Goal: Task Accomplishment & Management: Manage account settings

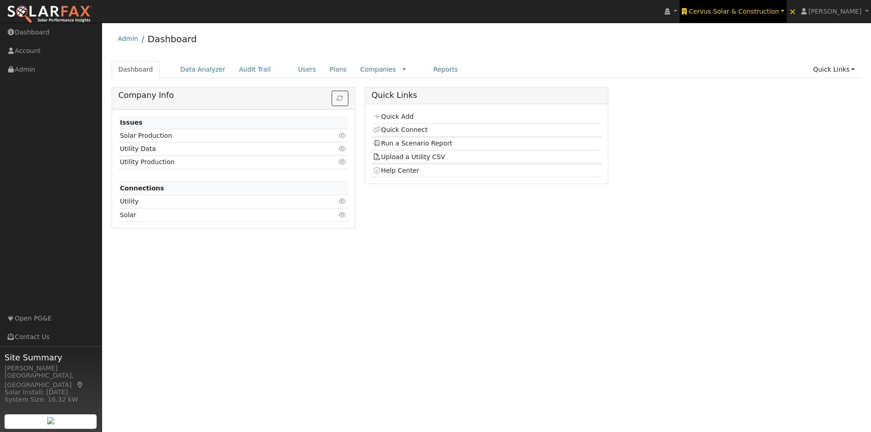
click at [747, 13] on span "Cervus Solar & Construction" at bounding box center [733, 11] width 90 height 7
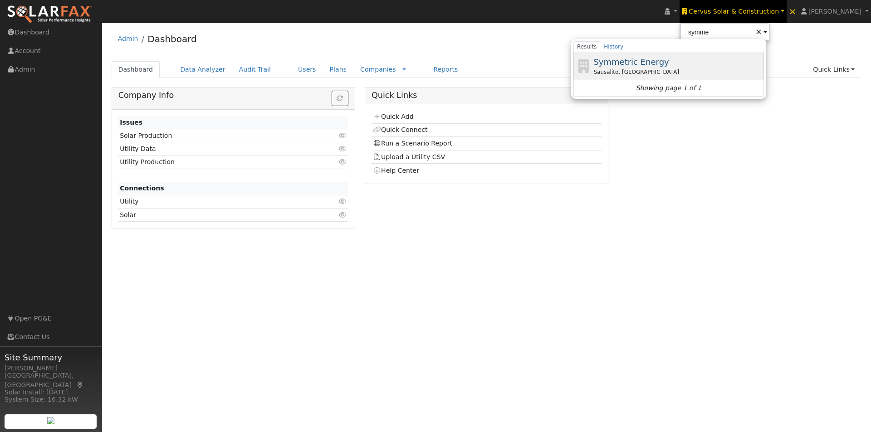
click at [657, 59] on span "Symmetric Energy" at bounding box center [630, 62] width 75 height 10
type input "Symmetric Energy"
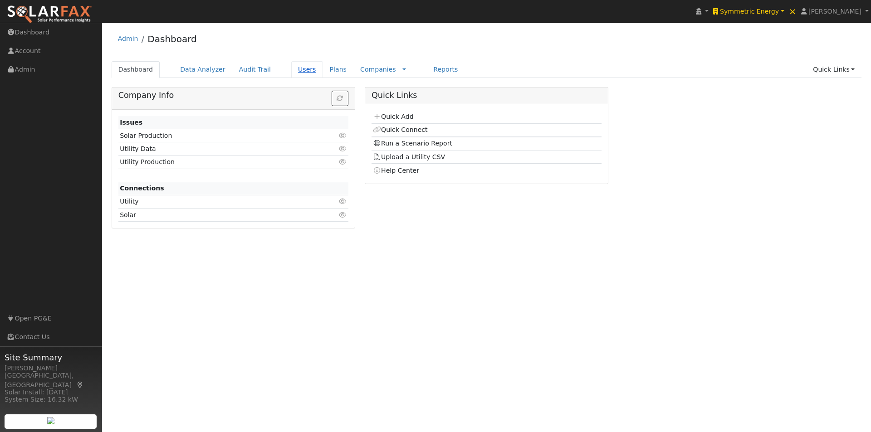
click at [291, 68] on link "Users" at bounding box center [307, 69] width 32 height 17
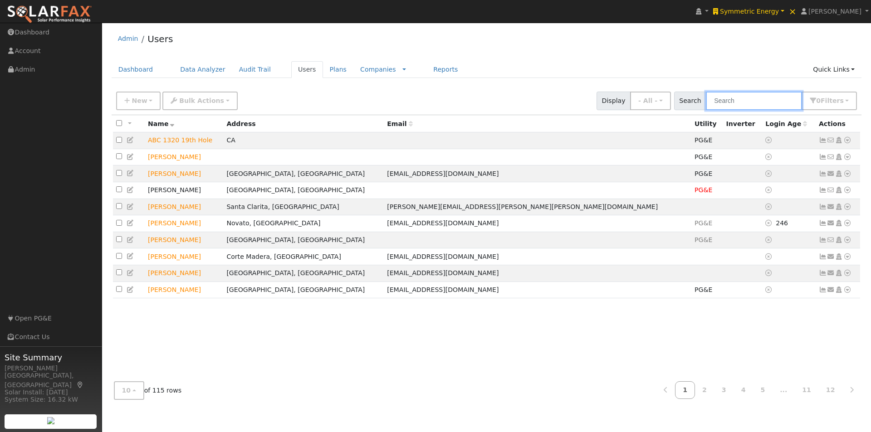
click at [732, 93] on input "text" at bounding box center [754, 101] width 96 height 19
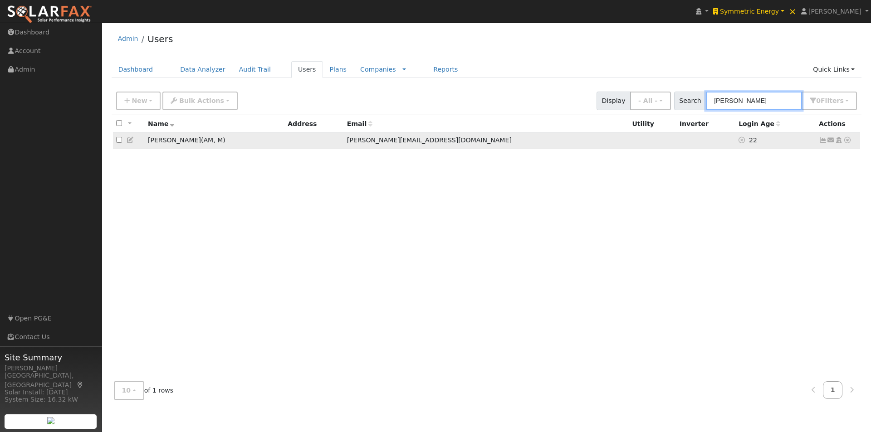
type input "harold"
click at [129, 141] on icon at bounding box center [131, 140] width 8 height 6
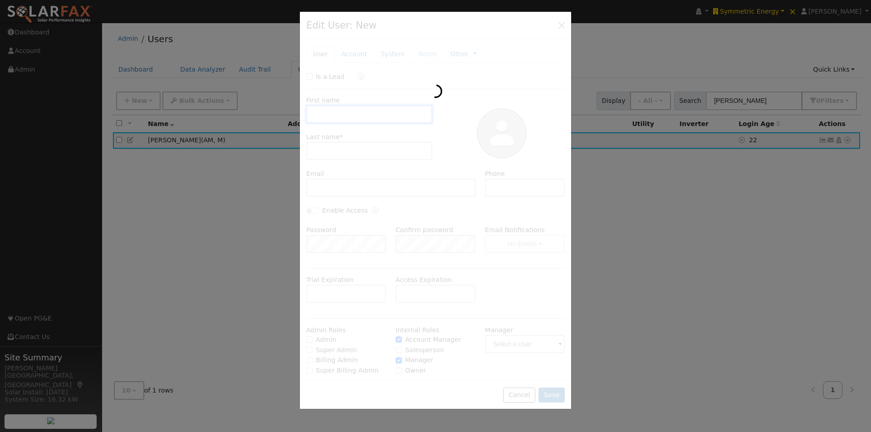
type input "Harold"
type input "Rhodes"
type input "harold@symmetricenergy.com"
type input "(619) 279-1154"
checkbox input "true"
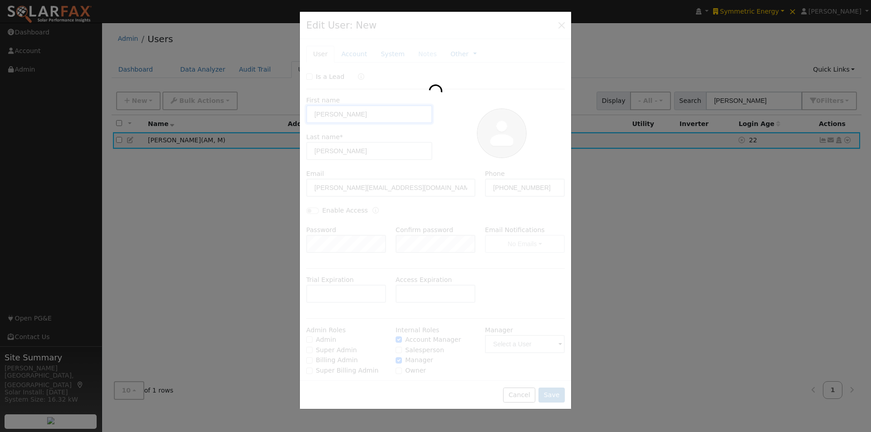
checkbox input "true"
type input "Leila Seppa"
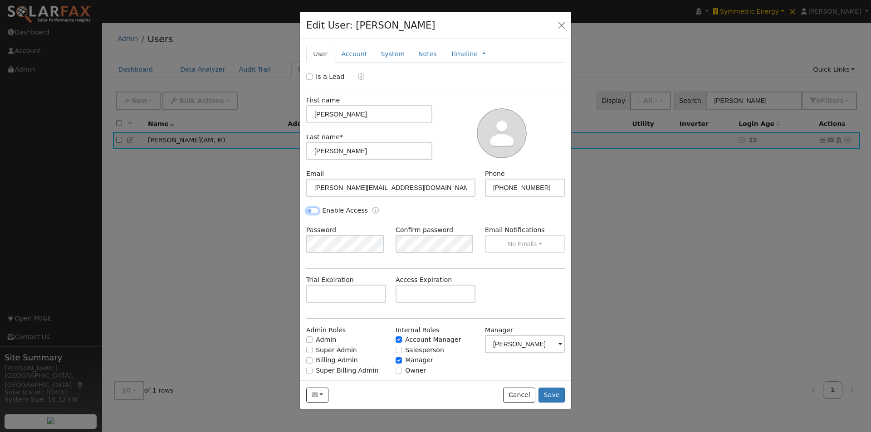
click at [314, 209] on input "Enable Access" at bounding box center [312, 211] width 13 height 6
checkbox input "true"
click at [429, 210] on div "Enable Access" at bounding box center [369, 211] width 134 height 10
click at [553, 395] on button "Save" at bounding box center [551, 395] width 26 height 15
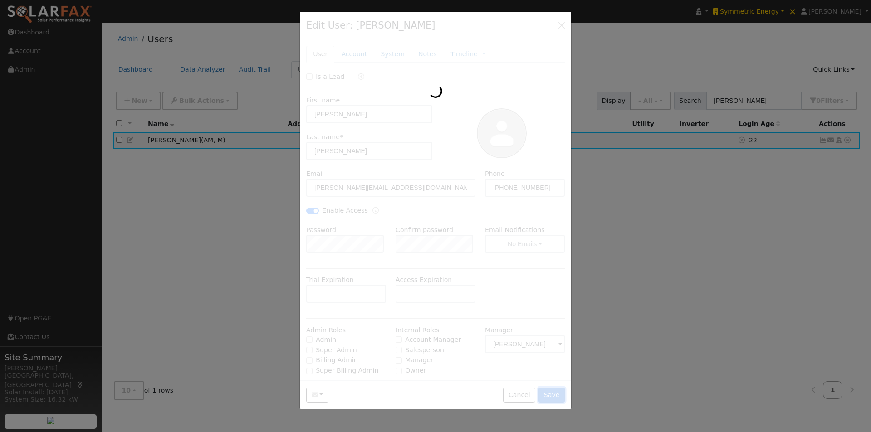
checkbox input "false"
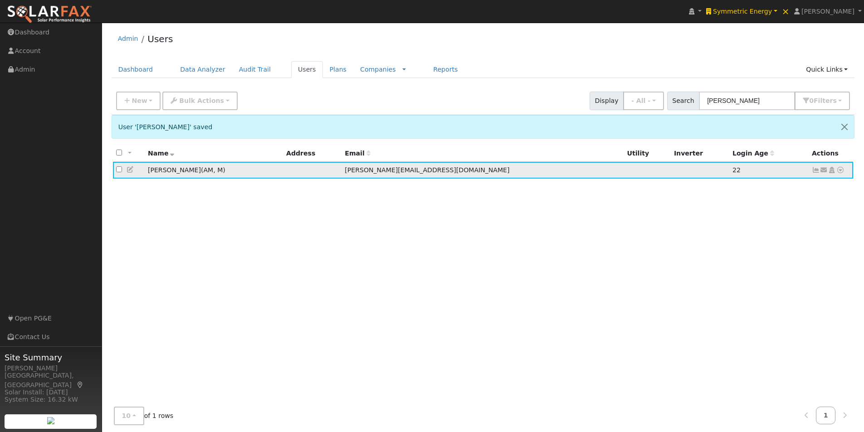
click at [129, 171] on icon at bounding box center [131, 169] width 8 height 6
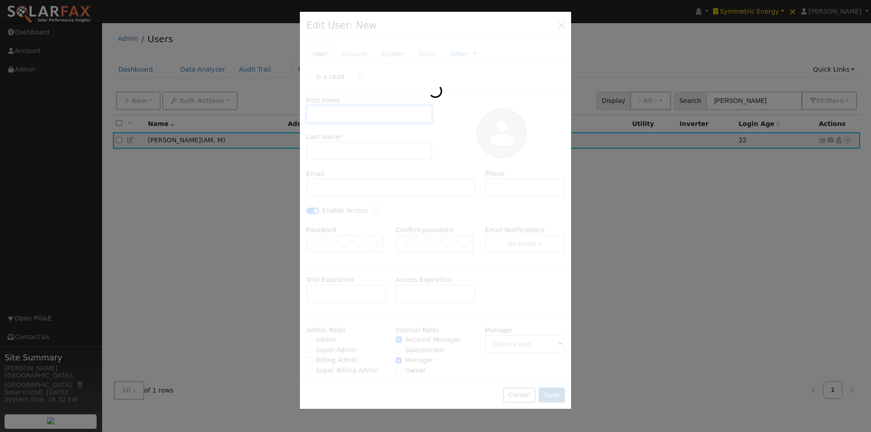
type input "Harold"
type input "Rhodes"
type input "harold@symmetricenergy.com"
type input "(619) 279-1154"
checkbox input "true"
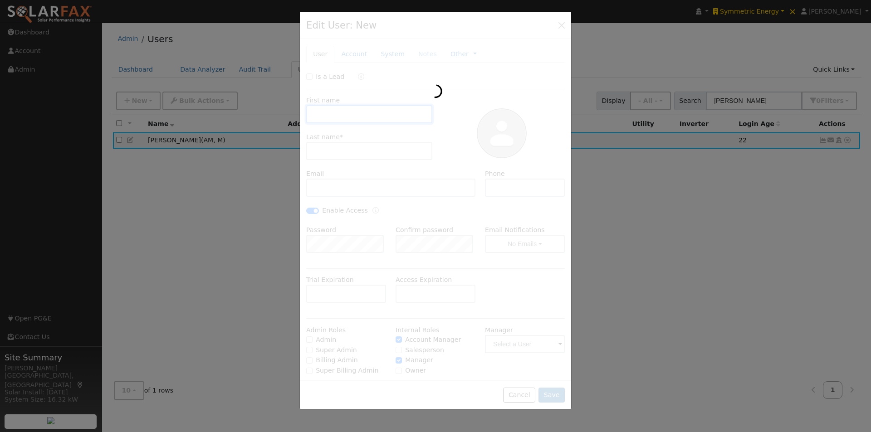
checkbox input "true"
type input "Leila Seppa"
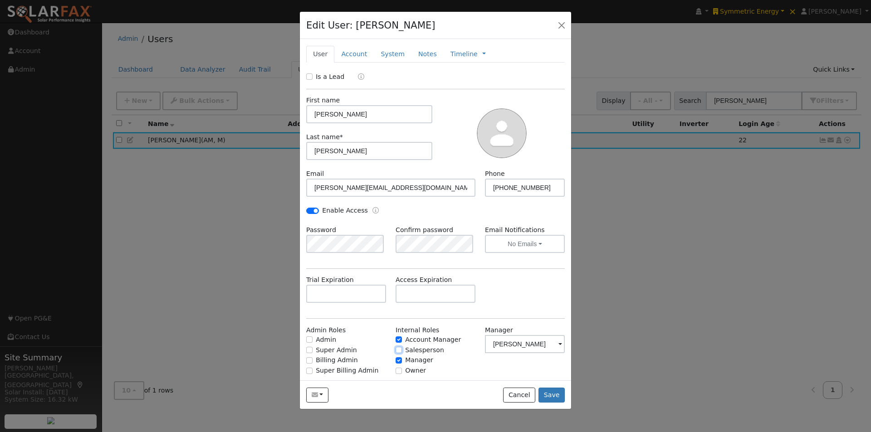
click at [396, 352] on input "Salesperson" at bounding box center [398, 350] width 6 height 6
checkbox input "true"
click at [308, 339] on input "Admin" at bounding box center [309, 339] width 6 height 6
checkbox input "true"
click at [555, 392] on button "Save" at bounding box center [551, 395] width 26 height 15
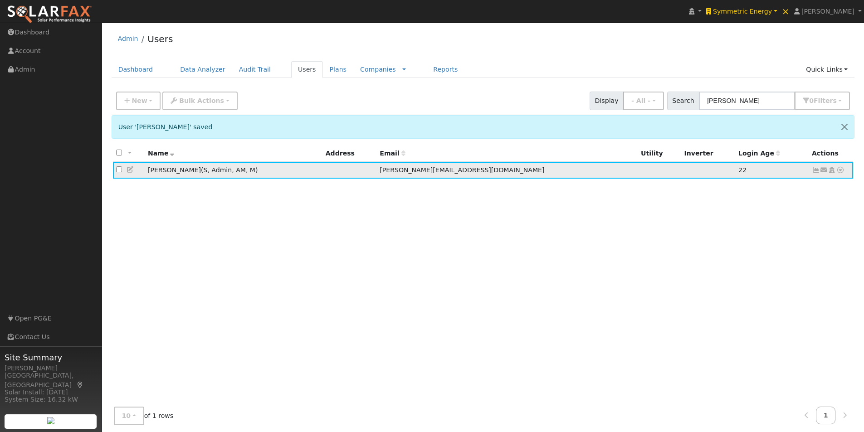
click at [840, 171] on icon at bounding box center [840, 170] width 8 height 6
click at [664, 203] on div "All None All on page None on page Name Address Email Utility Inverter Login Age…" at bounding box center [483, 274] width 743 height 259
click at [823, 170] on icon at bounding box center [824, 170] width 8 height 6
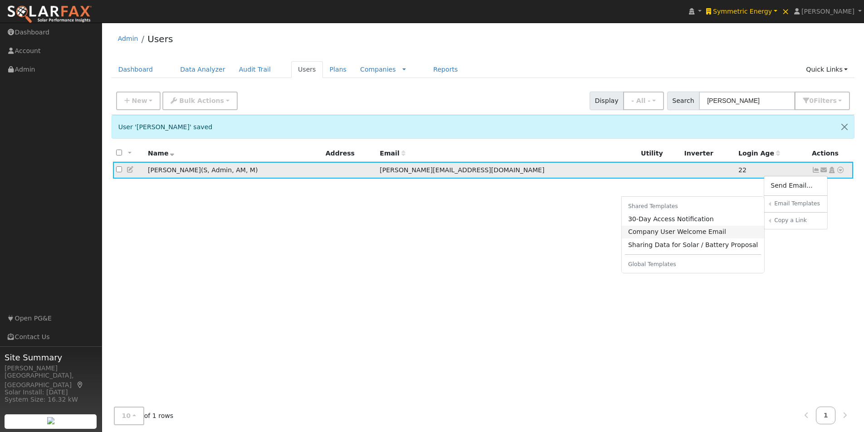
click at [656, 233] on link "Company User Welcome Email" at bounding box center [693, 232] width 143 height 13
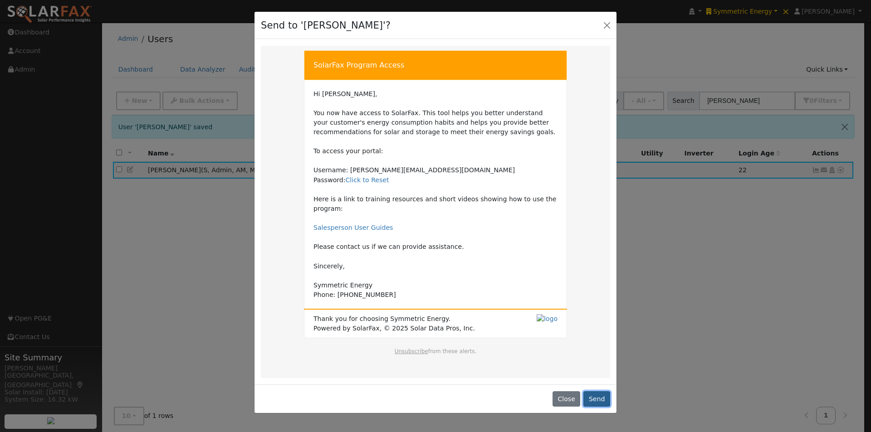
click at [595, 391] on button "Send" at bounding box center [596, 398] width 27 height 15
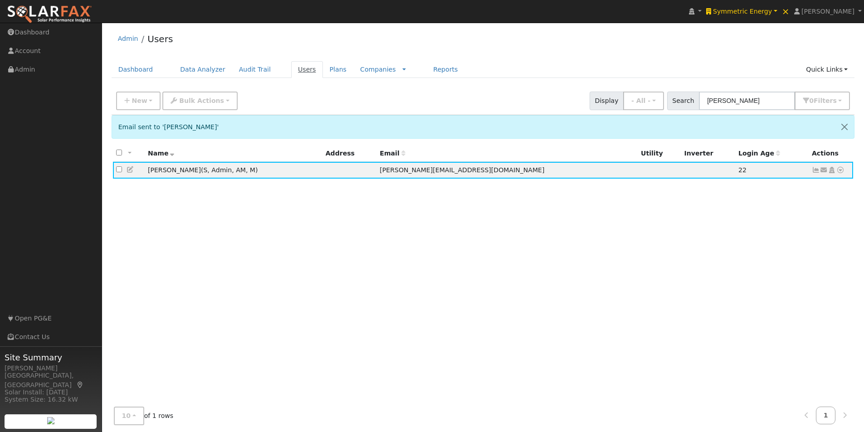
click at [292, 70] on link "Users" at bounding box center [307, 69] width 32 height 17
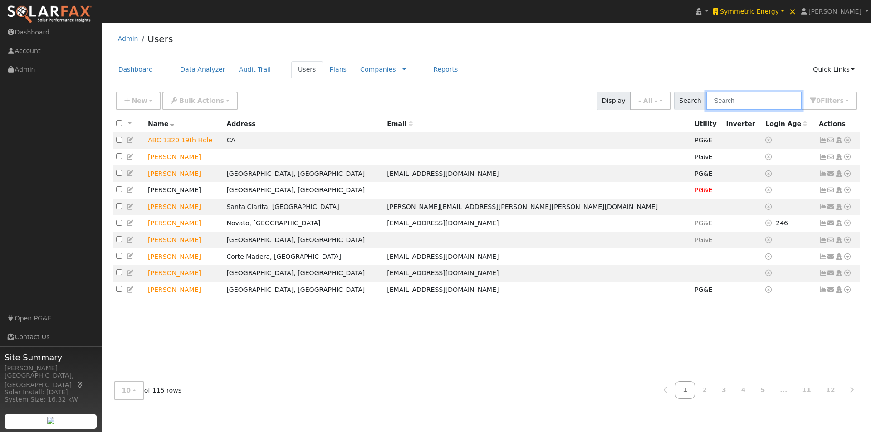
click at [751, 99] on input "text" at bounding box center [754, 101] width 96 height 19
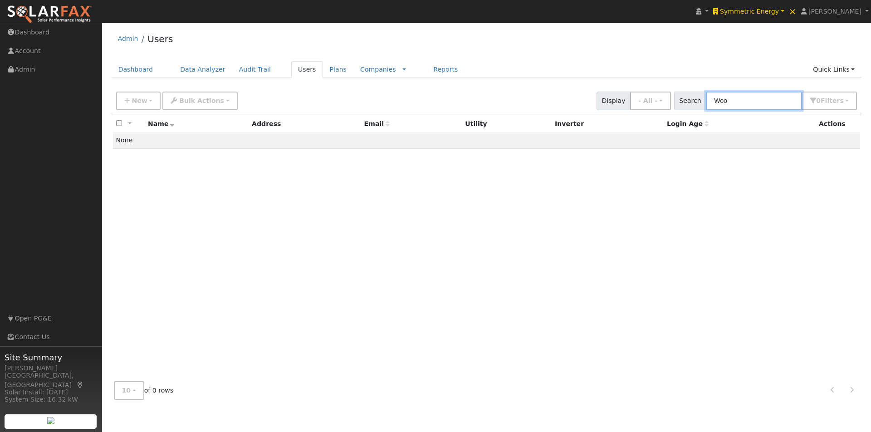
type input "Wood"
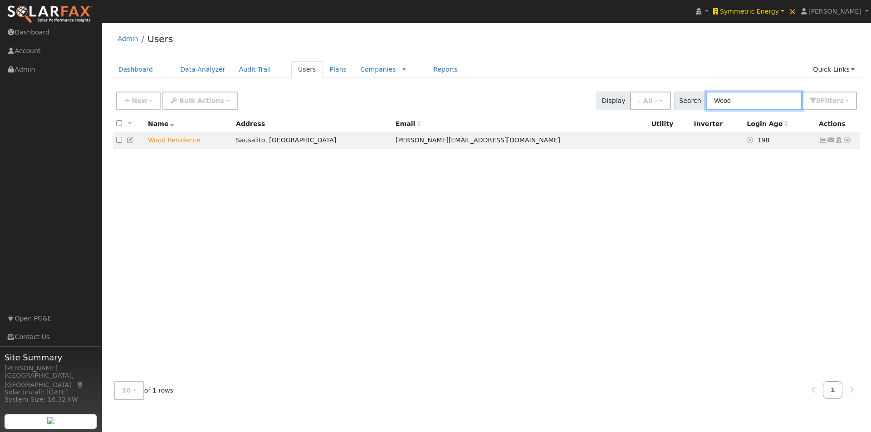
drag, startPoint x: 757, startPoint y: 97, endPoint x: 679, endPoint y: 88, distance: 79.0
click at [678, 88] on div "New Add User Quick Add Quick Connect Quick Convert Lead Bulk Actions Send Email…" at bounding box center [486, 99] width 744 height 22
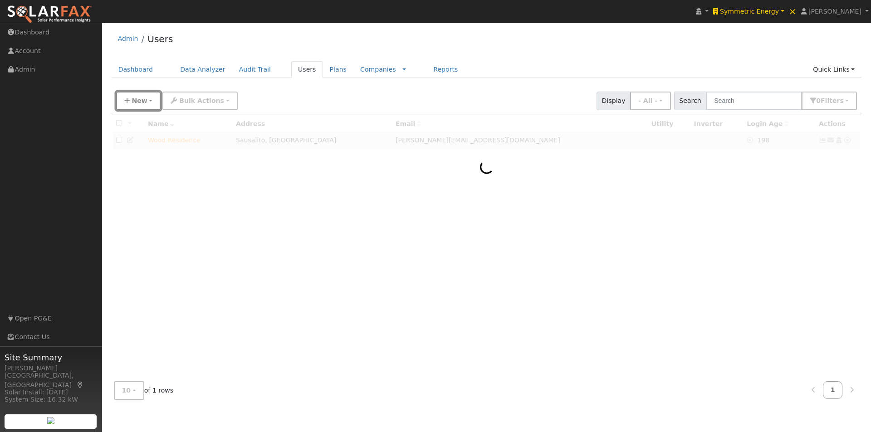
click at [139, 96] on button "New" at bounding box center [138, 101] width 45 height 19
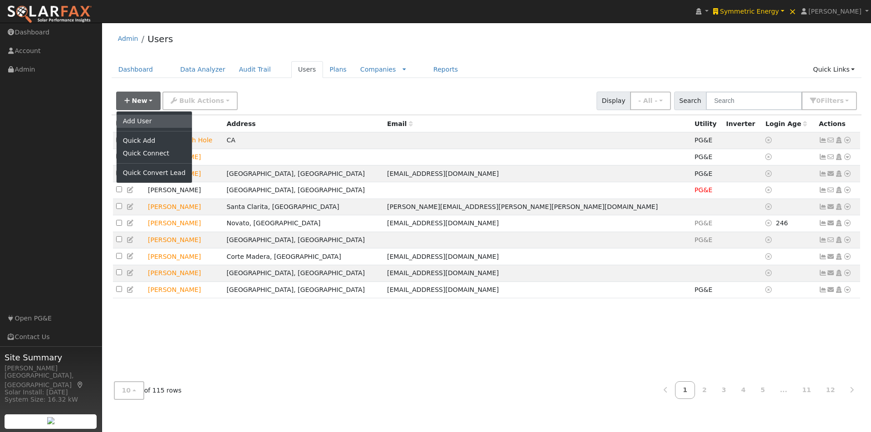
click at [139, 118] on link "Add User" at bounding box center [154, 121] width 75 height 13
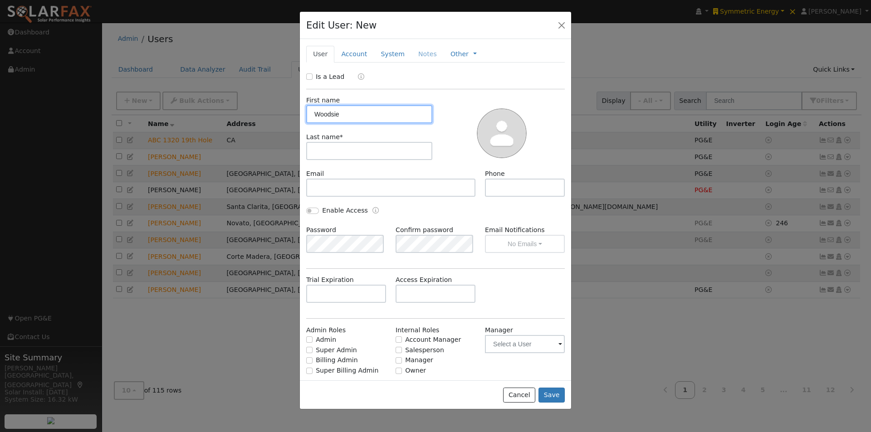
type input "Woodsie"
type input "Priory"
click at [336, 113] on input "Woodsie" at bounding box center [369, 114] width 126 height 18
type input "Woodside"
click at [366, 131] on div "First name Woodside Last name * Priory" at bounding box center [369, 132] width 132 height 73
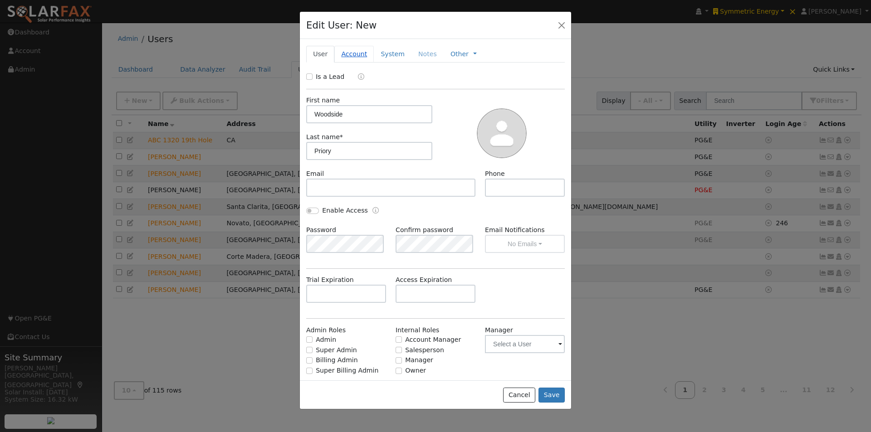
click at [347, 53] on link "Account" at bounding box center [353, 54] width 39 height 17
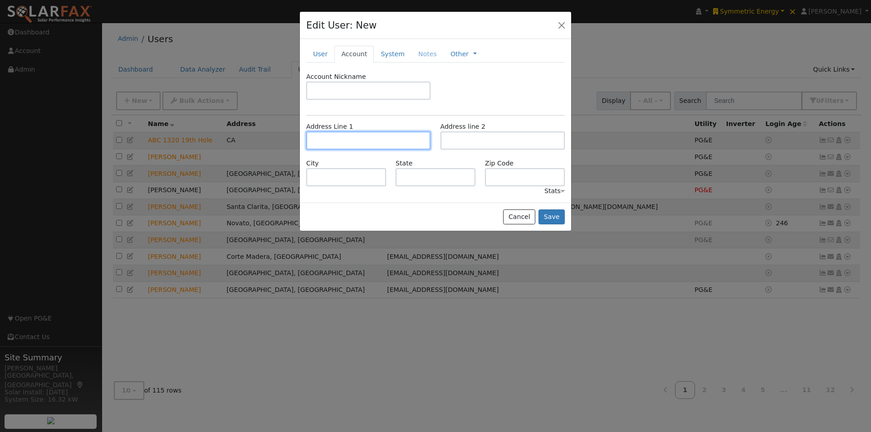
click at [335, 139] on input "text" at bounding box center [368, 141] width 124 height 18
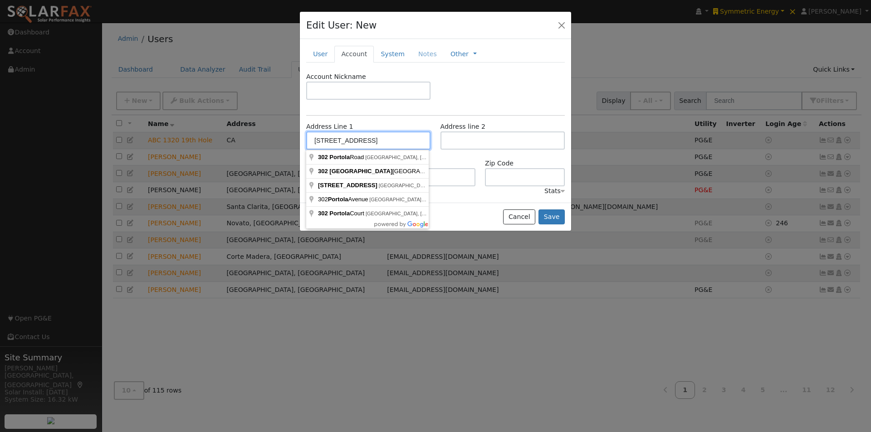
type input "302 Portola Road"
type input "Portola Valley"
type input "CA"
type input "94028"
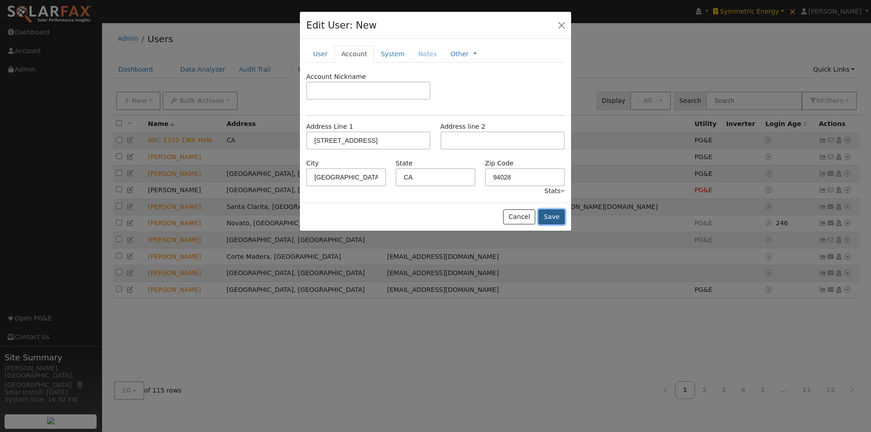
click at [551, 215] on button "Save" at bounding box center [551, 217] width 26 height 15
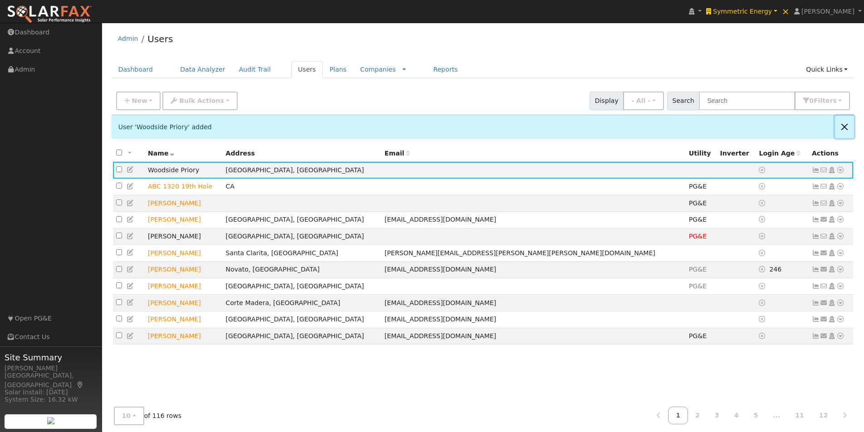
click at [847, 126] on button "Close" at bounding box center [844, 127] width 19 height 22
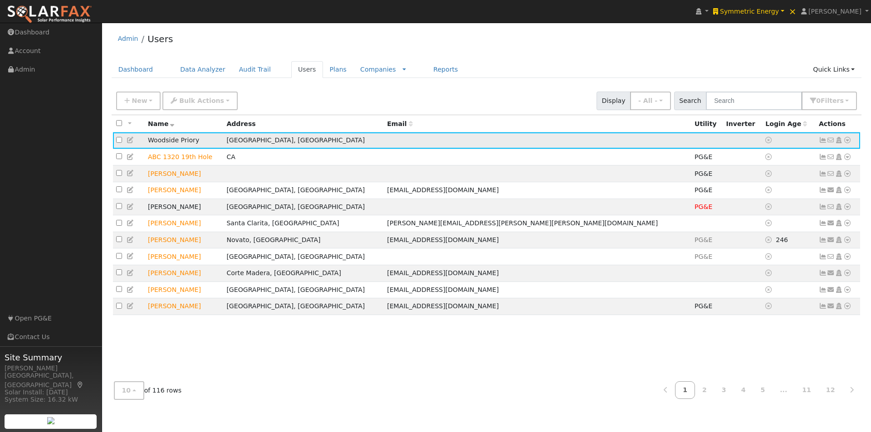
click at [848, 141] on icon at bounding box center [847, 140] width 8 height 6
click at [544, 137] on td at bounding box center [537, 140] width 307 height 17
click at [789, 102] on input "text" at bounding box center [754, 101] width 96 height 19
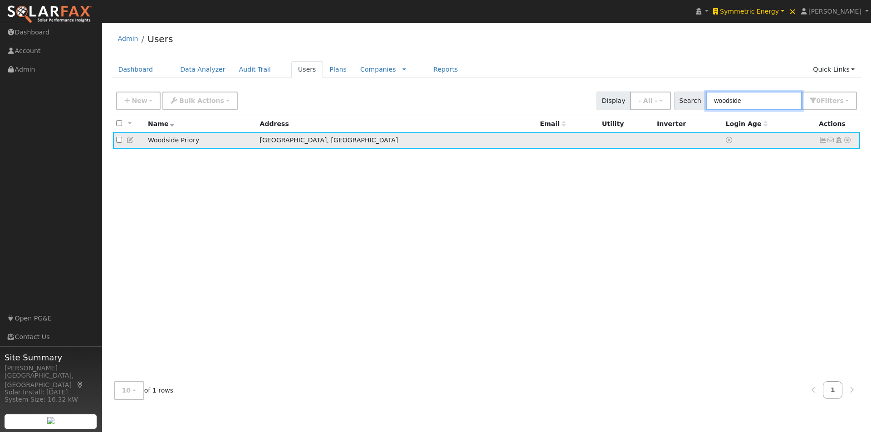
type input "woodside"
click at [847, 142] on icon at bounding box center [847, 140] width 8 height 6
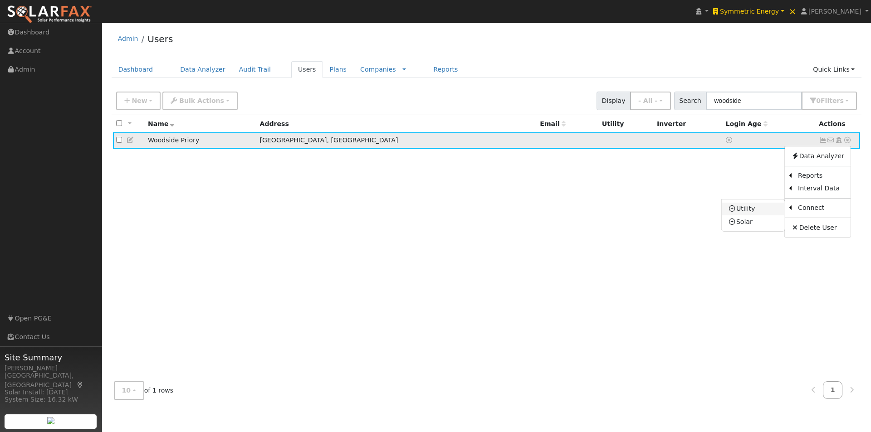
click at [748, 210] on link "Utility" at bounding box center [752, 209] width 63 height 13
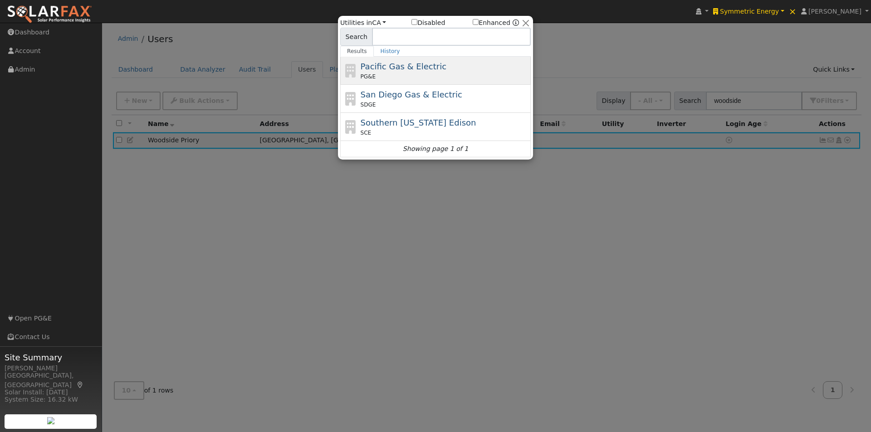
click at [388, 66] on span "Pacific Gas & Electric" at bounding box center [404, 67] width 86 height 10
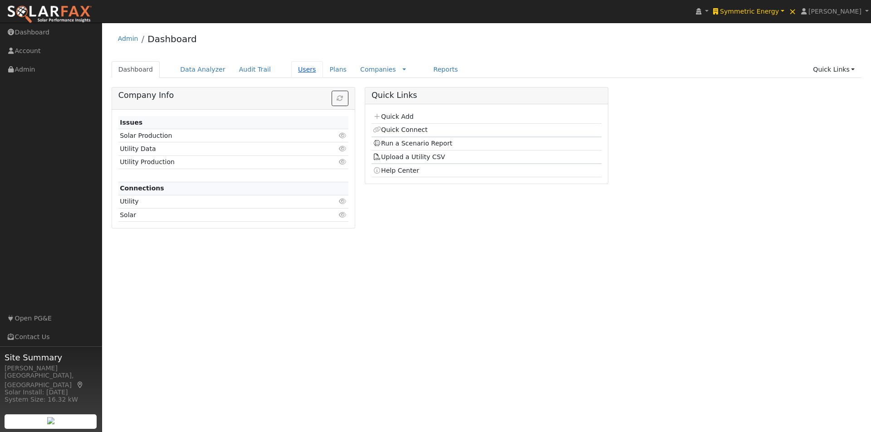
click at [291, 69] on link "Users" at bounding box center [307, 69] width 32 height 17
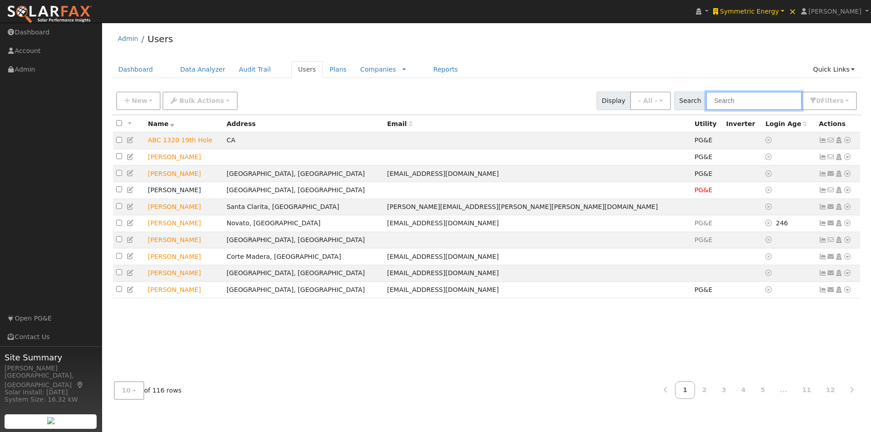
click at [767, 100] on input "text" at bounding box center [754, 101] width 96 height 19
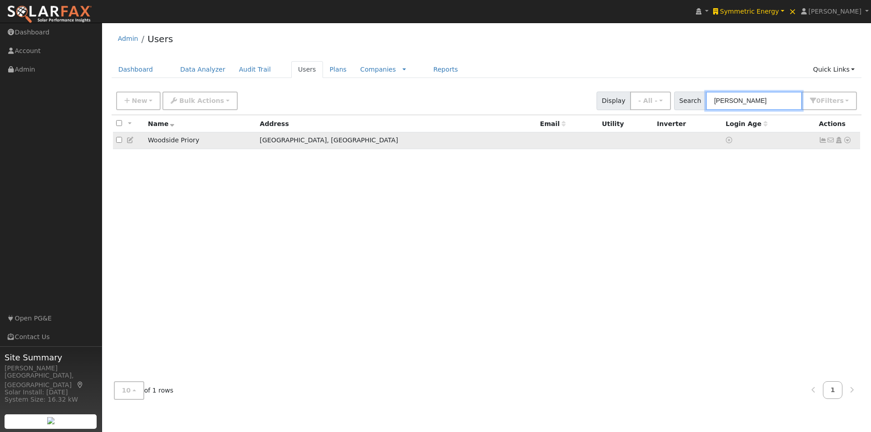
type input "[PERSON_NAME]"
click at [772, 135] on td at bounding box center [768, 140] width 93 height 17
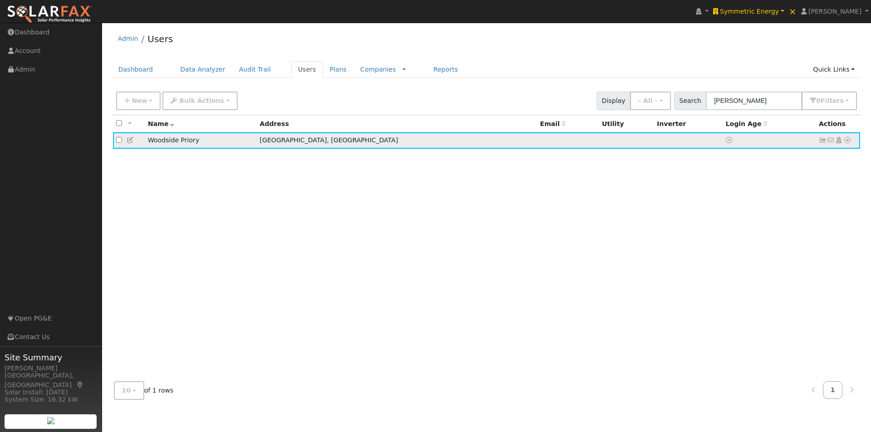
click at [848, 142] on icon at bounding box center [847, 140] width 8 height 6
click at [746, 211] on link "Utility" at bounding box center [752, 209] width 63 height 13
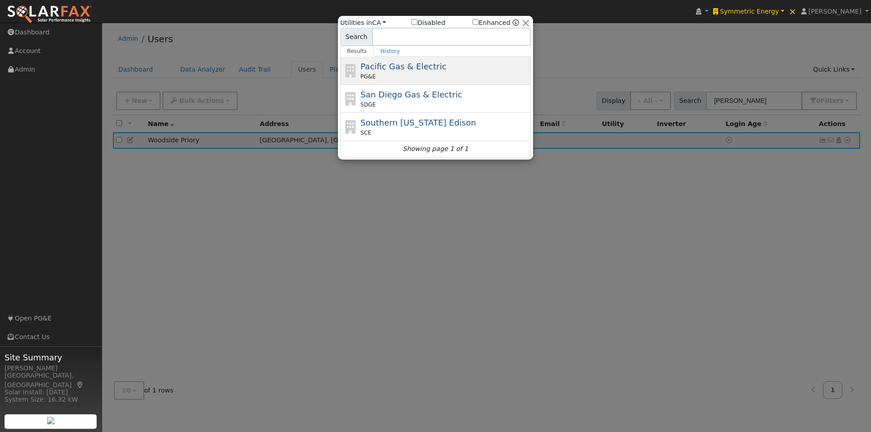
click at [390, 66] on span "Pacific Gas & Electric" at bounding box center [404, 67] width 86 height 10
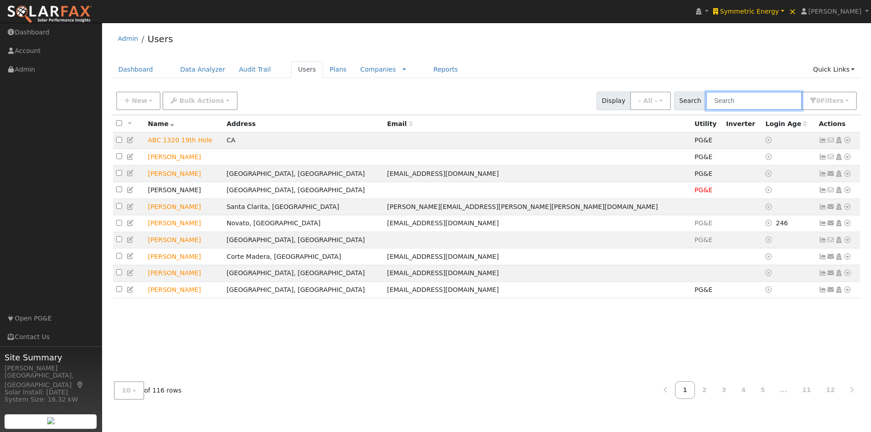
click at [783, 106] on input "text" at bounding box center [754, 101] width 96 height 19
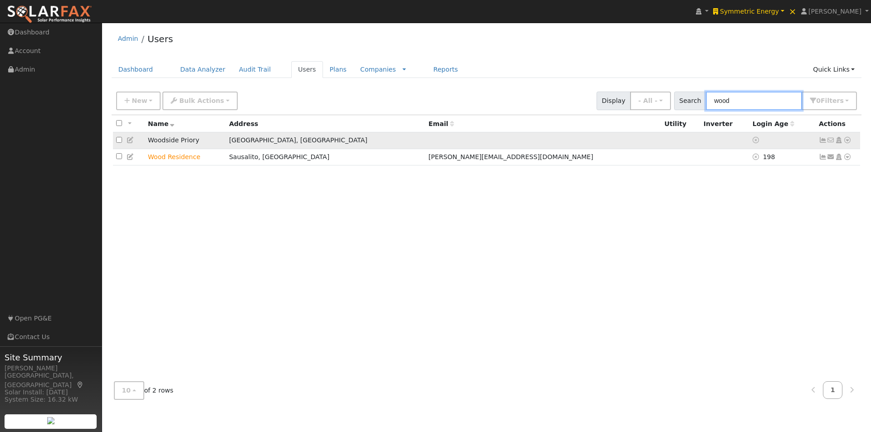
type input "wood"
click at [700, 137] on td at bounding box center [724, 140] width 49 height 17
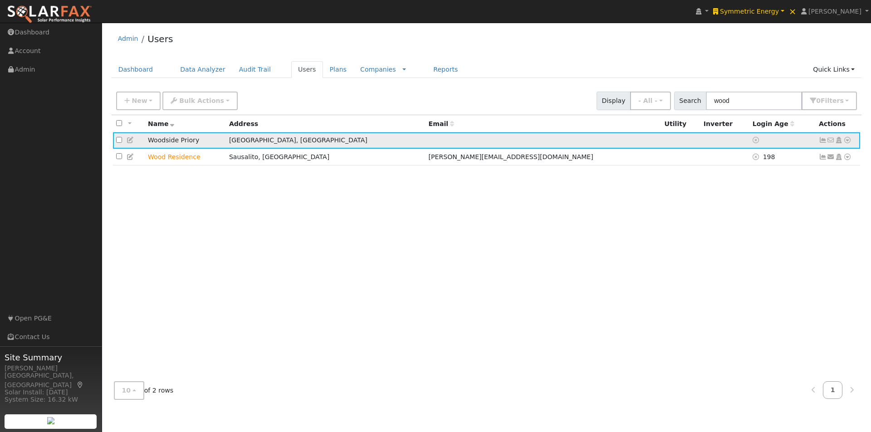
click at [848, 140] on icon at bounding box center [847, 140] width 8 height 6
click at [748, 209] on link "Utility" at bounding box center [752, 209] width 63 height 13
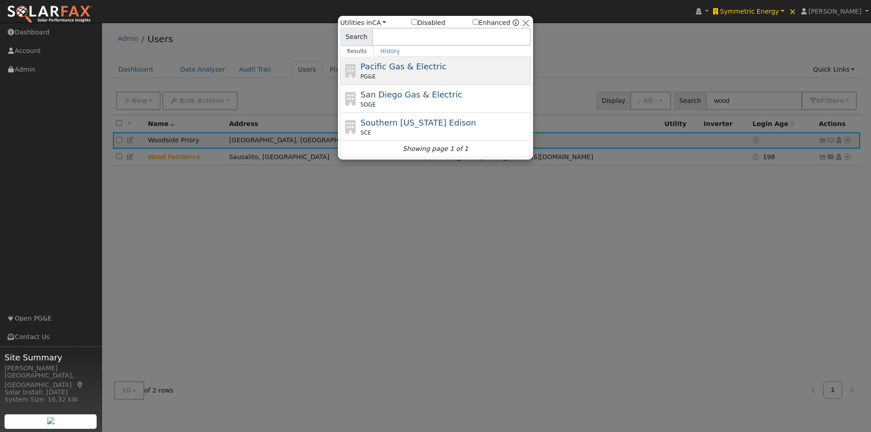
click at [376, 64] on span "Pacific Gas & Electric" at bounding box center [404, 67] width 86 height 10
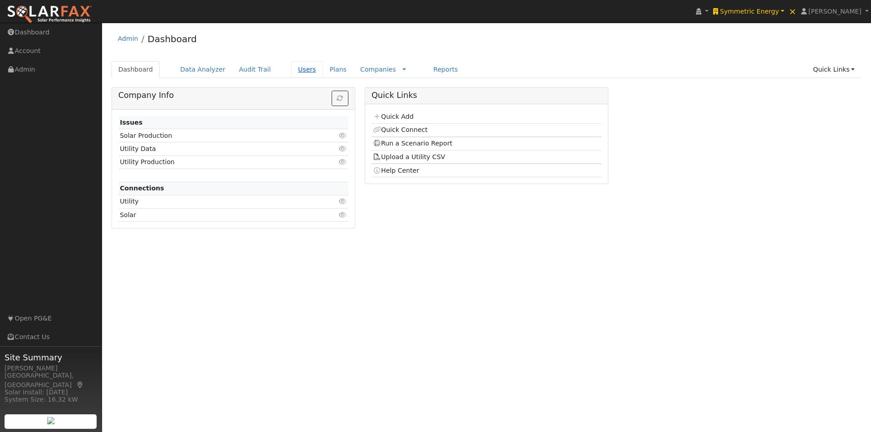
click at [297, 72] on link "Users" at bounding box center [307, 69] width 32 height 17
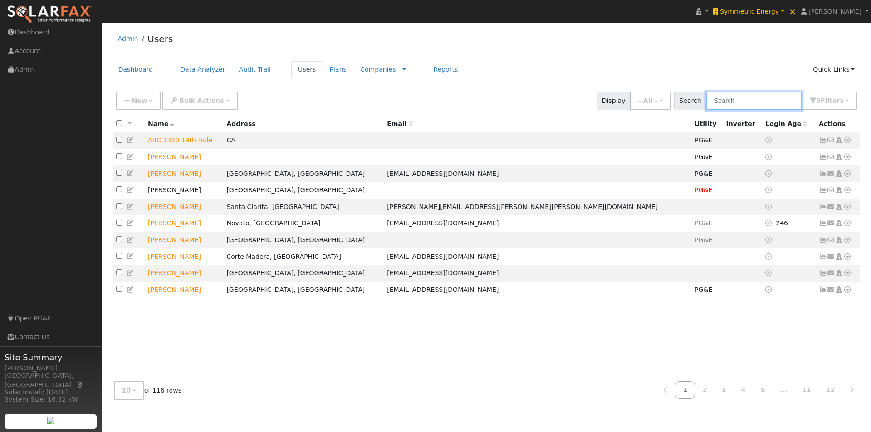
click at [762, 102] on input "text" at bounding box center [754, 101] width 96 height 19
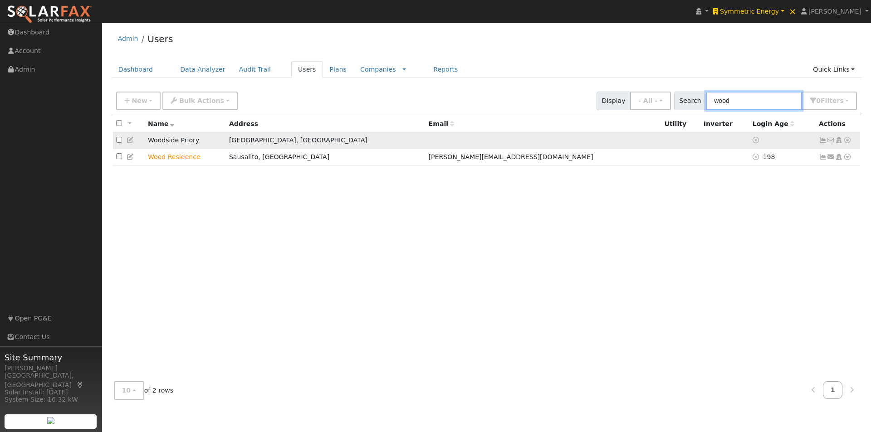
type input "wood"
click at [700, 138] on td at bounding box center [724, 140] width 49 height 17
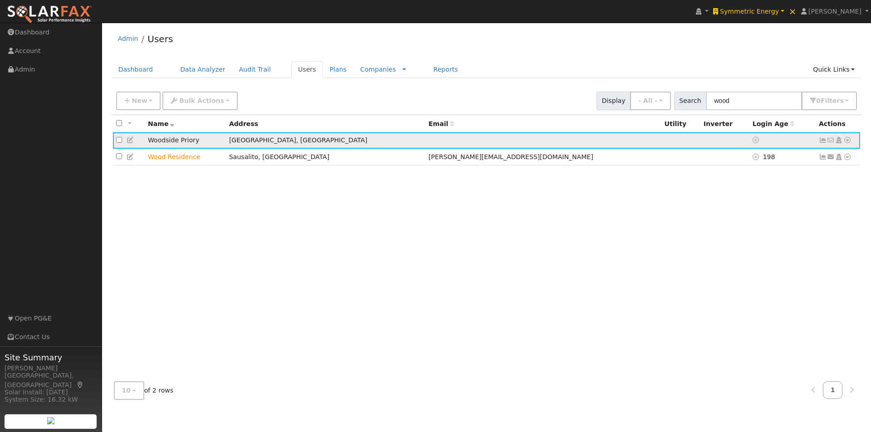
click at [846, 141] on icon at bounding box center [847, 140] width 8 height 6
click at [749, 208] on link "Utility" at bounding box center [752, 209] width 63 height 13
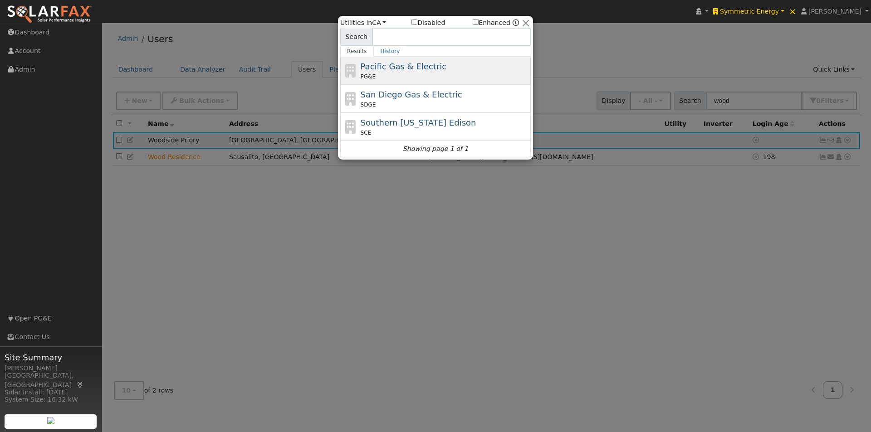
click at [393, 66] on span "Pacific Gas & Electric" at bounding box center [404, 67] width 86 height 10
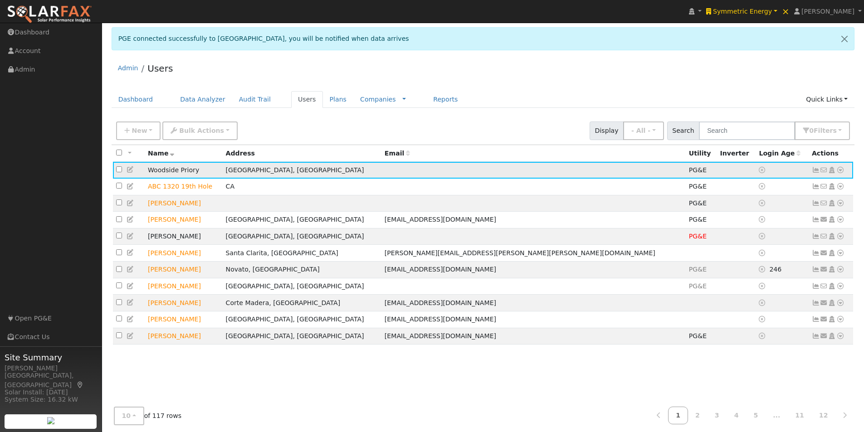
click at [841, 171] on icon at bounding box center [840, 170] width 8 height 6
click at [754, 76] on div "Admin Users" at bounding box center [483, 71] width 743 height 28
click at [839, 171] on icon at bounding box center [840, 170] width 8 height 6
click at [803, 185] on link "Data Analyzer" at bounding box center [811, 186] width 66 height 13
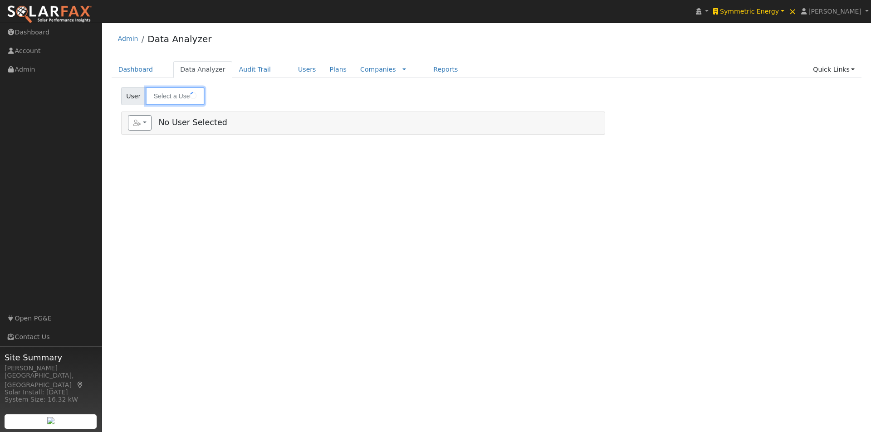
type input "Woodside Priory"
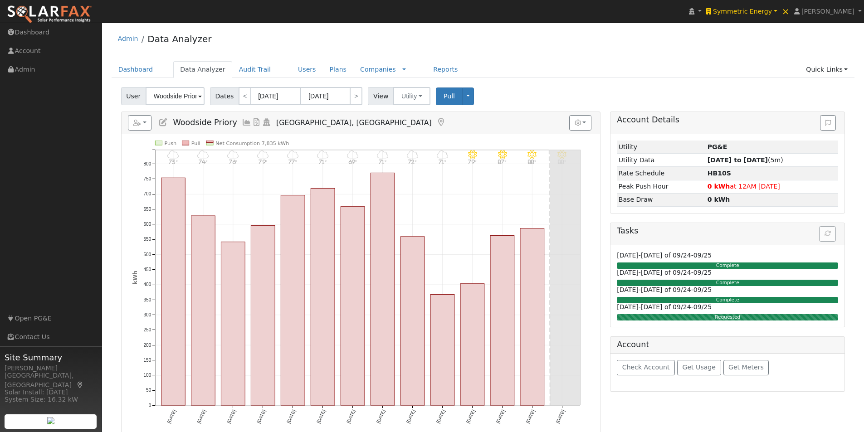
click at [242, 120] on icon at bounding box center [247, 122] width 10 height 8
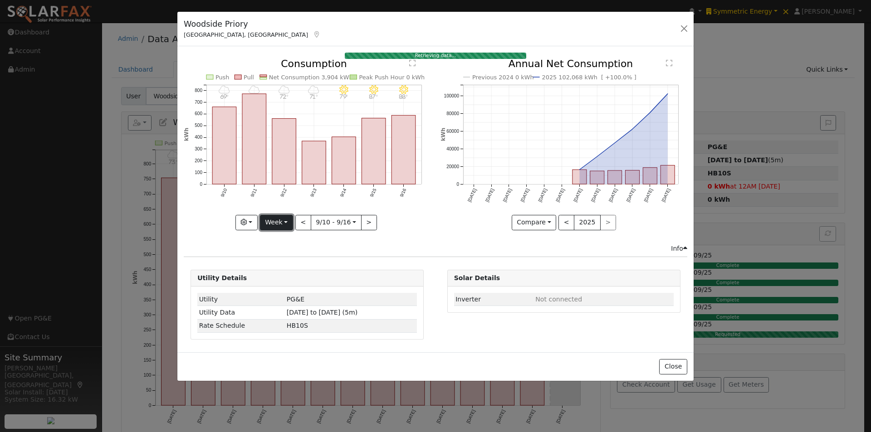
click at [278, 219] on button "Week" at bounding box center [276, 222] width 33 height 15
click at [278, 267] on link "Month" at bounding box center [291, 266] width 63 height 13
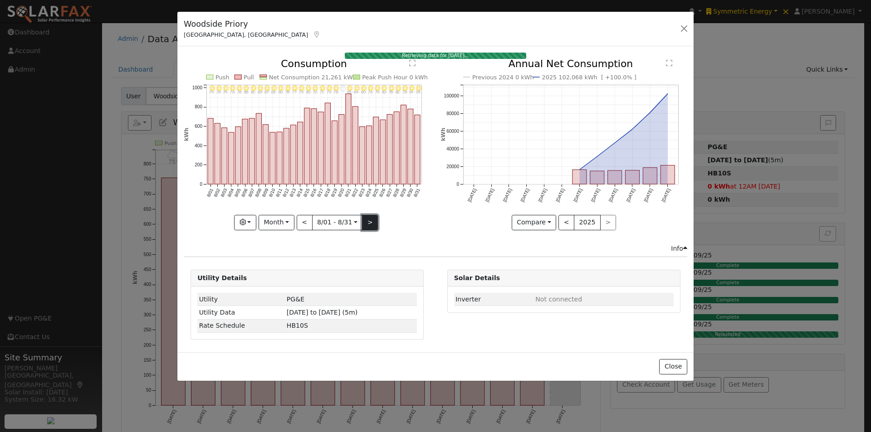
click at [368, 221] on button ">" at bounding box center [370, 222] width 16 height 15
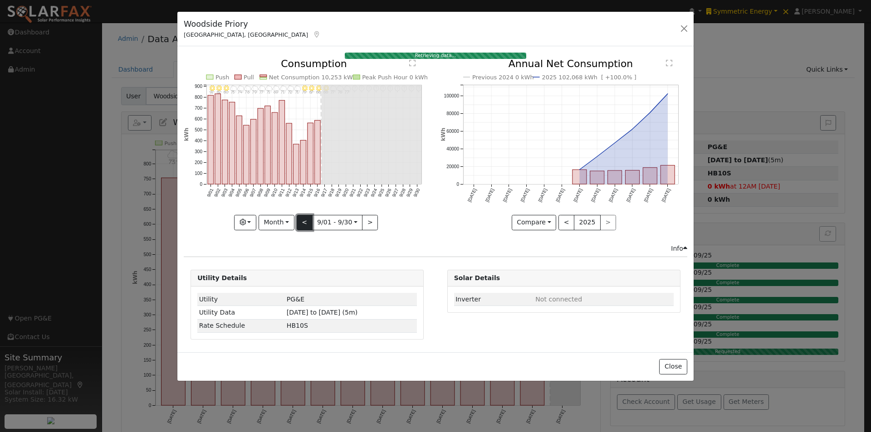
click at [303, 218] on button "<" at bounding box center [305, 222] width 16 height 15
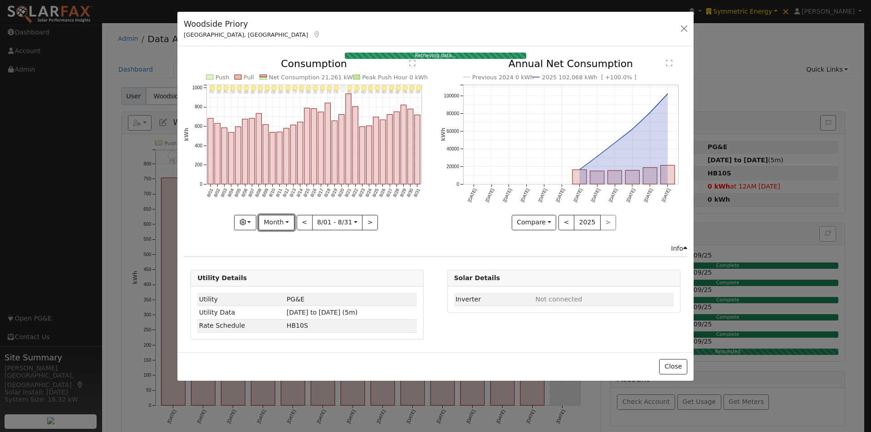
click at [286, 222] on button "Month" at bounding box center [276, 222] width 36 height 15
click at [280, 279] on link "Year" at bounding box center [290, 279] width 63 height 13
type input "[DATE]"
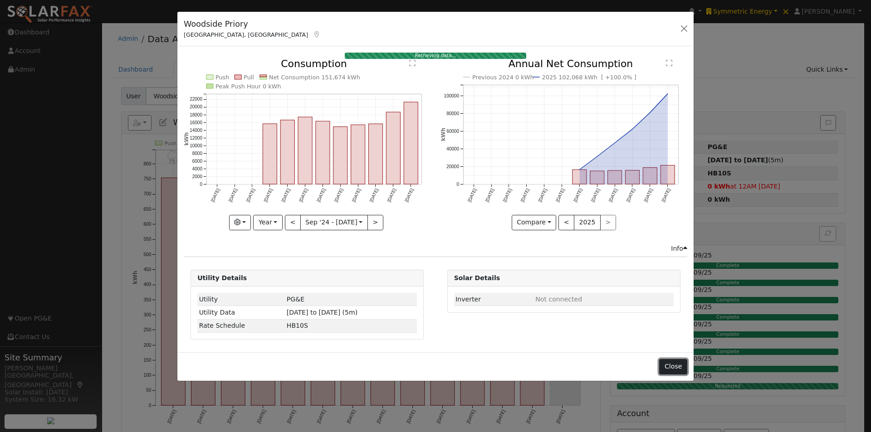
drag, startPoint x: 674, startPoint y: 366, endPoint x: 466, endPoint y: 252, distance: 237.5
click at [673, 366] on button "Close" at bounding box center [673, 366] width 28 height 15
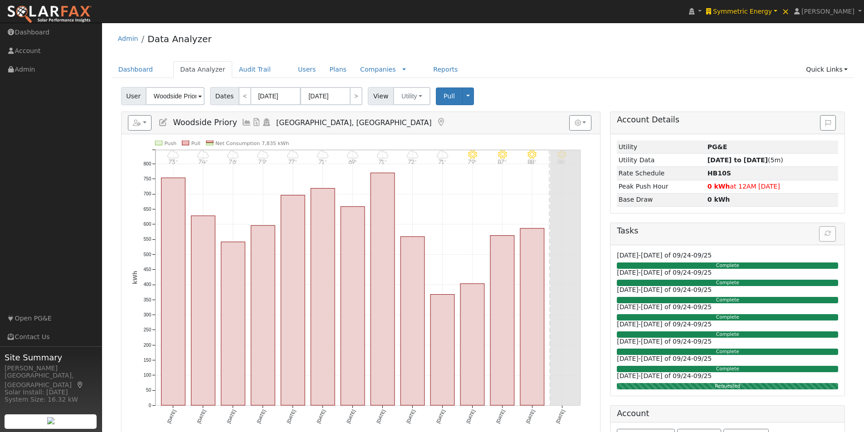
click at [242, 122] on icon at bounding box center [247, 122] width 10 height 8
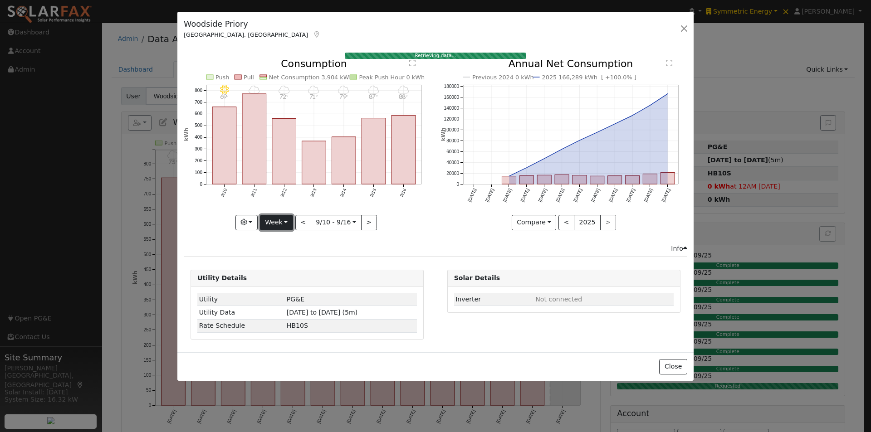
click at [276, 221] on button "Week" at bounding box center [276, 222] width 33 height 15
click at [276, 276] on link "Year" at bounding box center [291, 279] width 63 height 13
type input "2024-09-01"
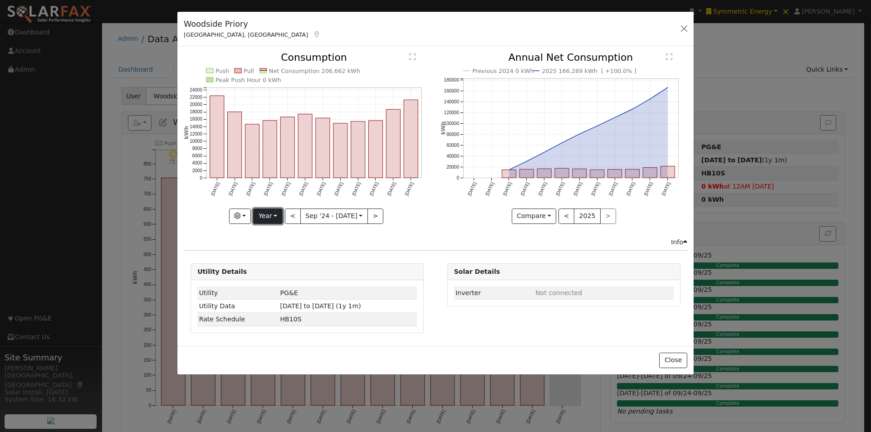
click at [276, 216] on button "Year" at bounding box center [267, 216] width 29 height 15
drag, startPoint x: 271, startPoint y: 283, endPoint x: 284, endPoint y: 274, distance: 15.9
click at [273, 283] on link "Custom" at bounding box center [284, 286] width 63 height 13
click at [391, 218] on button "month" at bounding box center [386, 216] width 36 height 15
click at [385, 249] on link "Day" at bounding box center [399, 247] width 63 height 13
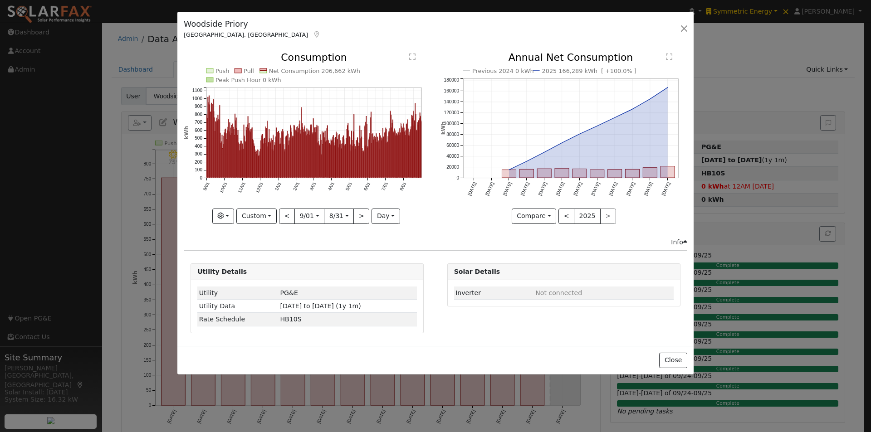
click at [412, 56] on text "" at bounding box center [412, 56] width 6 height 7
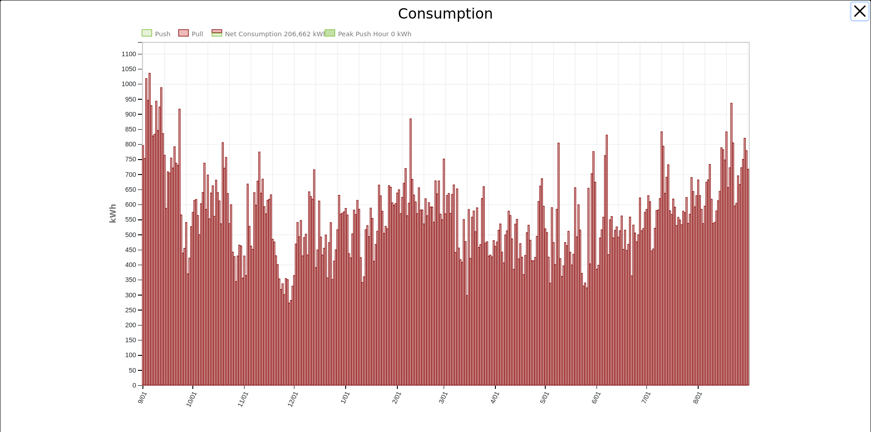
click at [851, 12] on button "button" at bounding box center [859, 11] width 17 height 17
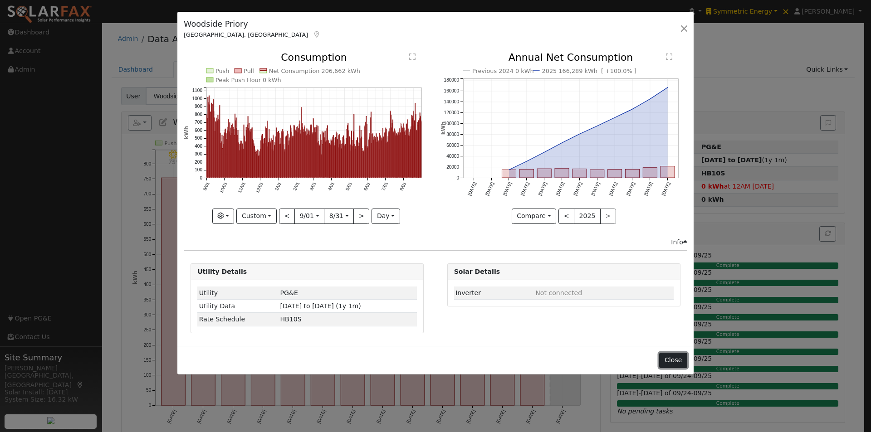
click at [673, 362] on button "Close" at bounding box center [673, 360] width 28 height 15
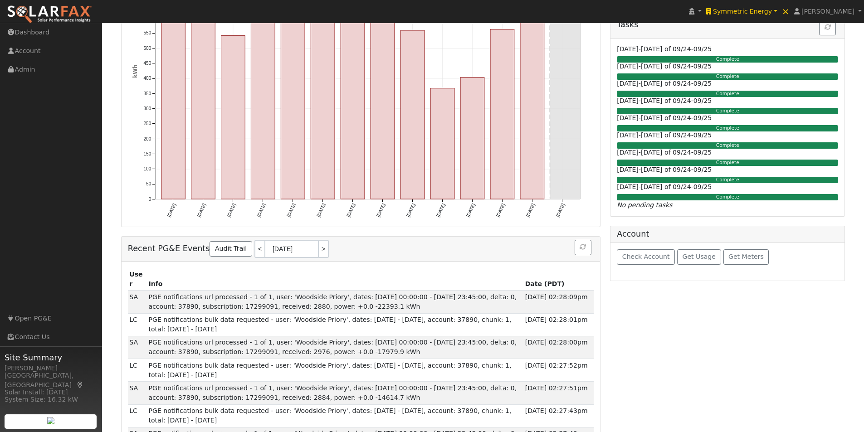
scroll to position [227, 0]
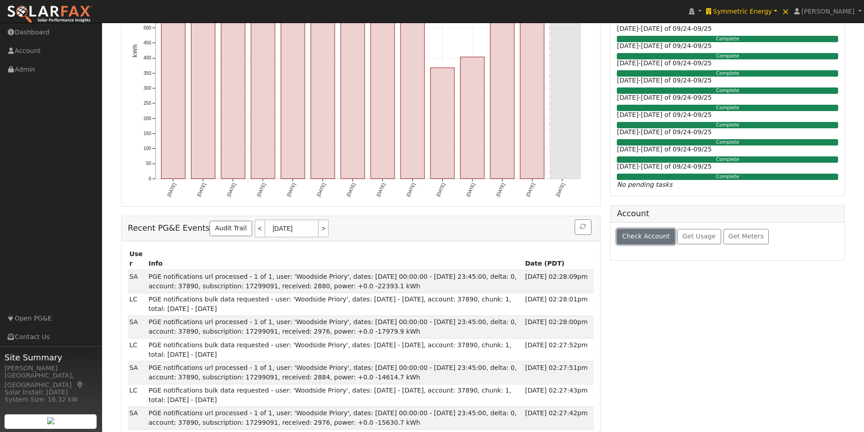
click at [639, 236] on span "Check Account" at bounding box center [646, 236] width 48 height 7
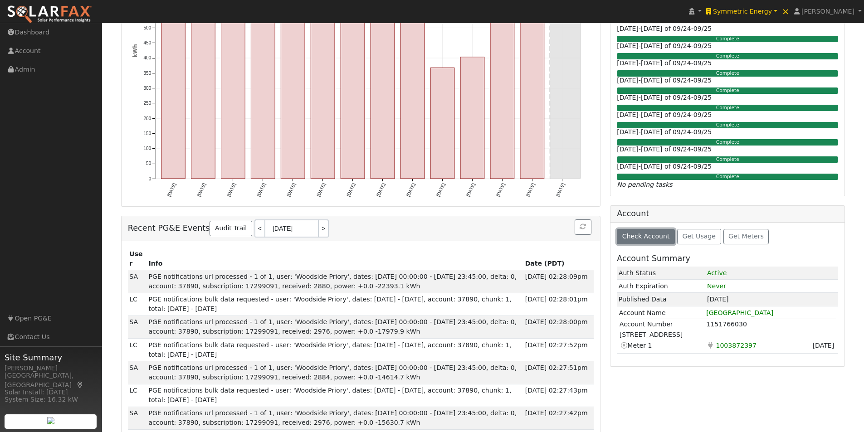
scroll to position [272, 0]
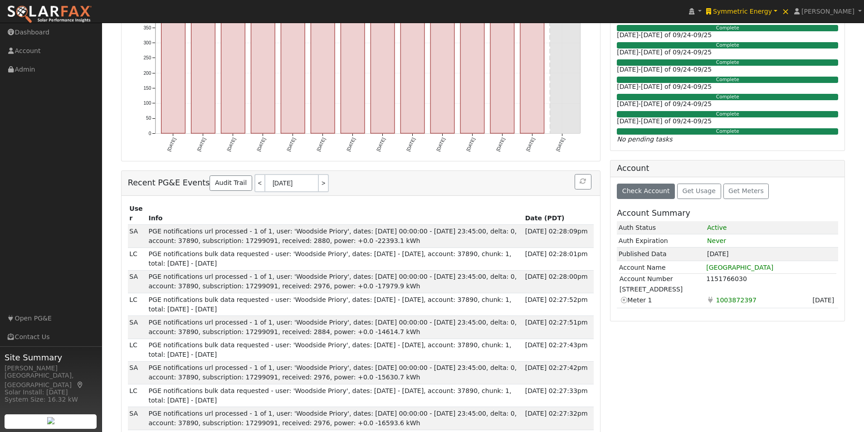
drag, startPoint x: 780, startPoint y: 267, endPoint x: 706, endPoint y: 269, distance: 73.5
click at [706, 269] on td "Woodside Priory School" at bounding box center [771, 268] width 131 height 10
click at [717, 331] on div "Account Details Issue History Date By Flag Comment Type No Issue History Loadin…" at bounding box center [727, 368] width 244 height 1059
drag, startPoint x: 737, startPoint y: 294, endPoint x: 619, endPoint y: 289, distance: 117.6
click at [619, 289] on td "302 Portola Rd, Portola Valley, CA 94028" at bounding box center [727, 289] width 217 height 10
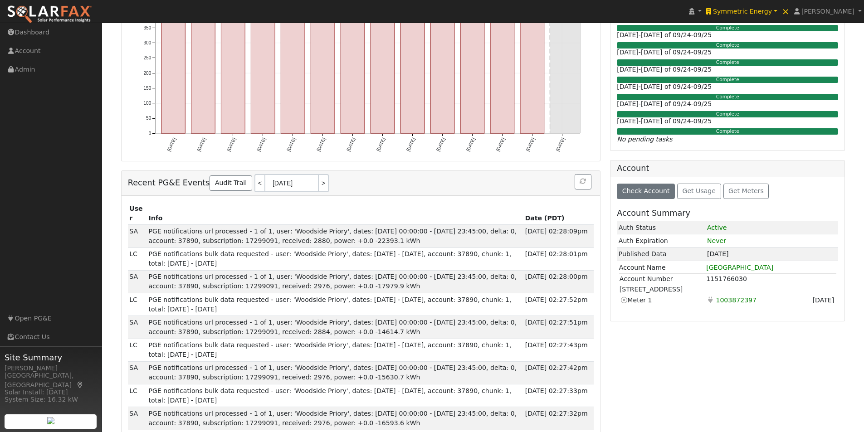
click at [723, 336] on div "Account Details Issue History Date By Flag Comment Type No Issue History Loadin…" at bounding box center [727, 368] width 244 height 1059
click at [723, 278] on td "1151766030" at bounding box center [771, 279] width 130 height 11
click at [692, 192] on span "Get Usage" at bounding box center [698, 190] width 33 height 7
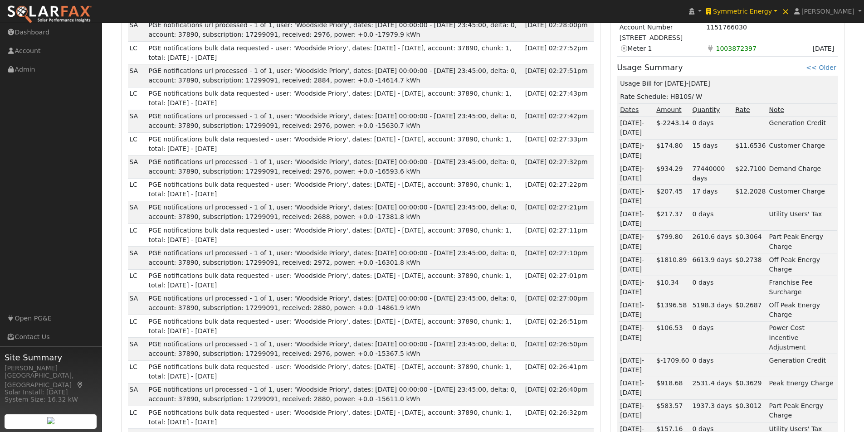
scroll to position [544, 0]
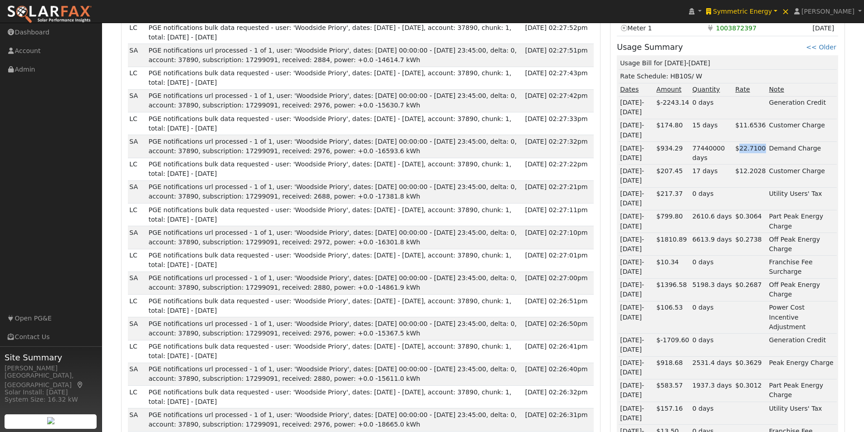
drag, startPoint x: 758, startPoint y: 151, endPoint x: 721, endPoint y: 150, distance: 36.8
click at [735, 144] on div "$22.7100" at bounding box center [750, 149] width 30 height 10
drag, startPoint x: 682, startPoint y: 149, endPoint x: 661, endPoint y: 151, distance: 21.4
click at [661, 151] on td "$934.29" at bounding box center [673, 153] width 36 height 23
click at [655, 151] on td "08/14-08/30/25" at bounding box center [637, 153] width 36 height 23
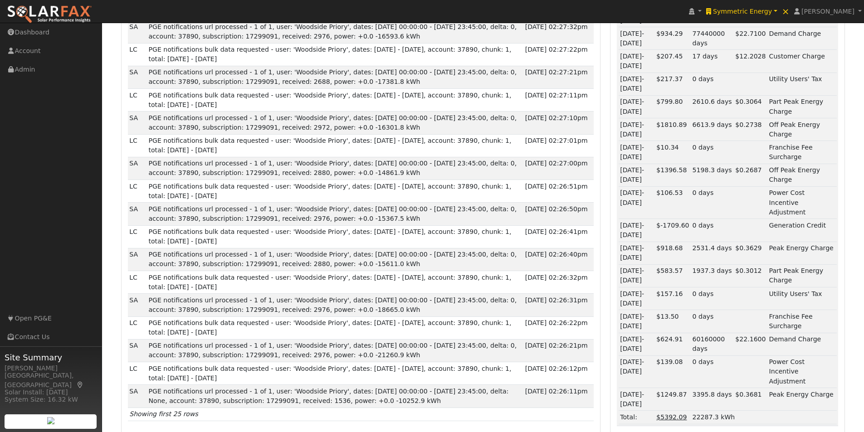
scroll to position [680, 0]
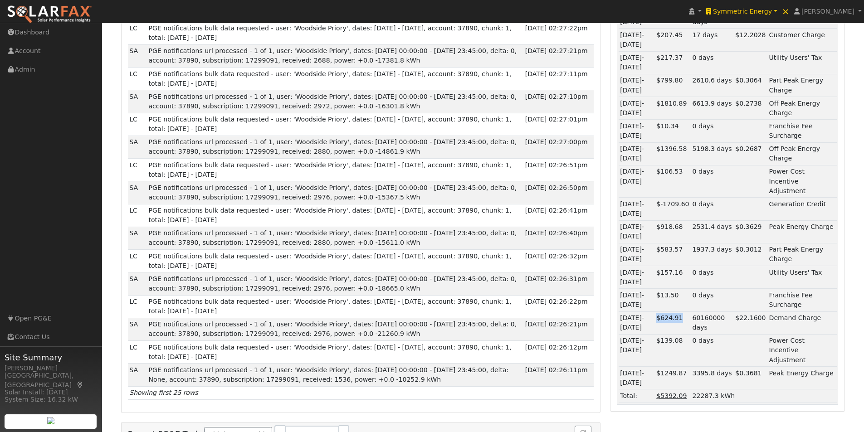
drag, startPoint x: 684, startPoint y: 310, endPoint x: 668, endPoint y: 314, distance: 16.1
click at [662, 314] on td "$624.91" at bounding box center [673, 323] width 36 height 23
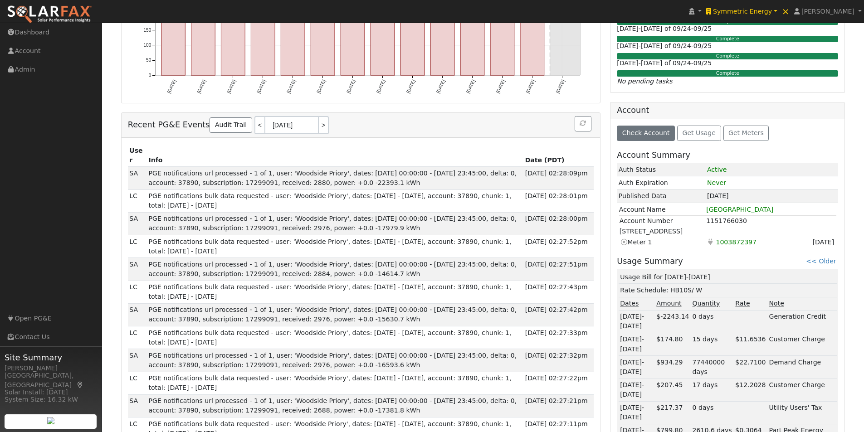
scroll to position [317, 0]
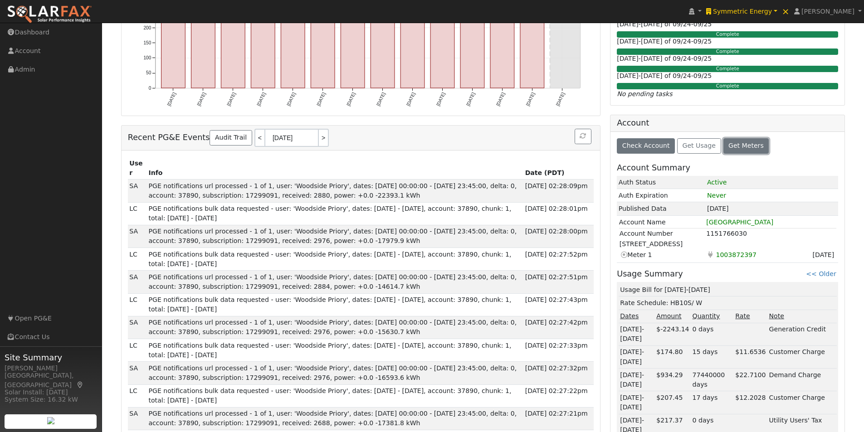
click at [733, 145] on span "Get Meters" at bounding box center [745, 145] width 35 height 7
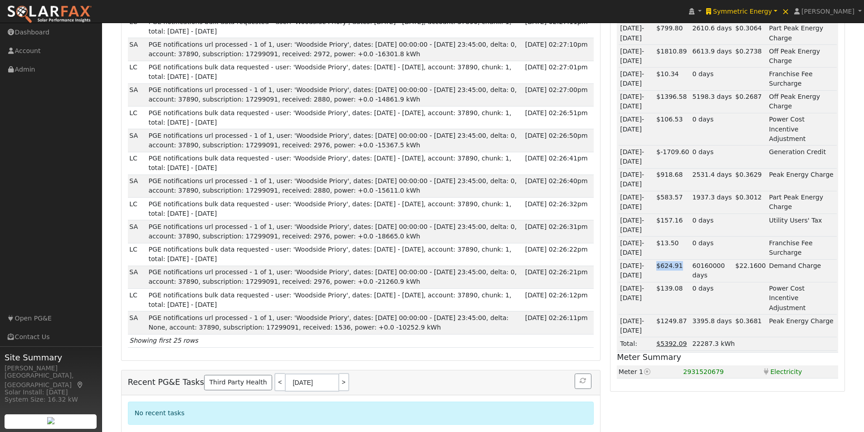
scroll to position [733, 0]
click at [668, 373] on div "Account Check Account Get Usage Get Meters Account Summary Auth Status Active A…" at bounding box center [727, 45] width 235 height 692
click at [646, 368] on icon at bounding box center [647, 371] width 8 height 6
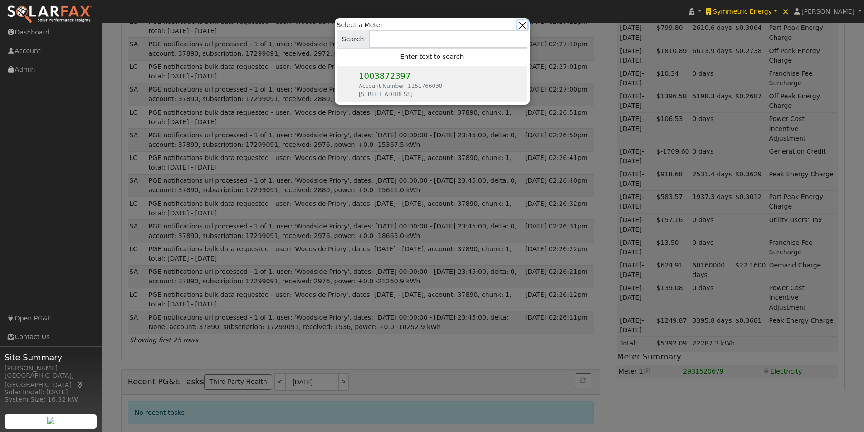
click at [521, 23] on button "button" at bounding box center [522, 25] width 10 height 10
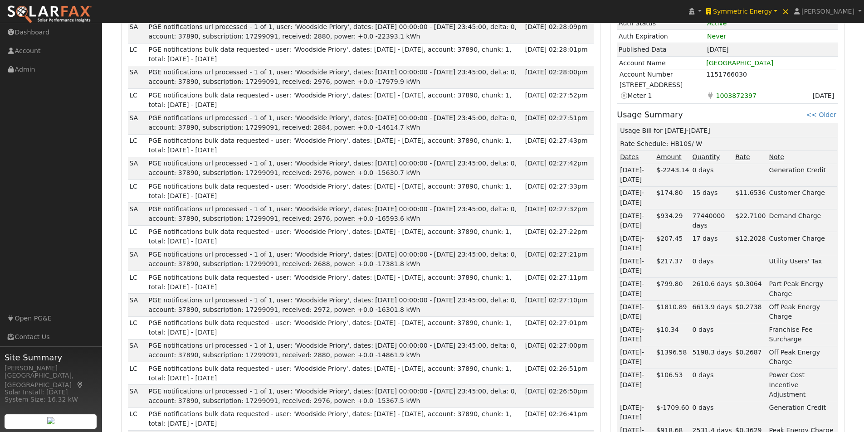
scroll to position [461, 0]
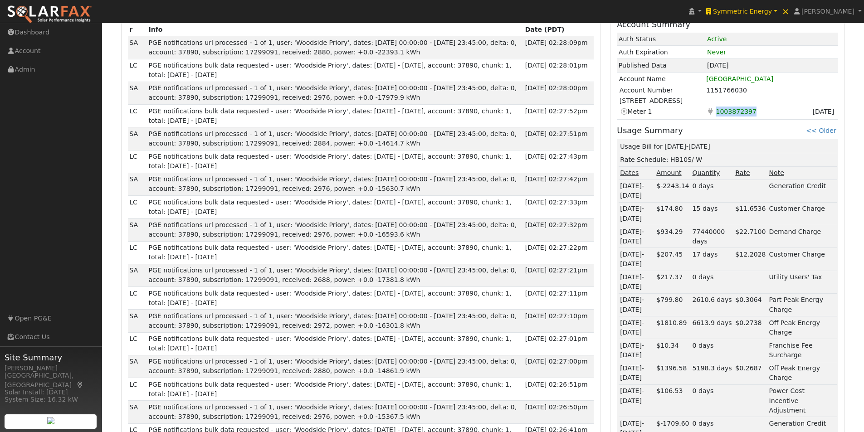
drag, startPoint x: 758, startPoint y: 111, endPoint x: 715, endPoint y: 109, distance: 43.6
click at [715, 109] on td "Electricity 1003872397" at bounding box center [750, 111] width 88 height 11
click at [741, 126] on div "Check Account Get Usage Get Meters Account Summary Auth Status Active Auth Expi…" at bounding box center [727, 326] width 234 height 674
drag, startPoint x: 742, startPoint y: 91, endPoint x: 726, endPoint y: 90, distance: 16.4
click at [726, 90] on td "1151766030" at bounding box center [771, 90] width 130 height 11
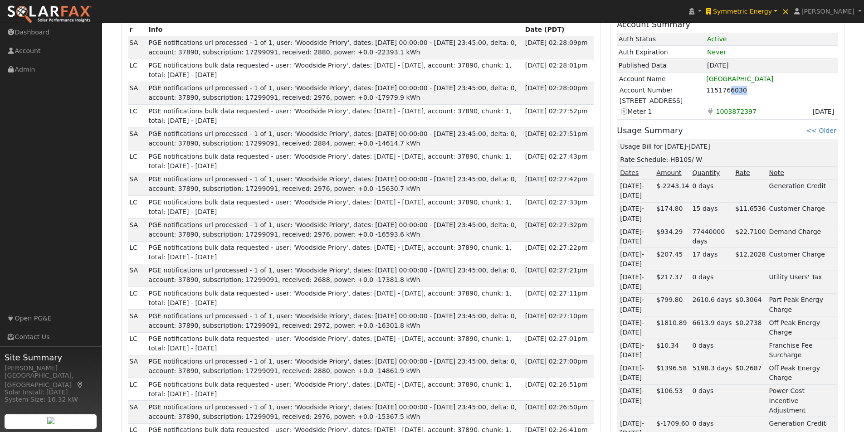
click at [746, 91] on td "1151766030" at bounding box center [771, 90] width 130 height 11
drag, startPoint x: 741, startPoint y: 92, endPoint x: 707, endPoint y: 92, distance: 34.0
click at [707, 92] on td "1151766030" at bounding box center [771, 90] width 130 height 11
click at [746, 90] on td "1151766030" at bounding box center [771, 90] width 130 height 11
drag, startPoint x: 742, startPoint y: 92, endPoint x: 697, endPoint y: 90, distance: 44.9
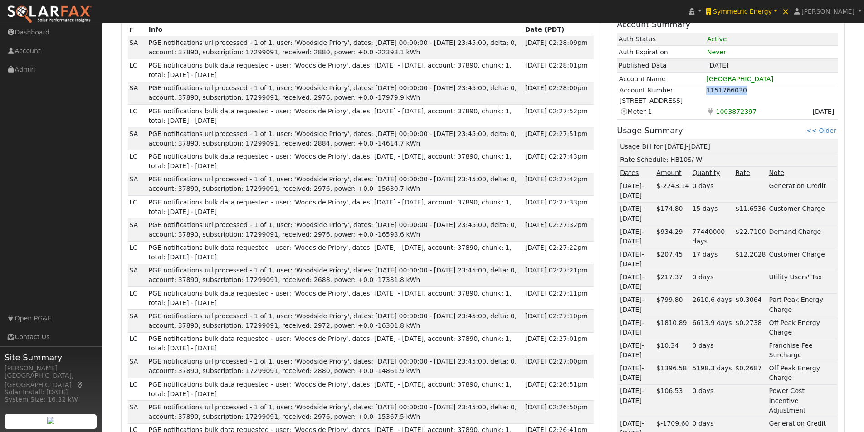
click at [698, 91] on tr "Account Number 1151766030" at bounding box center [727, 90] width 217 height 11
click at [746, 89] on td "1151766030" at bounding box center [771, 90] width 130 height 11
drag, startPoint x: 755, startPoint y: 112, endPoint x: 736, endPoint y: 114, distance: 18.7
click at [736, 114] on td "Electricity 1003872397" at bounding box center [750, 111] width 88 height 11
click at [788, 95] on td "1151766030" at bounding box center [771, 90] width 130 height 11
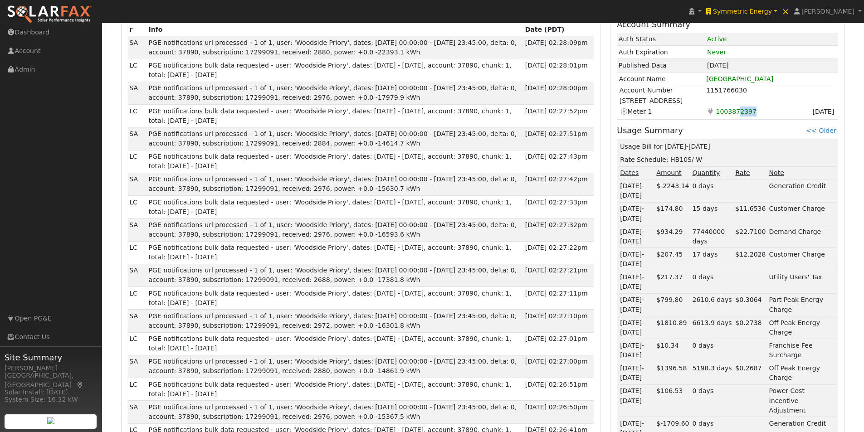
drag, startPoint x: 757, startPoint y: 110, endPoint x: 736, endPoint y: 112, distance: 21.0
click at [736, 112] on td "Electricity 1003872397" at bounding box center [750, 111] width 88 height 11
click at [759, 127] on div "Check Account Get Usage Get Meters Account Summary Auth Status Active Auth Expi…" at bounding box center [727, 326] width 234 height 674
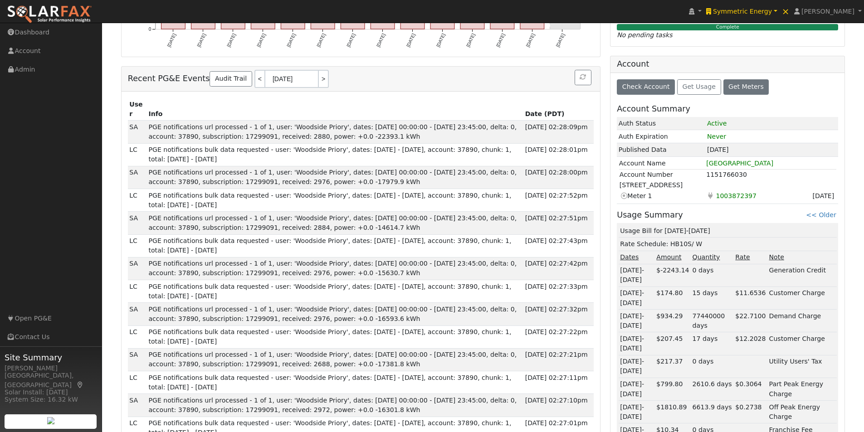
scroll to position [234, 0]
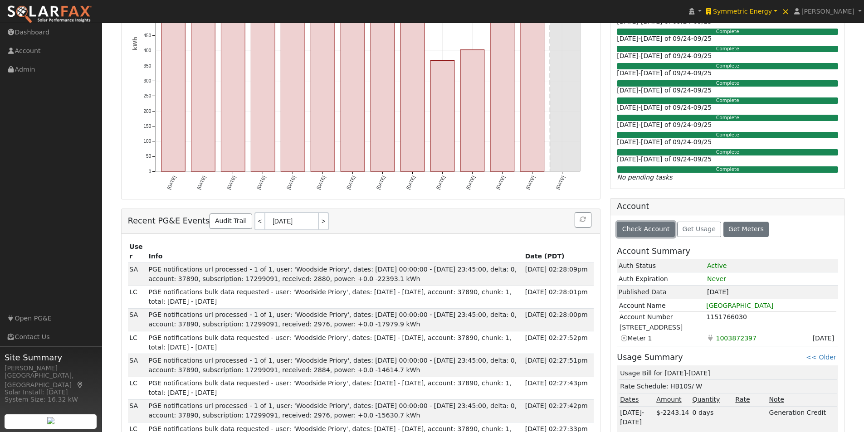
click at [638, 231] on span "Check Account" at bounding box center [646, 228] width 48 height 7
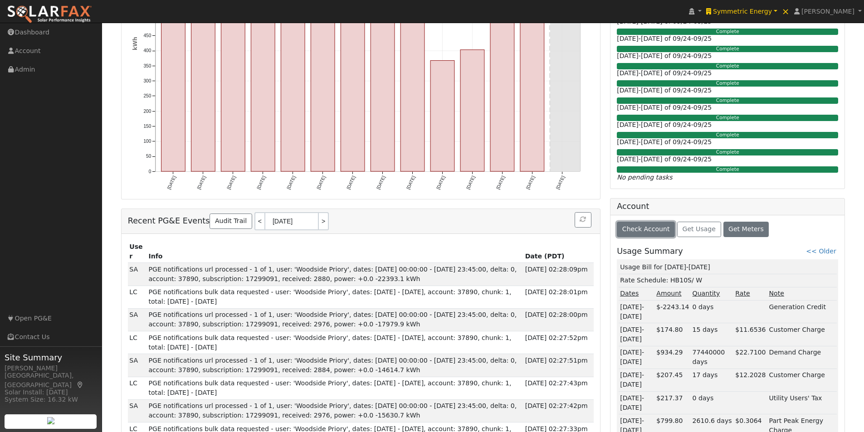
click at [640, 228] on span "Check Account" at bounding box center [646, 228] width 48 height 7
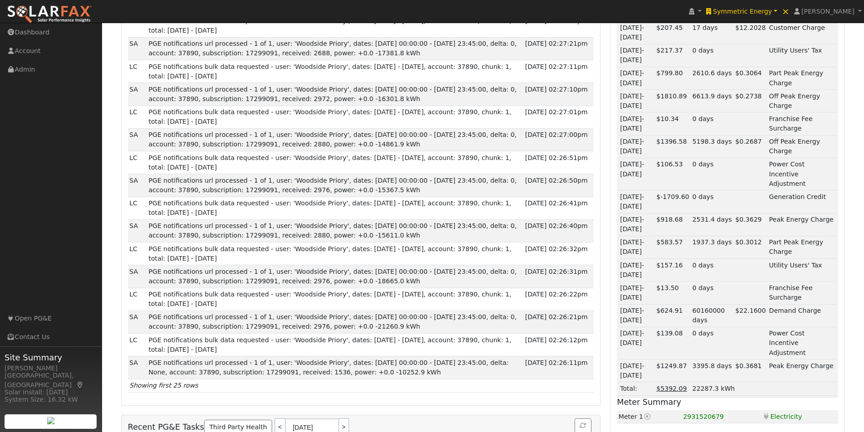
scroll to position [733, 0]
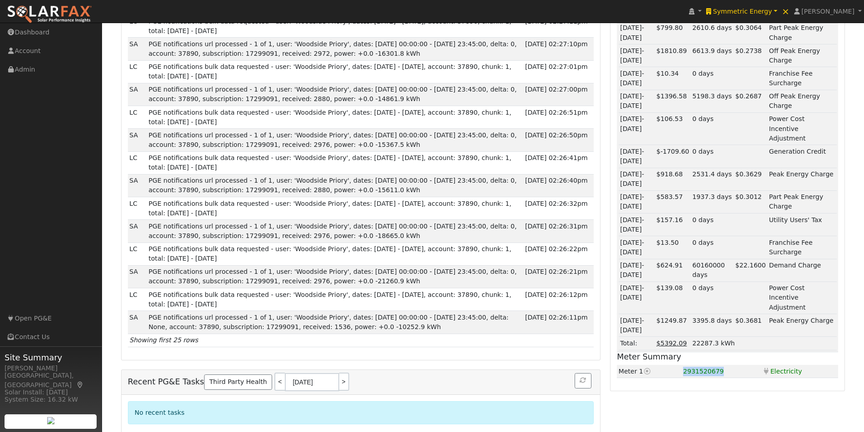
drag, startPoint x: 727, startPoint y: 356, endPoint x: 683, endPoint y: 355, distance: 44.0
click at [683, 365] on tr "Meter 1 Current meter 2931520679 Electricity Electricity" at bounding box center [727, 371] width 221 height 13
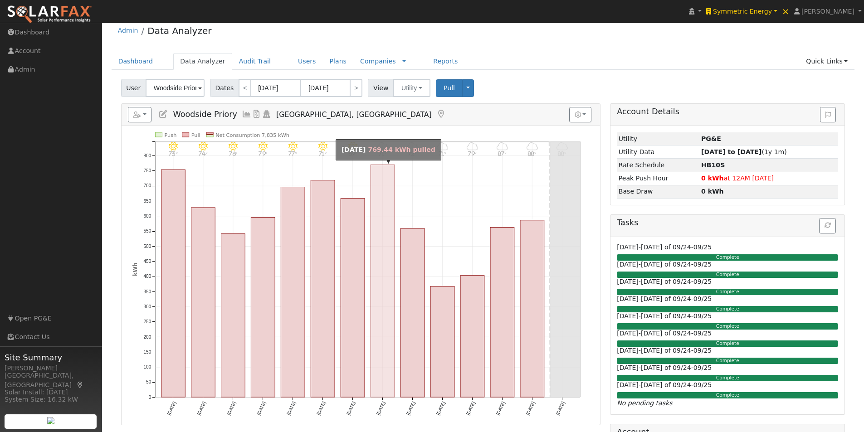
scroll to position [7, 0]
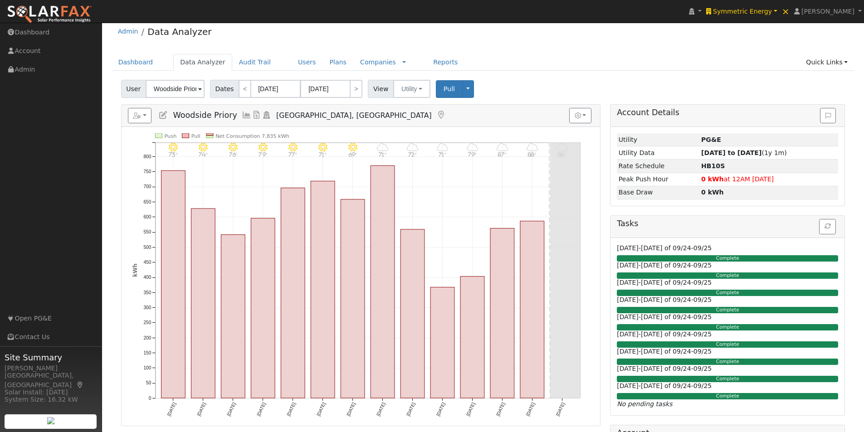
click at [242, 113] on icon at bounding box center [247, 115] width 10 height 8
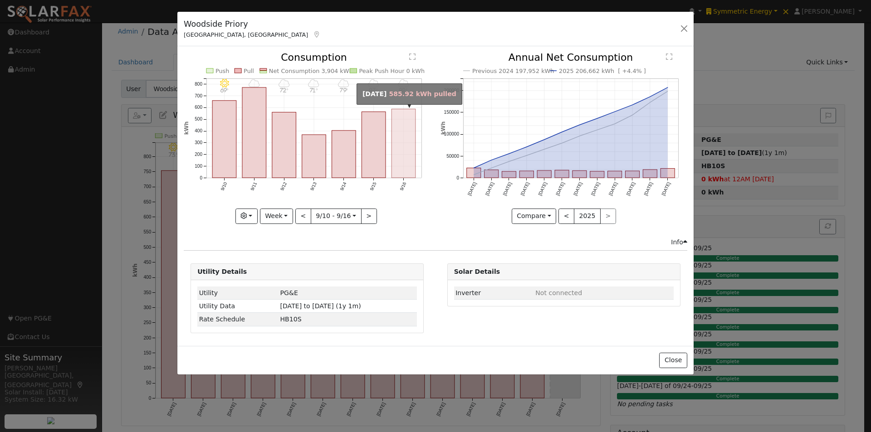
click at [396, 152] on rect "onclick=""" at bounding box center [404, 143] width 24 height 69
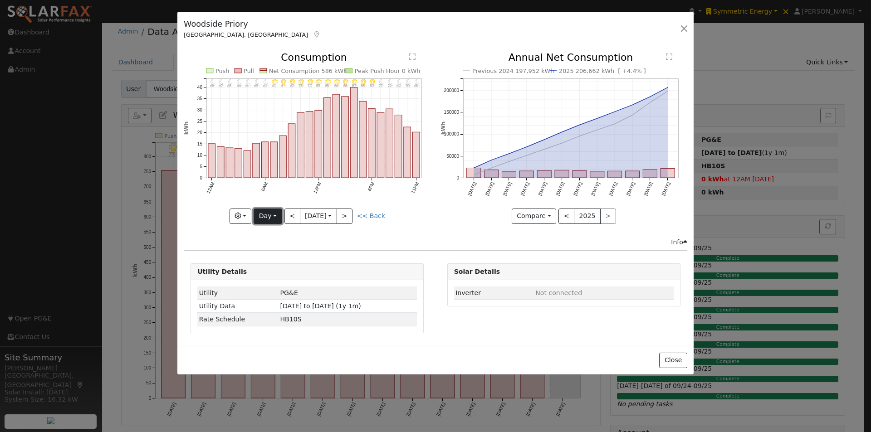
click at [271, 217] on button "Day" at bounding box center [267, 216] width 28 height 15
click at [271, 247] on link "Week" at bounding box center [285, 247] width 63 height 13
type input "[DATE]"
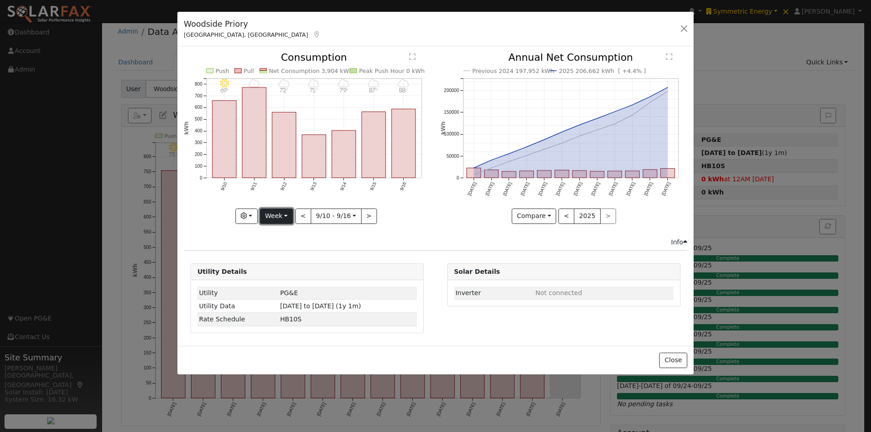
click at [275, 215] on button "Week" at bounding box center [276, 216] width 33 height 15
drag, startPoint x: 275, startPoint y: 285, endPoint x: 296, endPoint y: 279, distance: 21.2
click at [277, 285] on link "Custom" at bounding box center [291, 286] width 63 height 13
drag, startPoint x: 387, startPoint y: 217, endPoint x: 381, endPoint y: 231, distance: 15.2
click at [387, 218] on button "day" at bounding box center [385, 216] width 28 height 15
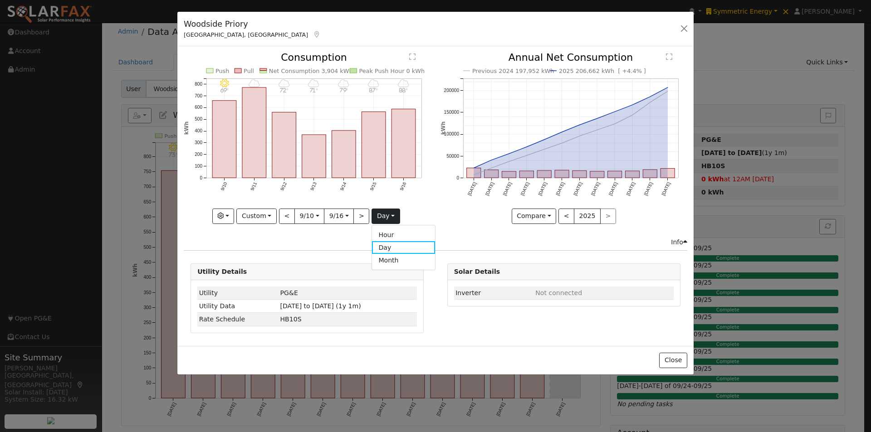
drag, startPoint x: 380, startPoint y: 232, endPoint x: 387, endPoint y: 223, distance: 11.0
click at [381, 232] on link "Hour" at bounding box center [403, 235] width 63 height 13
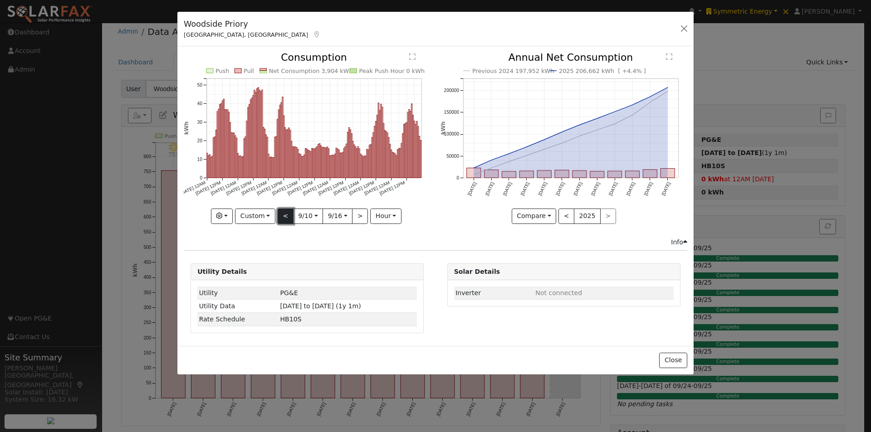
click at [280, 214] on button "<" at bounding box center [286, 216] width 16 height 15
type input "2025-09-03"
type input "2025-09-09"
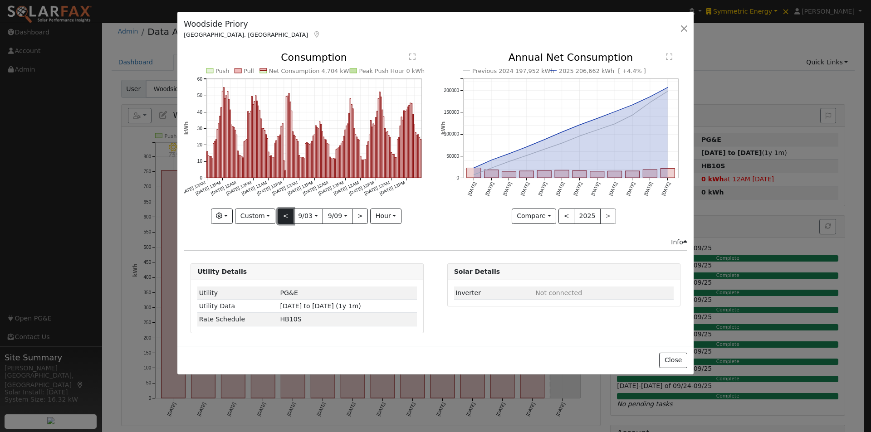
click at [286, 210] on button "<" at bounding box center [286, 216] width 16 height 15
type input "2025-08-27"
type input "2025-09-02"
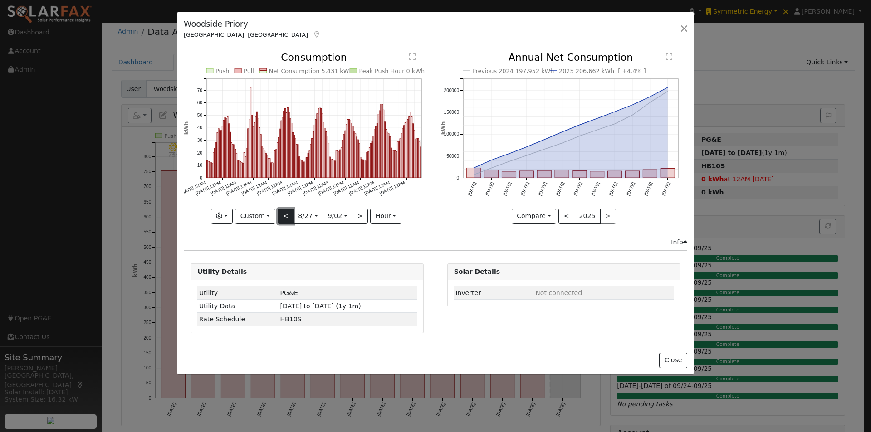
click at [284, 213] on button "<" at bounding box center [286, 216] width 16 height 15
type input "2025-08-20"
type input "2025-08-26"
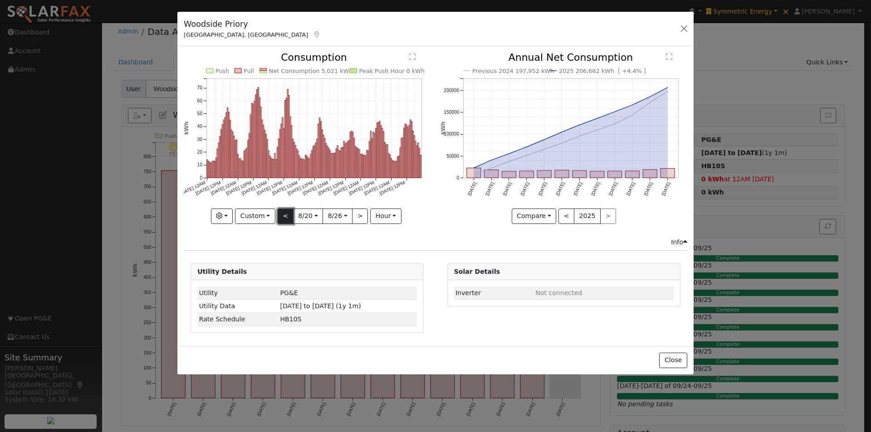
click at [284, 217] on button "<" at bounding box center [286, 216] width 16 height 15
type input "2025-08-13"
type input "2025-08-19"
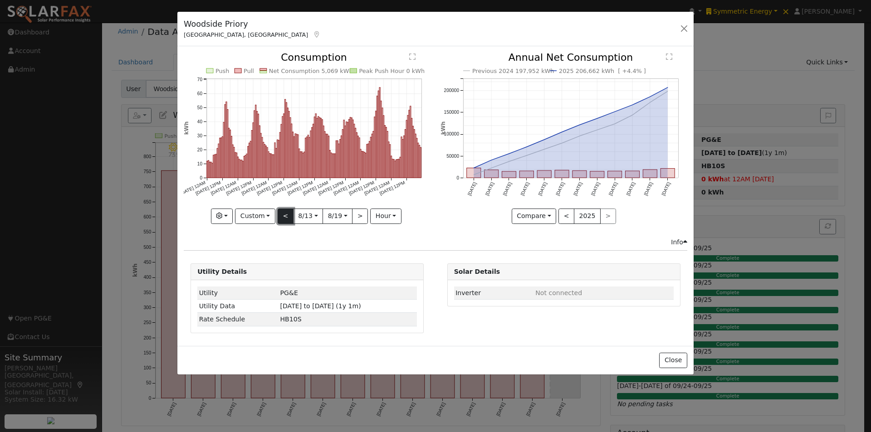
click at [280, 213] on button "<" at bounding box center [286, 216] width 16 height 15
type input "2025-08-06"
type input "2025-08-12"
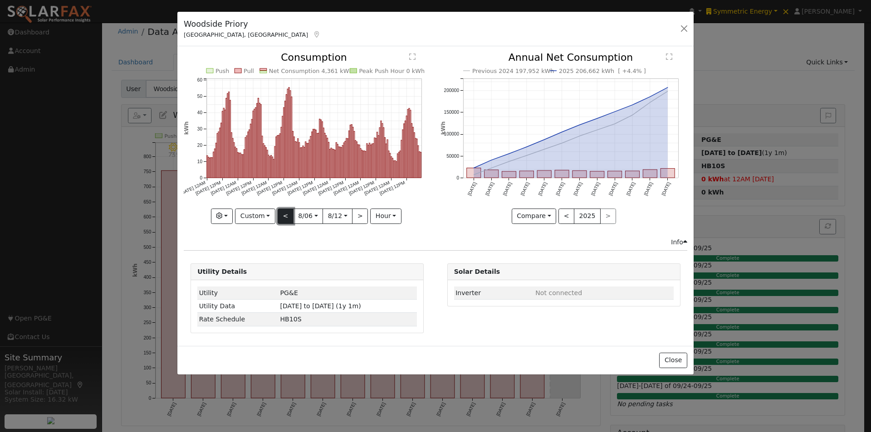
click at [282, 212] on button "<" at bounding box center [286, 216] width 16 height 15
type input "2025-07-30"
type input "2025-08-05"
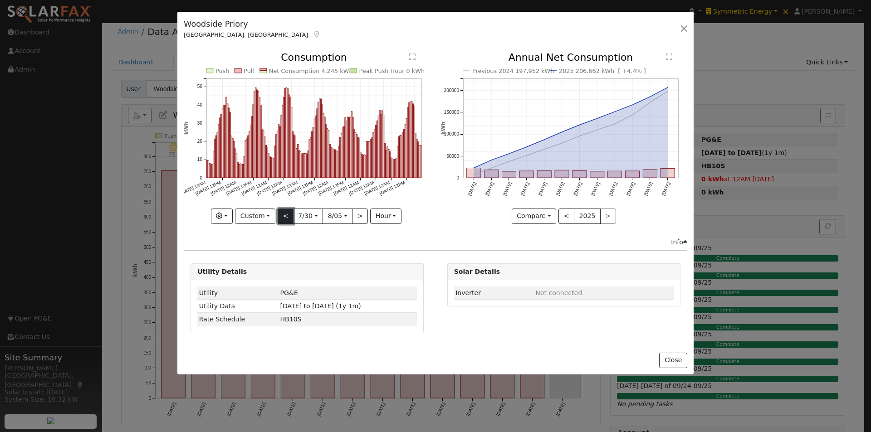
click at [283, 214] on button "<" at bounding box center [286, 216] width 16 height 15
type input "2025-07-23"
type input "2025-07-29"
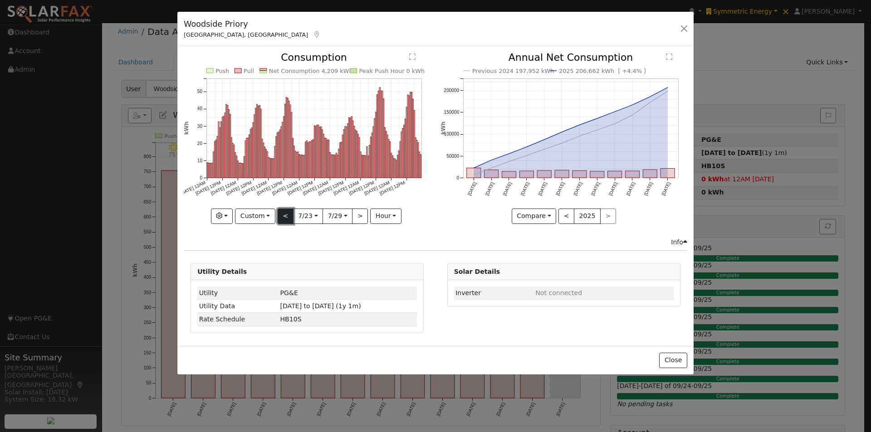
click at [284, 213] on button "<" at bounding box center [286, 216] width 16 height 15
type input "2025-07-16"
type input "2025-07-22"
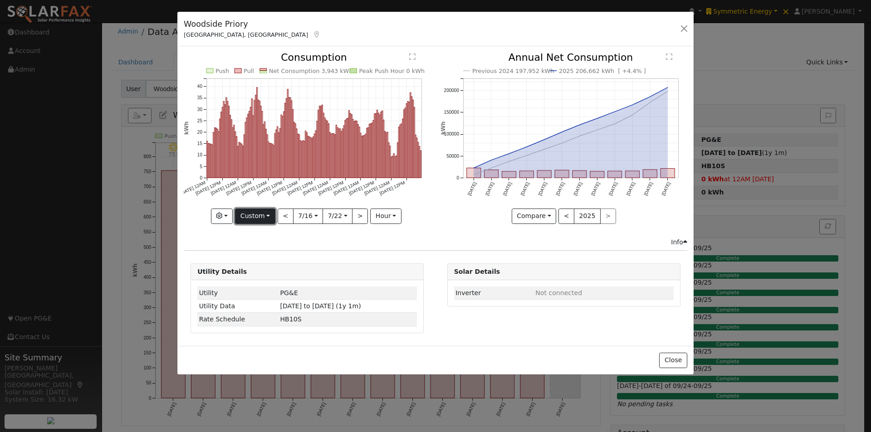
click at [260, 212] on button "Custom" at bounding box center [255, 216] width 40 height 15
click at [258, 257] on link "Month" at bounding box center [266, 260] width 63 height 13
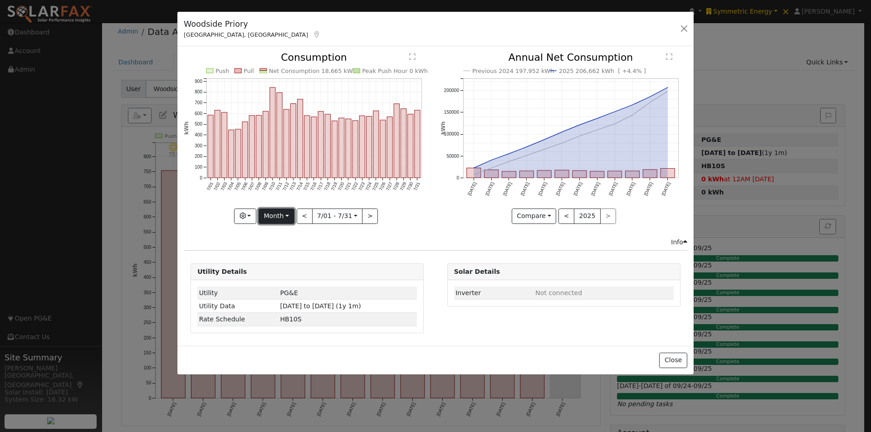
click at [287, 216] on button "Month" at bounding box center [276, 216] width 36 height 15
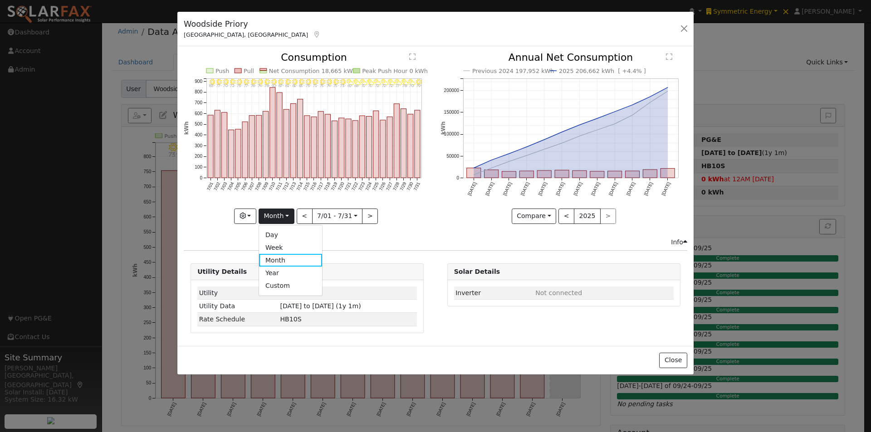
click at [356, 236] on div "7/31 - Clear 79° 7/30 - PartlyCloudy 70° 7/29 - PartlyCloudy 78° 7/28 - PartlyC…" at bounding box center [307, 145] width 256 height 185
click at [365, 219] on button ">" at bounding box center [370, 216] width 16 height 15
type input "[DATE]"
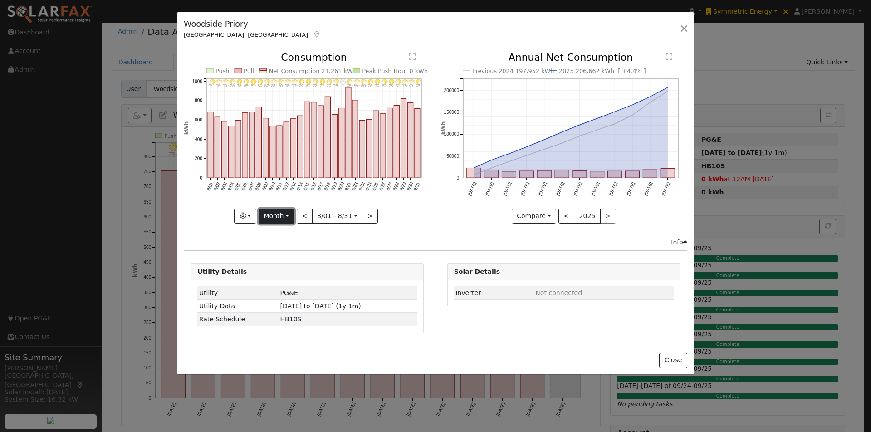
click at [276, 214] on button "Month" at bounding box center [276, 216] width 36 height 15
click at [279, 285] on link "Custom" at bounding box center [290, 286] width 63 height 13
click at [385, 222] on button "day" at bounding box center [385, 216] width 28 height 15
click at [380, 233] on link "Hour" at bounding box center [403, 235] width 63 height 13
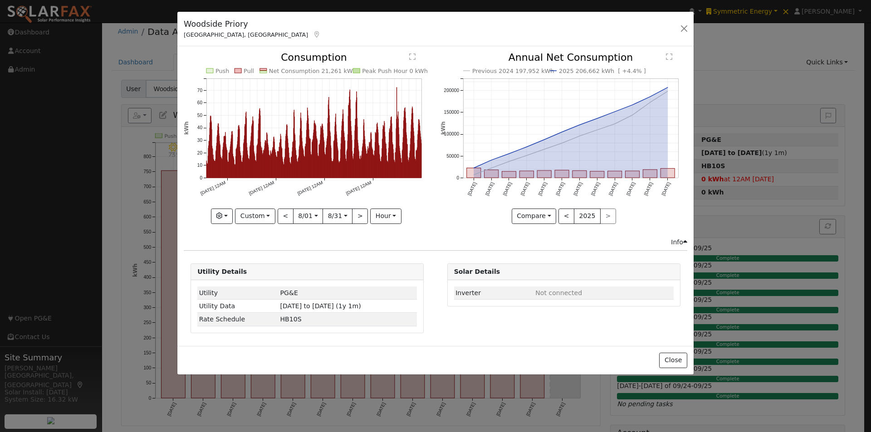
click at [412, 59] on text "" at bounding box center [412, 56] width 6 height 7
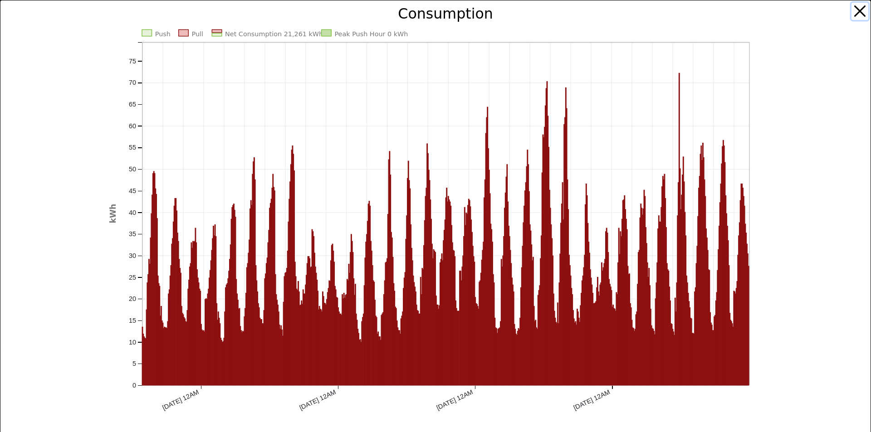
click at [851, 8] on button "button" at bounding box center [859, 11] width 17 height 17
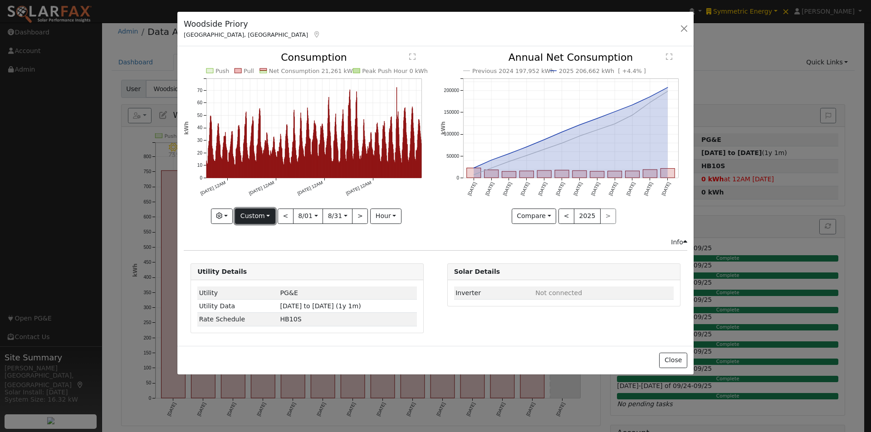
click at [252, 217] on button "Custom" at bounding box center [255, 216] width 40 height 15
click at [264, 260] on link "Month" at bounding box center [266, 260] width 63 height 13
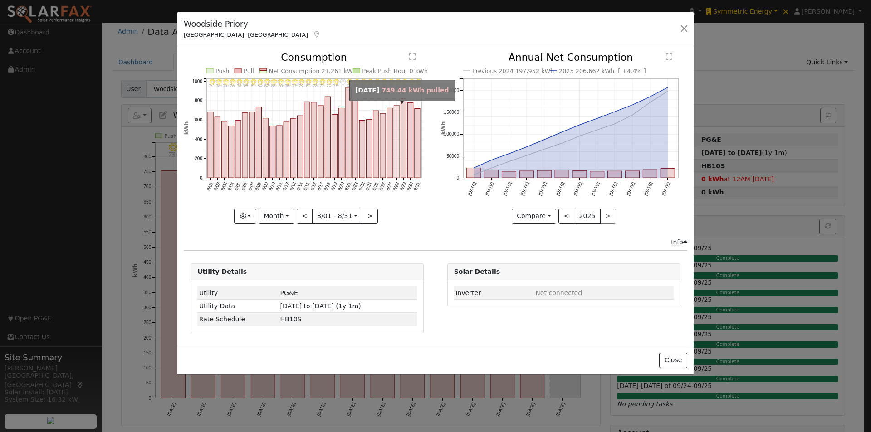
click at [397, 133] on rect "onclick=""" at bounding box center [396, 142] width 5 height 73
type input "2025-08-28"
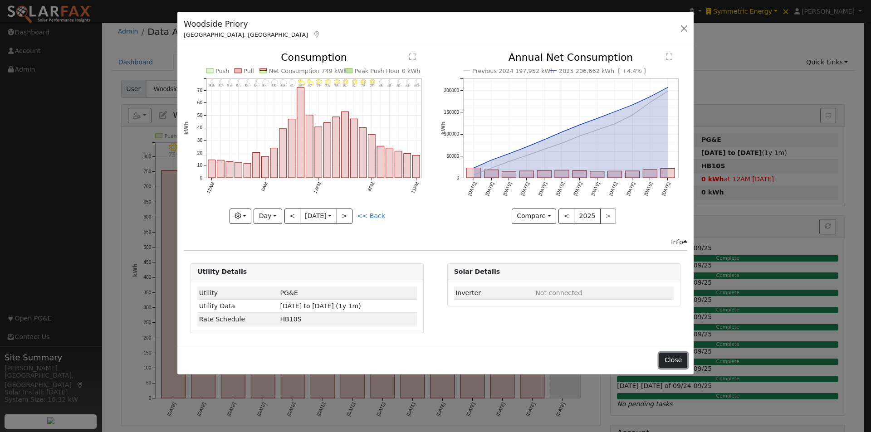
click at [669, 357] on button "Close" at bounding box center [673, 360] width 28 height 15
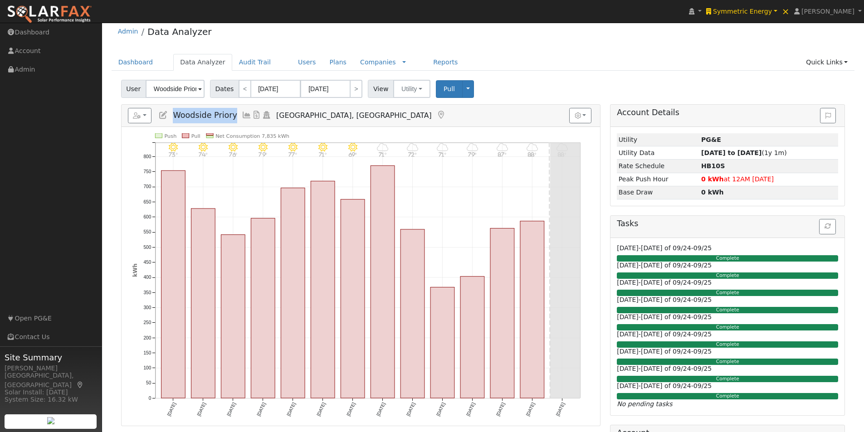
drag, startPoint x: 234, startPoint y: 112, endPoint x: 178, endPoint y: 117, distance: 56.5
click at [175, 111] on h5 "Reports Scenario Health Check Energy Audit Account Timeline User Audit Trail In…" at bounding box center [361, 115] width 466 height 15
copy span "Woodside Priory"
click at [291, 61] on link "Users" at bounding box center [307, 62] width 32 height 17
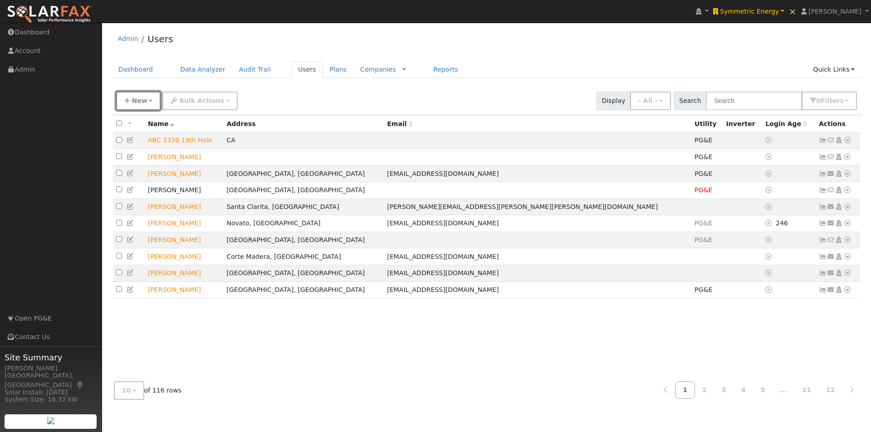
click at [136, 100] on span "New" at bounding box center [139, 100] width 15 height 7
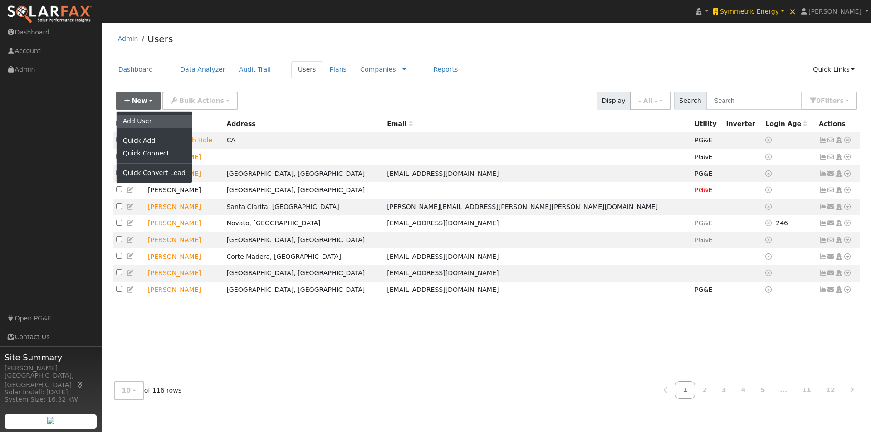
drag, startPoint x: 131, startPoint y: 117, endPoint x: 234, endPoint y: 122, distance: 104.0
click at [131, 117] on link "Add User" at bounding box center [154, 121] width 75 height 13
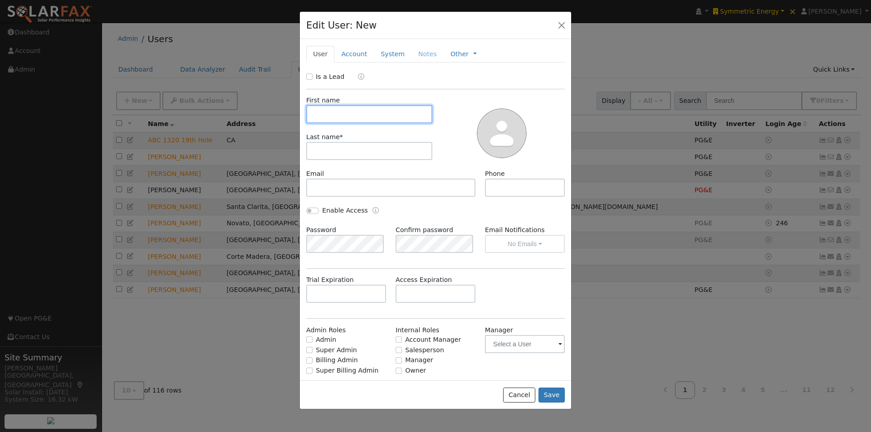
drag, startPoint x: 346, startPoint y: 116, endPoint x: 346, endPoint y: 133, distance: 16.8
click at [346, 118] on input "text" at bounding box center [369, 114] width 126 height 18
paste input "Woodside Priory"
type input "Woodside Priory"
click at [344, 147] on input "text" at bounding box center [369, 151] width 126 height 18
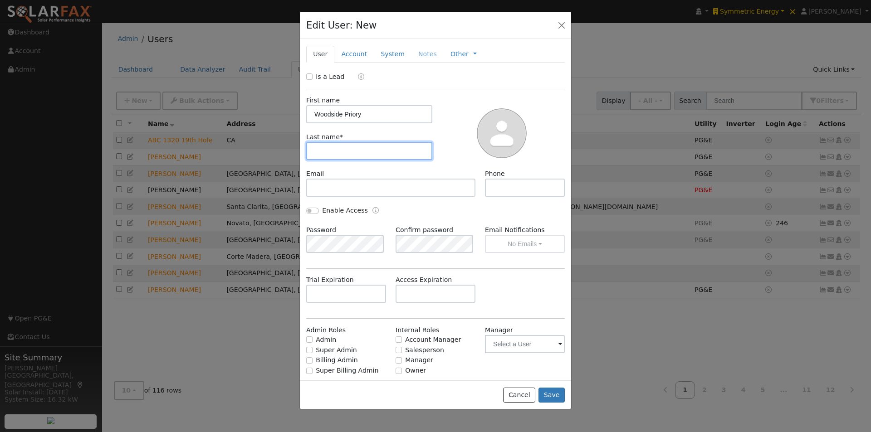
paste input "Woodside Priory"
type input "Woodside Priory"
drag, startPoint x: 366, startPoint y: 110, endPoint x: 343, endPoint y: 109, distance: 22.7
click at [343, 109] on input "Woodside Priory" at bounding box center [369, 114] width 126 height 18
type input "Woodside"
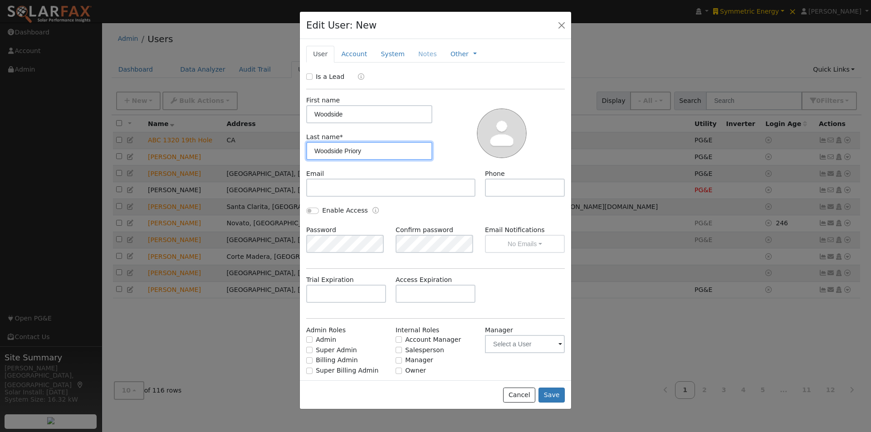
drag, startPoint x: 380, startPoint y: 152, endPoint x: 392, endPoint y: 136, distance: 20.8
click at [389, 143] on input "Woodside Priory" at bounding box center [369, 151] width 126 height 18
type input "Woodside (2nd Account)"
click at [551, 396] on button "Save" at bounding box center [551, 395] width 26 height 15
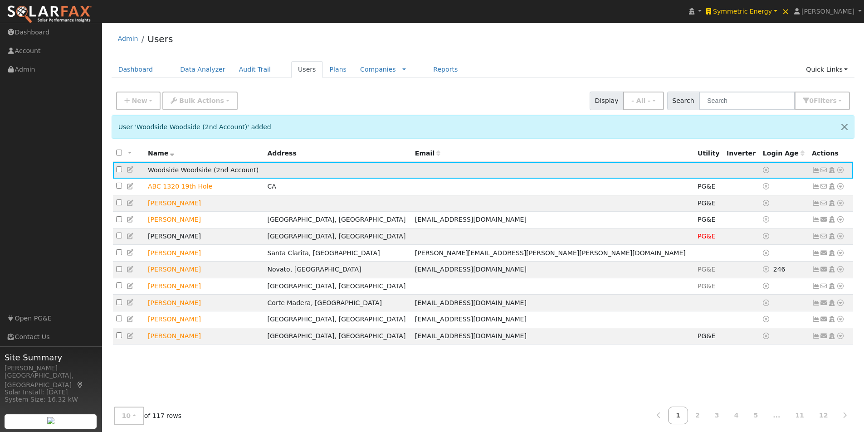
click at [839, 173] on icon at bounding box center [840, 170] width 8 height 6
click at [739, 240] on link "Utility" at bounding box center [746, 238] width 63 height 13
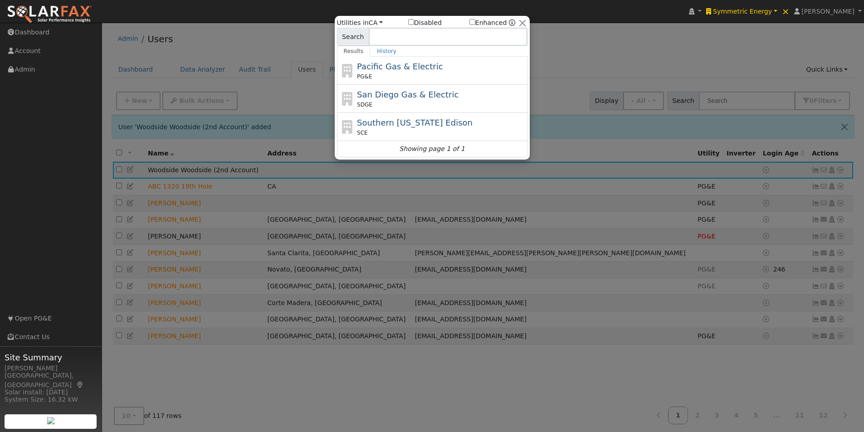
click at [379, 65] on span "Pacific Gas & Electric" at bounding box center [400, 67] width 86 height 10
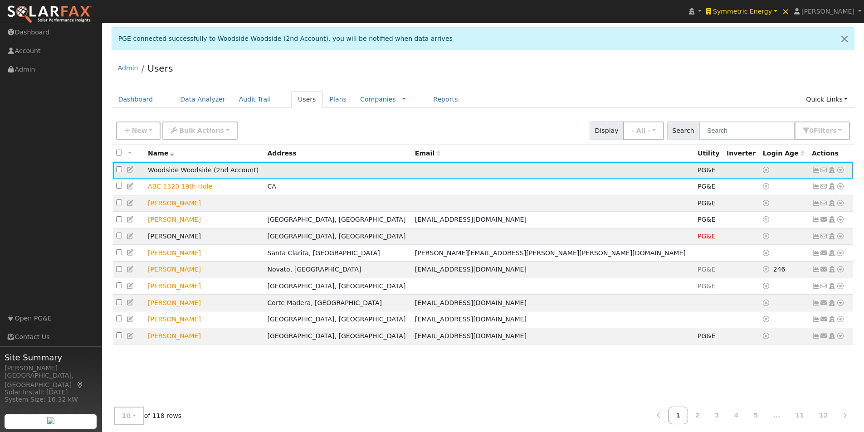
click at [840, 171] on icon at bounding box center [840, 170] width 8 height 6
click at [807, 185] on link "Data Analyzer" at bounding box center [811, 186] width 66 height 13
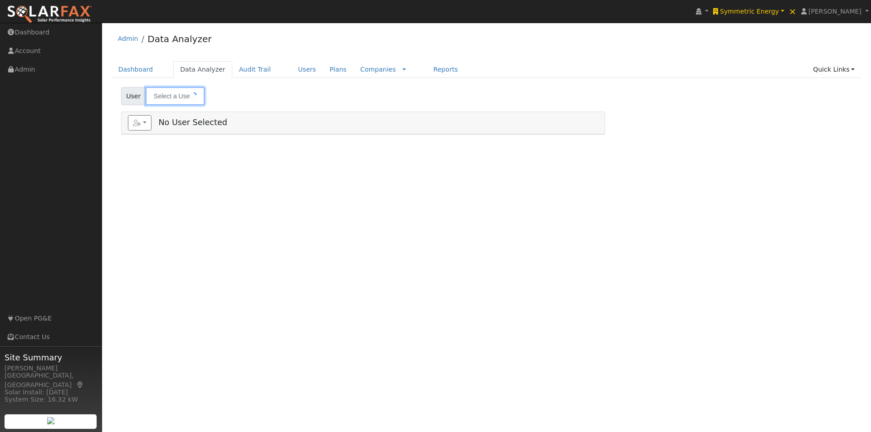
type input "Woodside Woodside (2nd Account)"
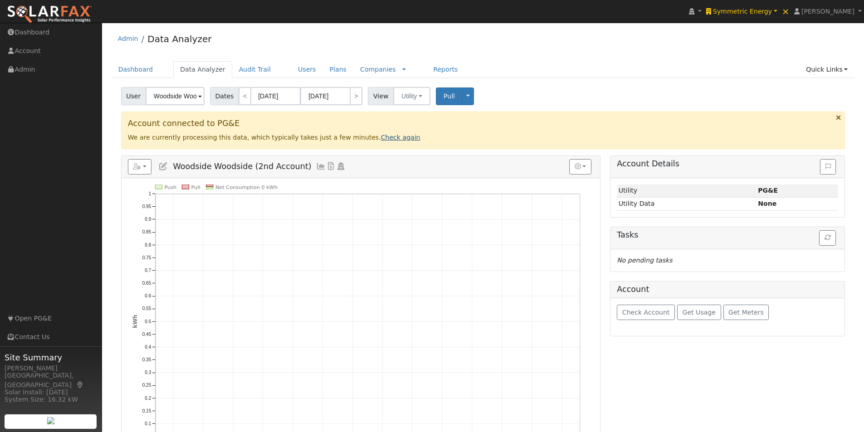
click at [381, 137] on link "Check again" at bounding box center [400, 137] width 39 height 7
click at [381, 136] on link "Check again" at bounding box center [400, 137] width 39 height 7
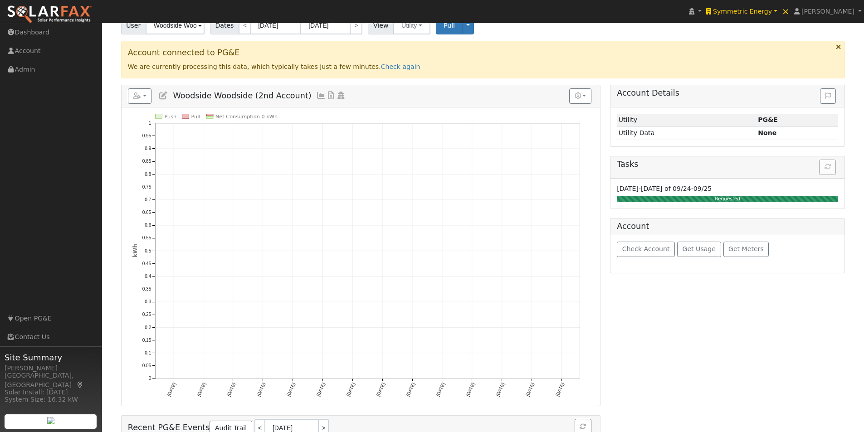
scroll to position [91, 0]
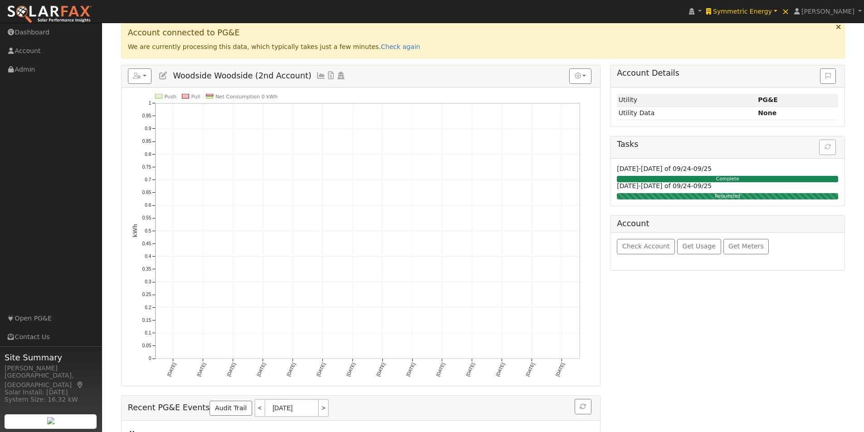
click at [316, 73] on icon at bounding box center [321, 76] width 10 height 8
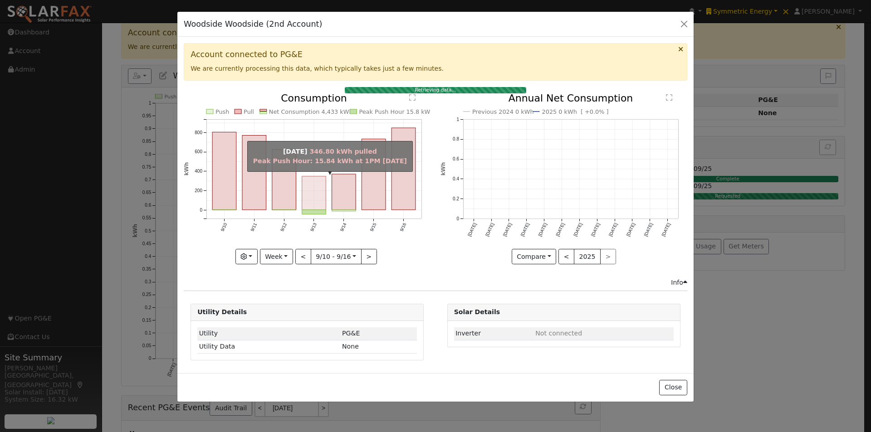
click at [310, 193] on rect "onclick=""" at bounding box center [314, 193] width 24 height 34
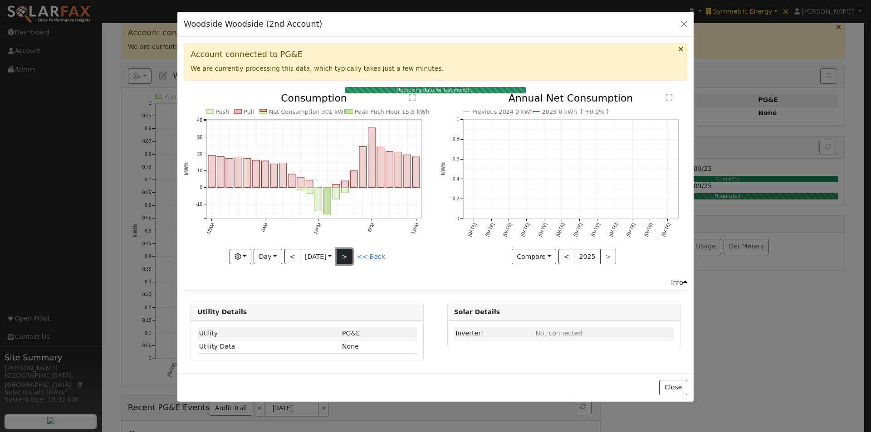
click at [343, 252] on button ">" at bounding box center [344, 256] width 16 height 15
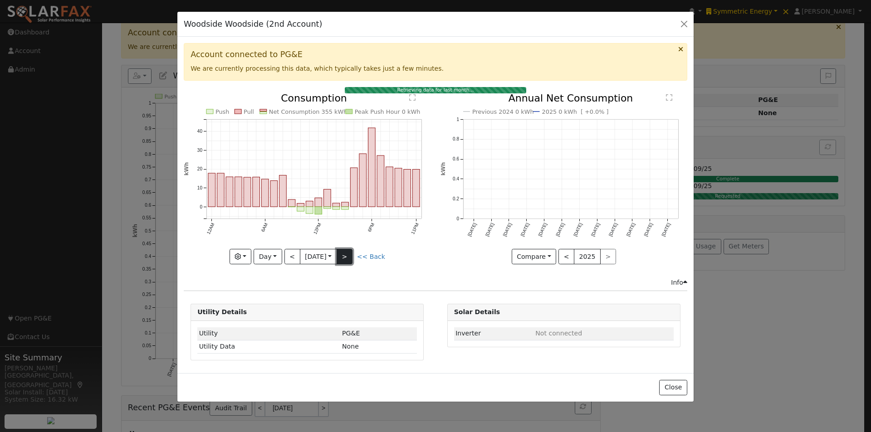
click at [343, 252] on button ">" at bounding box center [344, 256] width 16 height 15
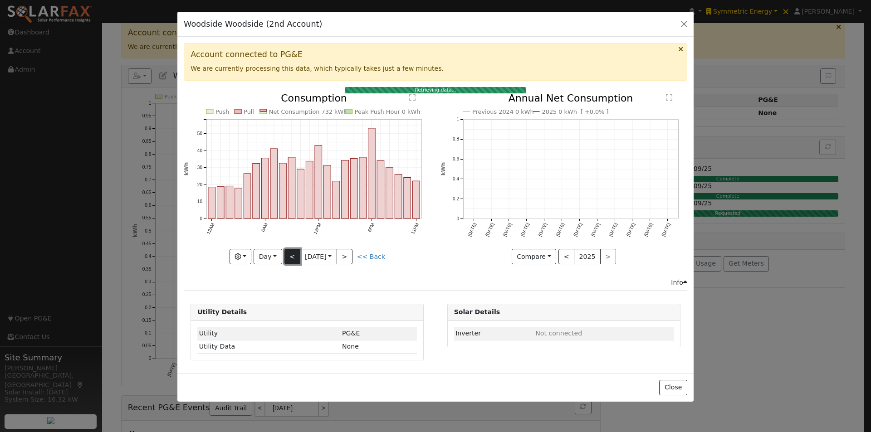
click at [289, 252] on button "<" at bounding box center [292, 256] width 16 height 15
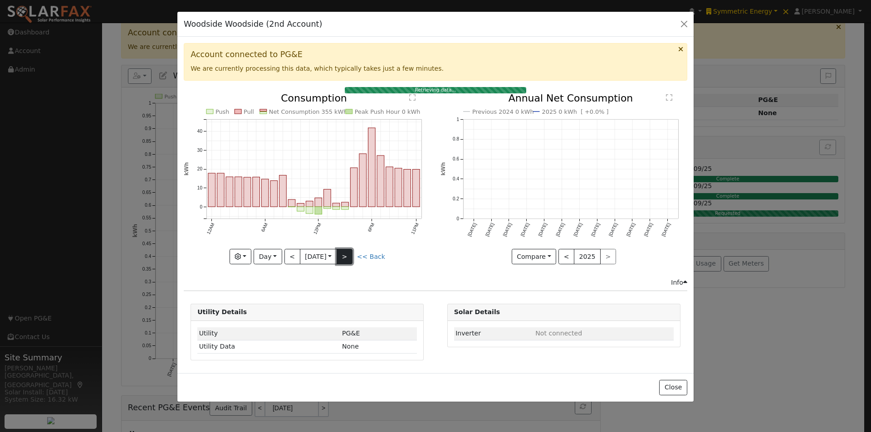
click at [349, 255] on button ">" at bounding box center [344, 256] width 16 height 15
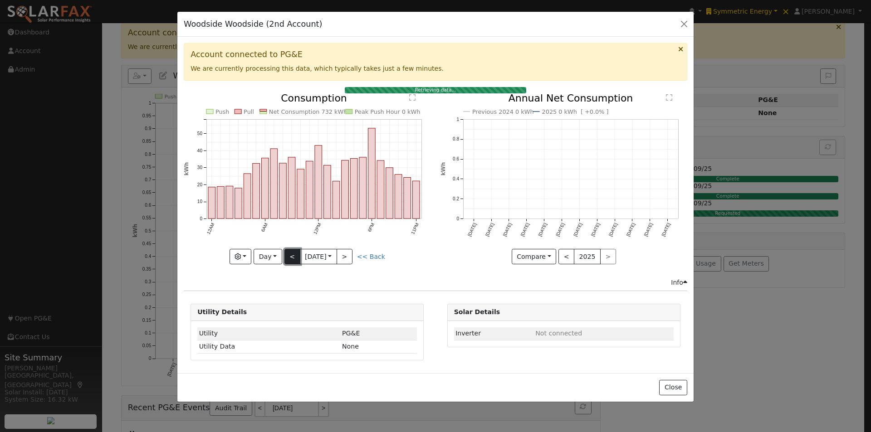
click at [287, 253] on button "<" at bounding box center [292, 256] width 16 height 15
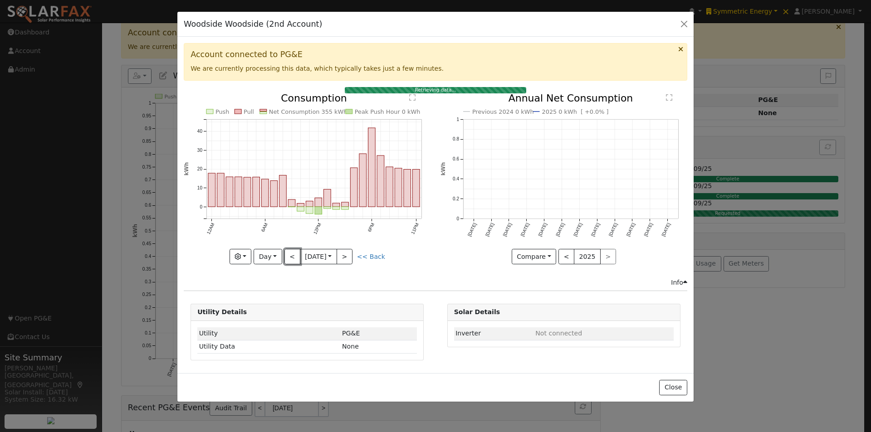
click at [288, 252] on button "<" at bounding box center [292, 256] width 16 height 15
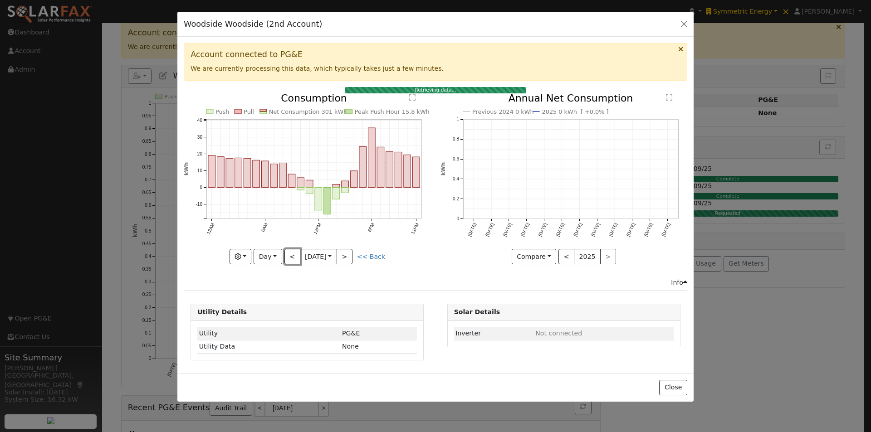
click at [288, 252] on button "<" at bounding box center [292, 256] width 16 height 15
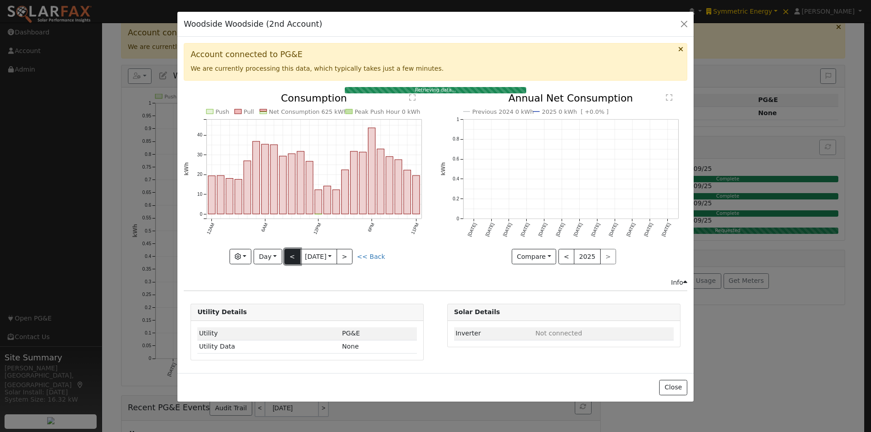
click at [294, 252] on button "<" at bounding box center [292, 256] width 16 height 15
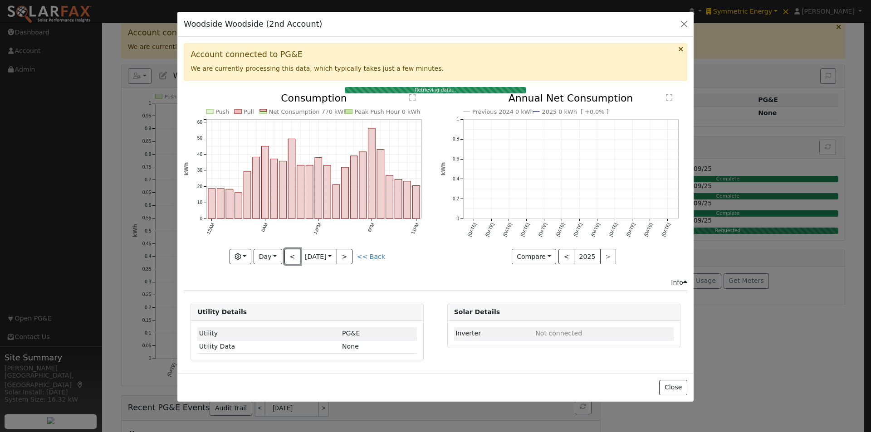
click at [295, 252] on button "<" at bounding box center [292, 256] width 16 height 15
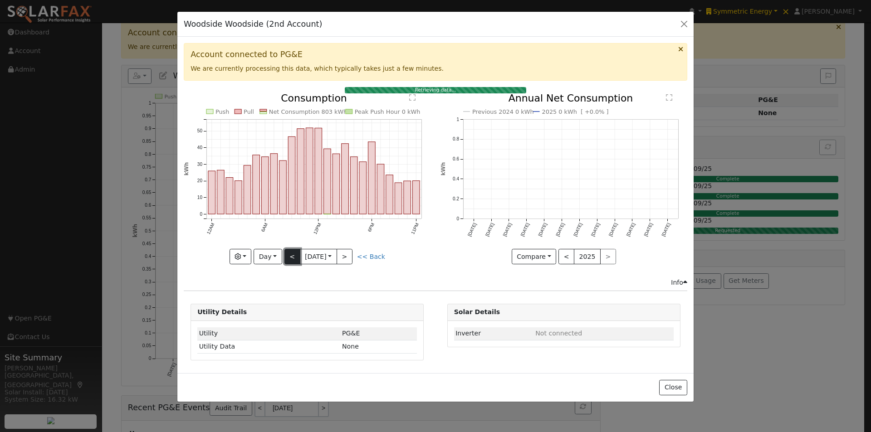
click at [292, 255] on button "<" at bounding box center [292, 256] width 16 height 15
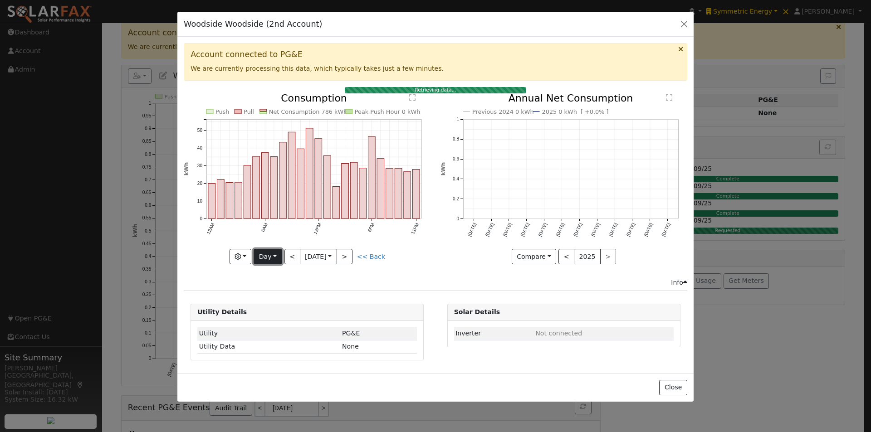
click at [271, 253] on button "Day" at bounding box center [267, 256] width 28 height 15
drag, startPoint x: 273, startPoint y: 298, endPoint x: 289, endPoint y: 289, distance: 17.7
click at [274, 298] on link "Month" at bounding box center [285, 301] width 63 height 13
type input "[DATE]"
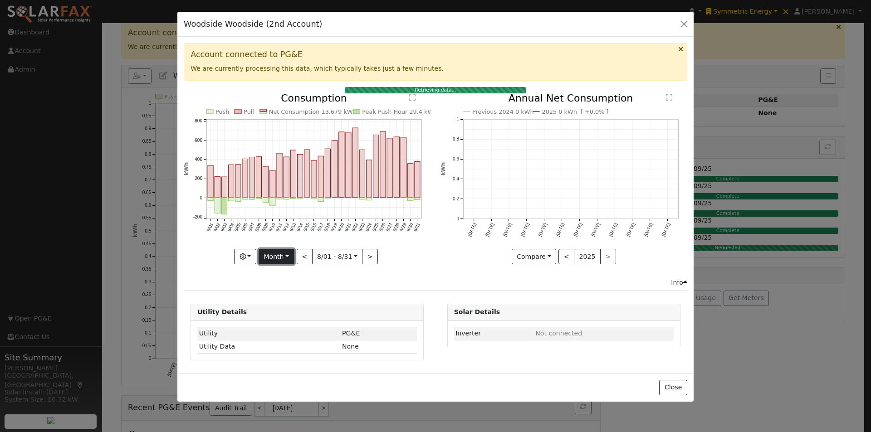
click at [278, 253] on button "Month" at bounding box center [276, 256] width 36 height 15
click at [272, 322] on link "Custom" at bounding box center [290, 326] width 63 height 13
drag, startPoint x: 390, startPoint y: 253, endPoint x: 389, endPoint y: 259, distance: 6.0
click at [390, 258] on button "day" at bounding box center [385, 256] width 28 height 15
drag, startPoint x: 386, startPoint y: 277, endPoint x: 381, endPoint y: 276, distance: 4.6
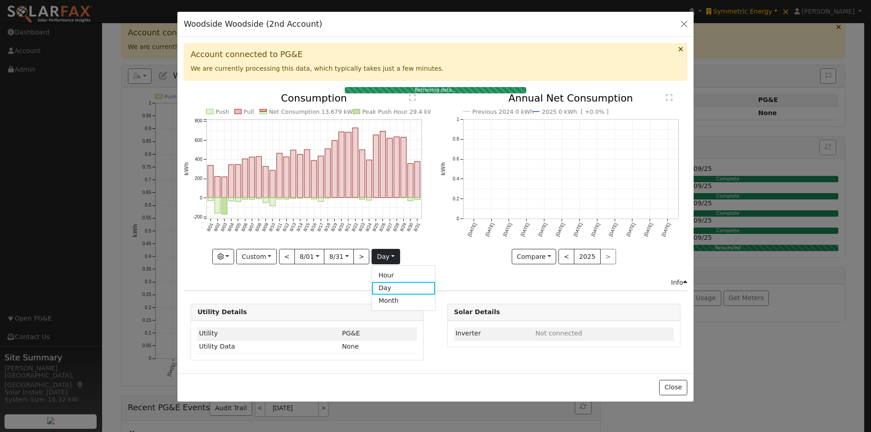
click at [385, 276] on link "Hour" at bounding box center [403, 275] width 63 height 13
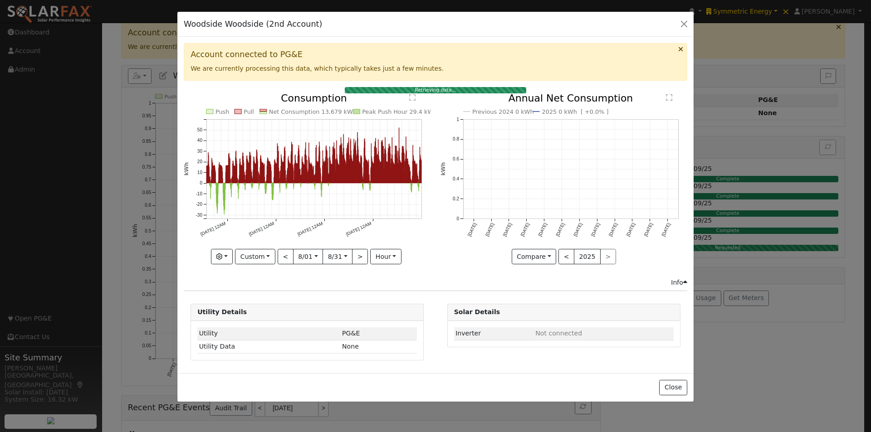
click at [414, 95] on text "" at bounding box center [412, 97] width 6 height 7
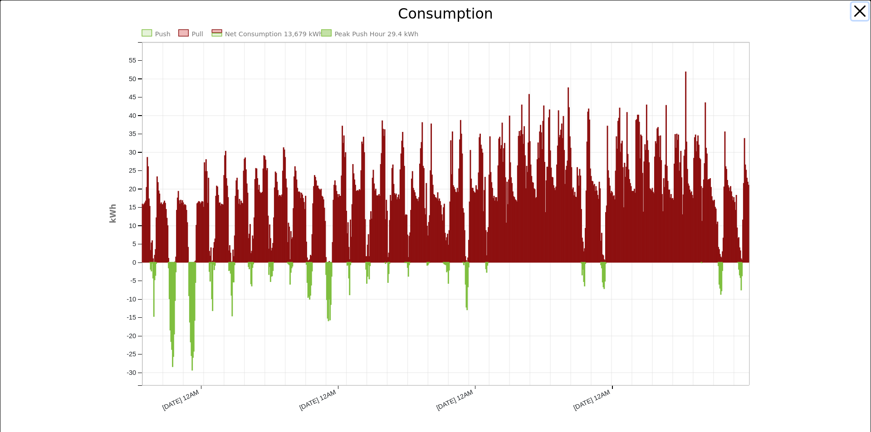
click at [851, 7] on button "button" at bounding box center [859, 11] width 17 height 17
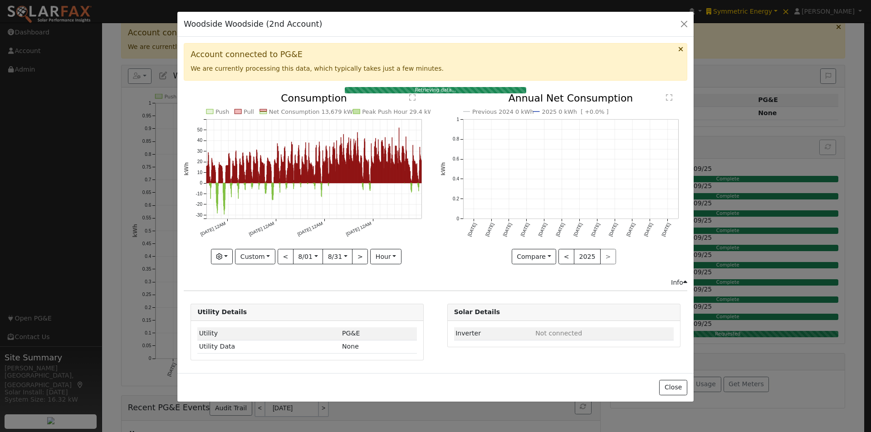
click at [410, 97] on text "" at bounding box center [412, 97] width 6 height 7
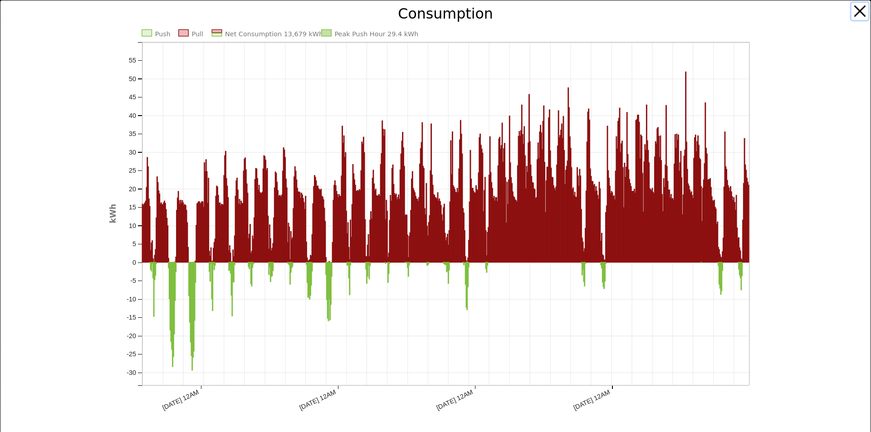
click at [854, 10] on button "button" at bounding box center [859, 11] width 17 height 17
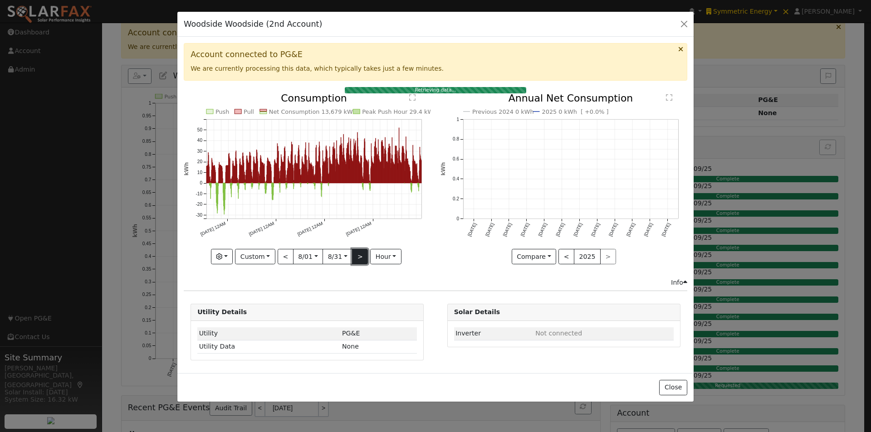
click at [358, 259] on button ">" at bounding box center [360, 256] width 16 height 15
type input "[DATE]"
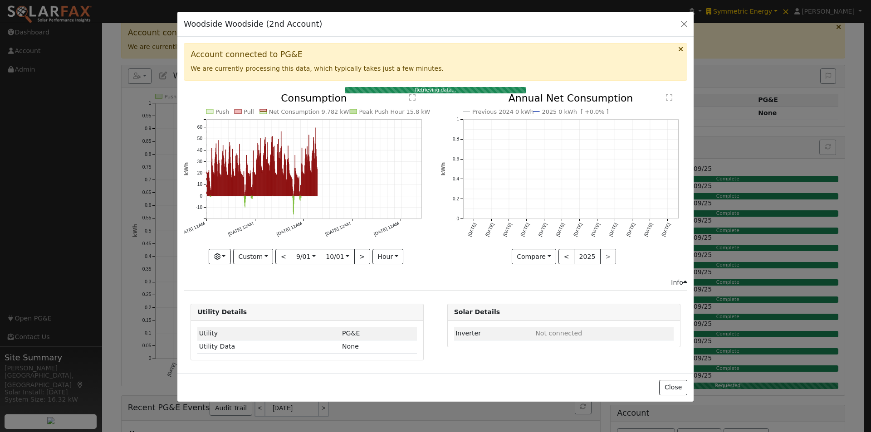
click at [412, 97] on text "" at bounding box center [412, 97] width 6 height 7
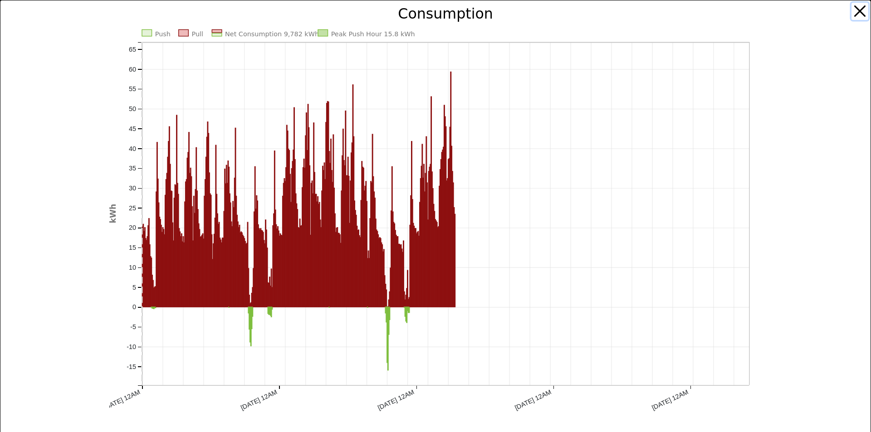
click at [853, 5] on button "button" at bounding box center [859, 11] width 17 height 17
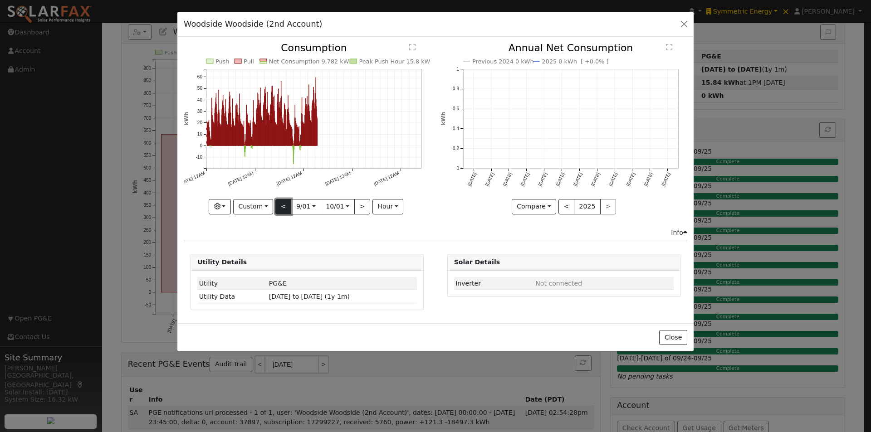
click at [279, 205] on button "<" at bounding box center [283, 206] width 16 height 15
type input "[DATE]"
type input "2025-08-31"
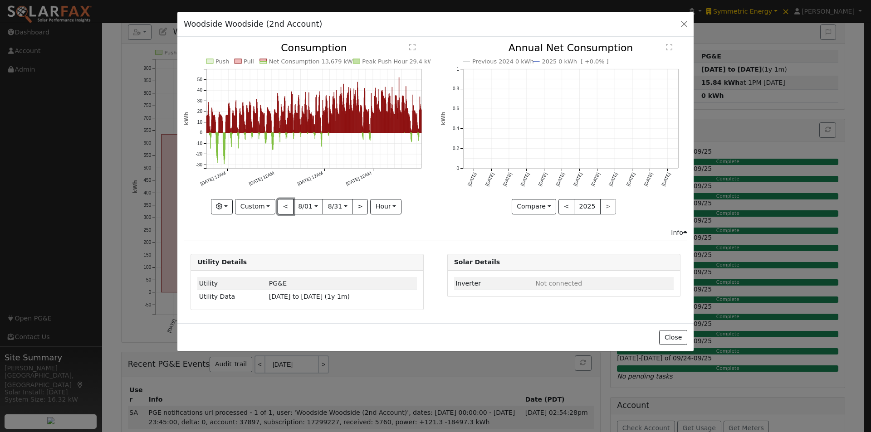
click at [280, 204] on button "<" at bounding box center [286, 206] width 16 height 15
type input "[DATE]"
type input "2025-07-31"
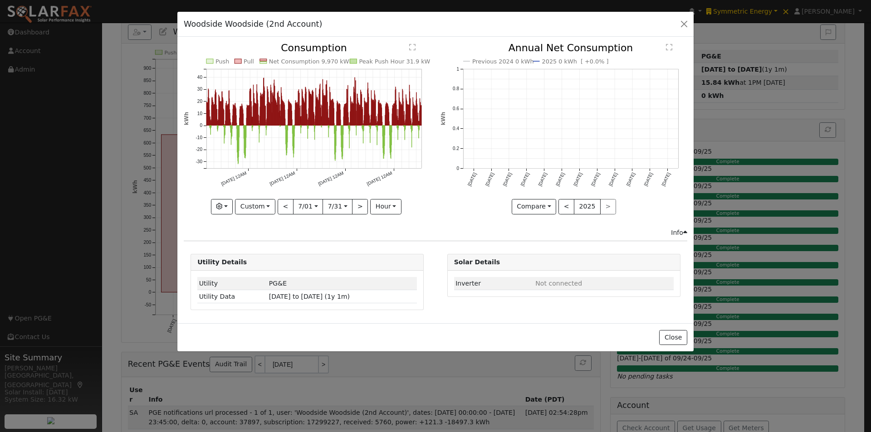
click at [411, 46] on text "" at bounding box center [412, 47] width 6 height 7
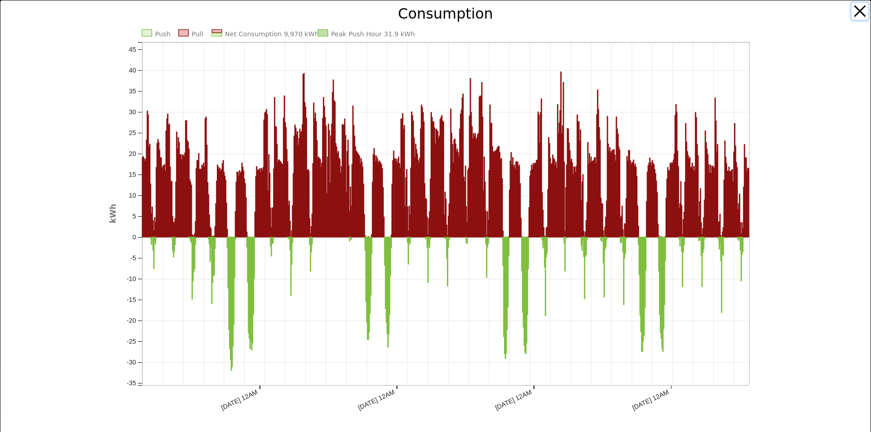
click at [851, 7] on button "button" at bounding box center [859, 11] width 17 height 17
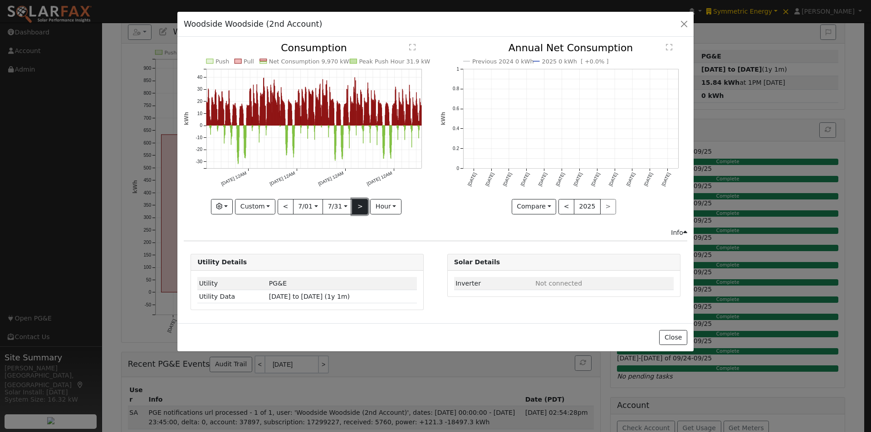
click at [357, 204] on button ">" at bounding box center [360, 206] width 16 height 15
type input "[DATE]"
type input "2025-08-31"
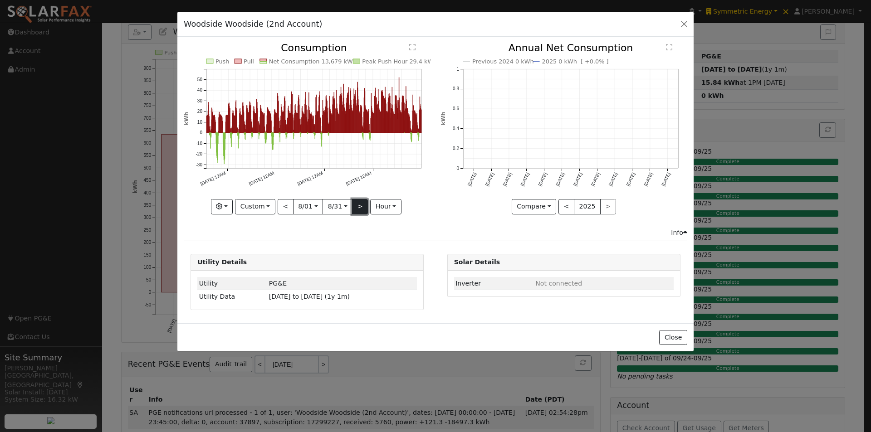
click at [357, 204] on button ">" at bounding box center [360, 206] width 16 height 15
type input "[DATE]"
type input "2025-10-01"
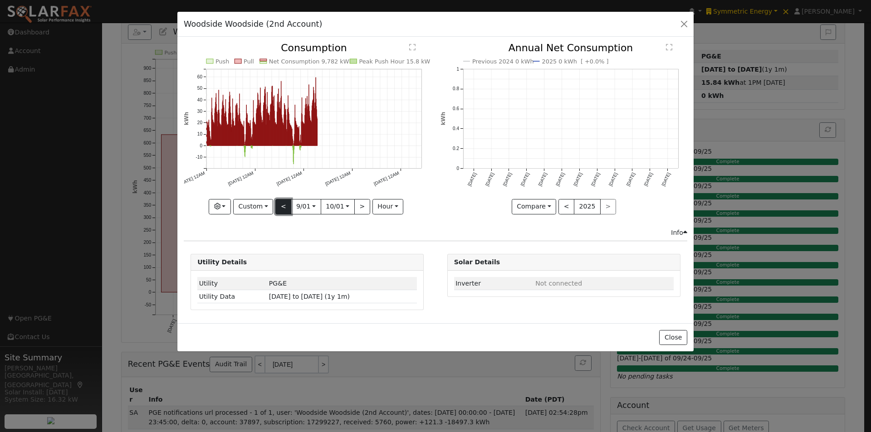
click at [284, 205] on button "<" at bounding box center [283, 206] width 16 height 15
type input "[DATE]"
type input "2025-08-31"
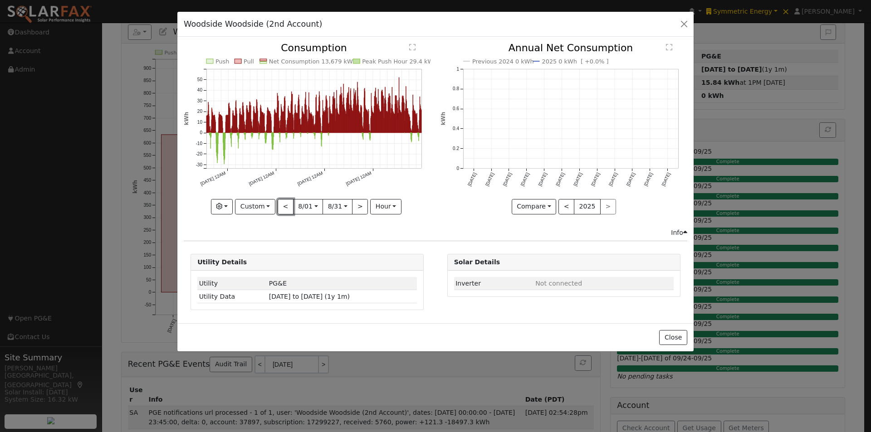
click at [283, 202] on button "<" at bounding box center [286, 206] width 16 height 15
type input "2025-07-01"
type input "2025-07-31"
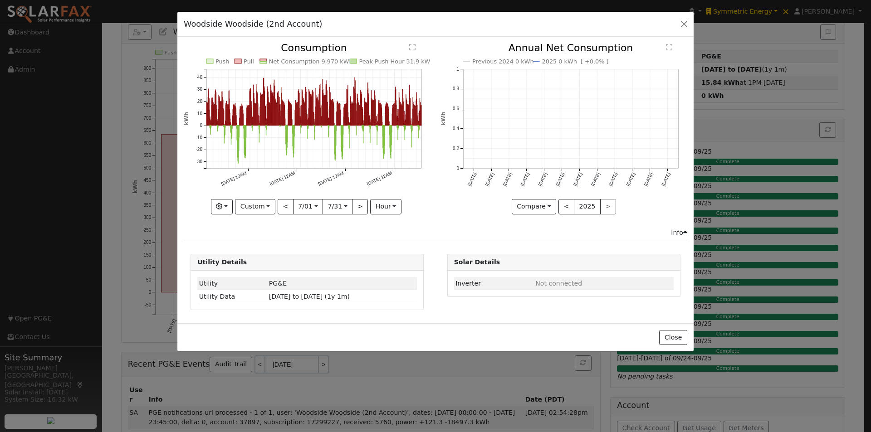
click at [283, 202] on div "Push Pull Net Consumption 9,970 kWh Peak Push Hour 31.9 kWh 7/07 12AM 7/14 12AM…" at bounding box center [307, 128] width 247 height 171
click at [284, 202] on button "<" at bounding box center [286, 206] width 16 height 15
type input "2025-05-31"
type input "2025-06-30"
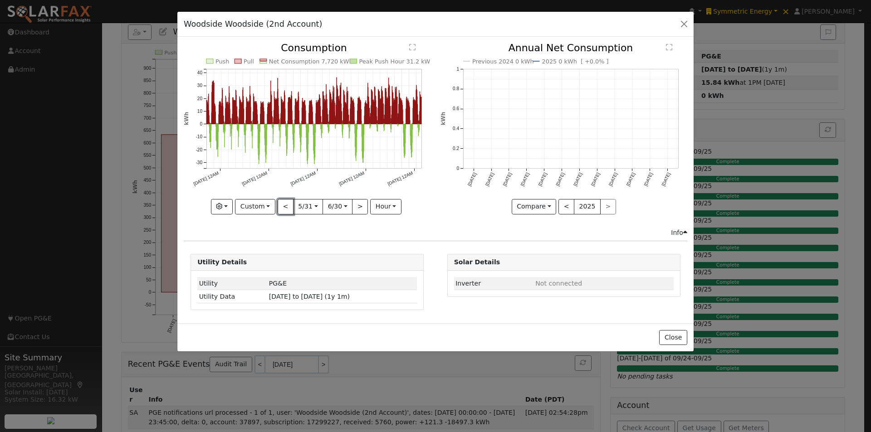
click at [285, 204] on button "<" at bounding box center [286, 206] width 16 height 15
type input "2025-04-30"
type input "2025-05-30"
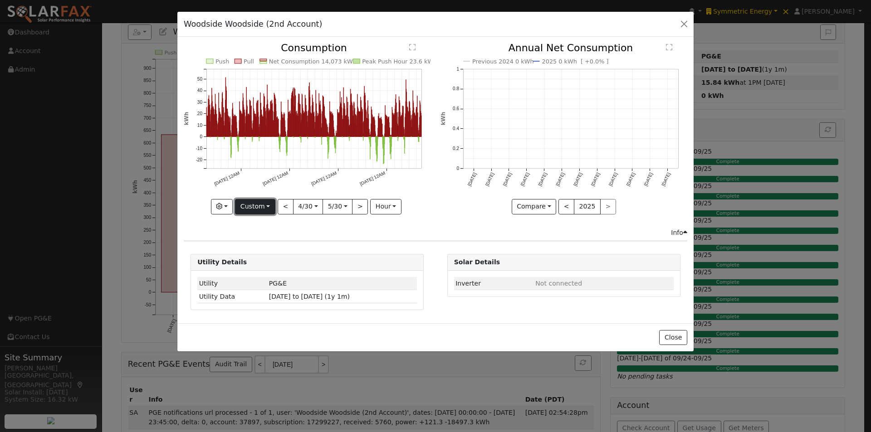
click at [251, 201] on button "Custom" at bounding box center [255, 206] width 40 height 15
click at [254, 266] on link "Year" at bounding box center [266, 263] width 63 height 13
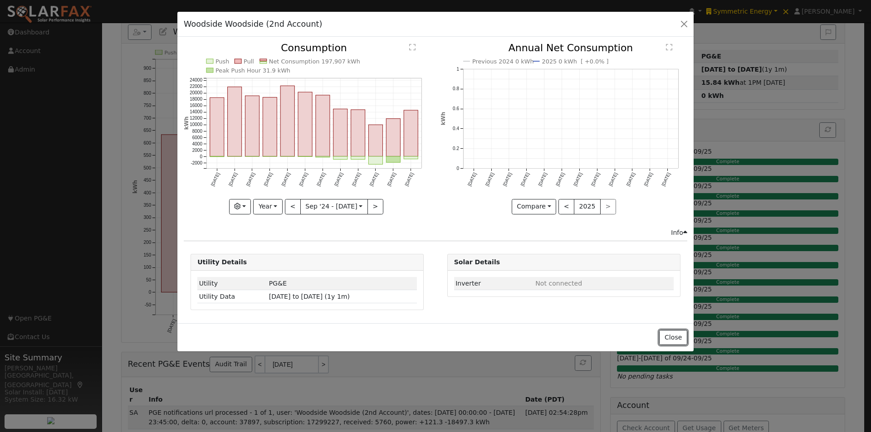
drag, startPoint x: 675, startPoint y: 333, endPoint x: 658, endPoint y: 302, distance: 35.5
click at [675, 333] on button "Close" at bounding box center [673, 337] width 28 height 15
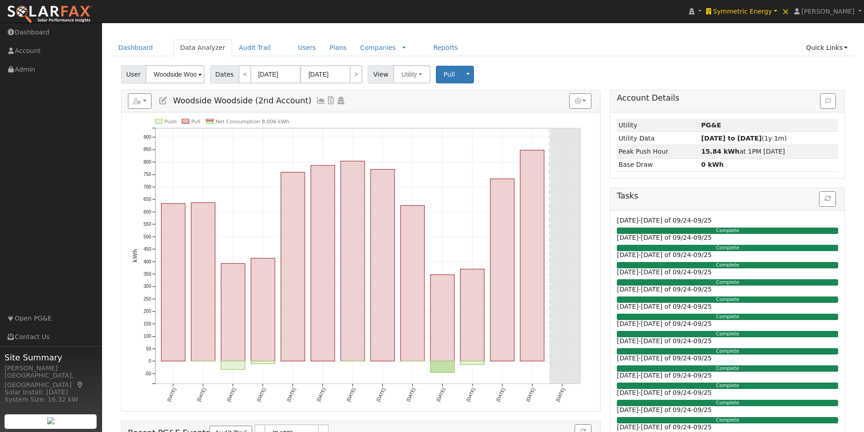
scroll to position [0, 0]
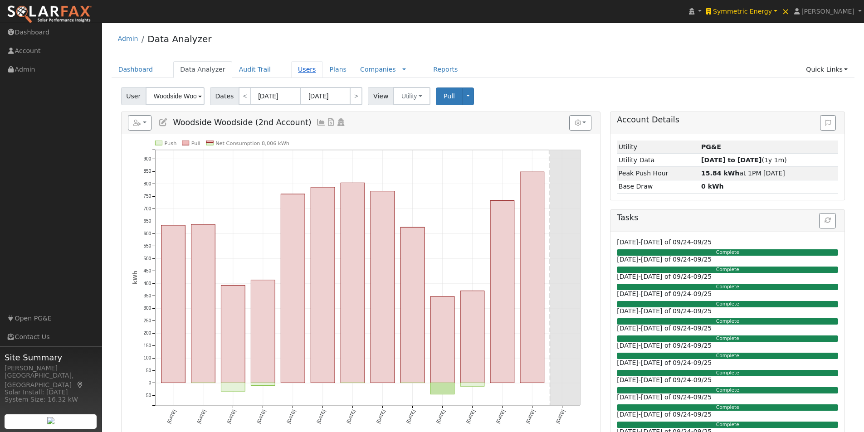
click at [293, 68] on link "Users" at bounding box center [307, 69] width 32 height 17
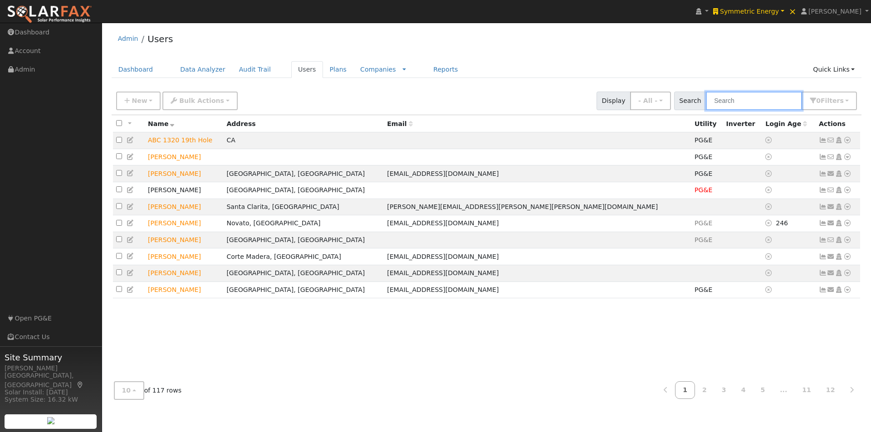
click at [739, 97] on input "text" at bounding box center [754, 101] width 96 height 19
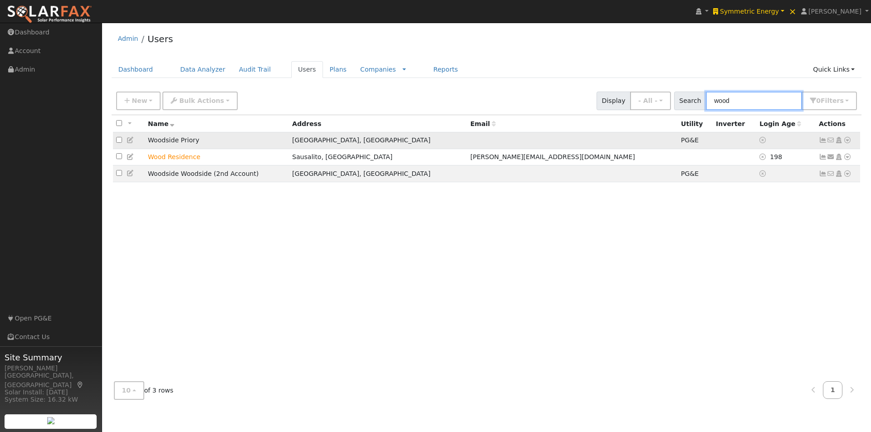
type input "wood"
click at [193, 138] on td "Woodside Priory" at bounding box center [217, 140] width 144 height 17
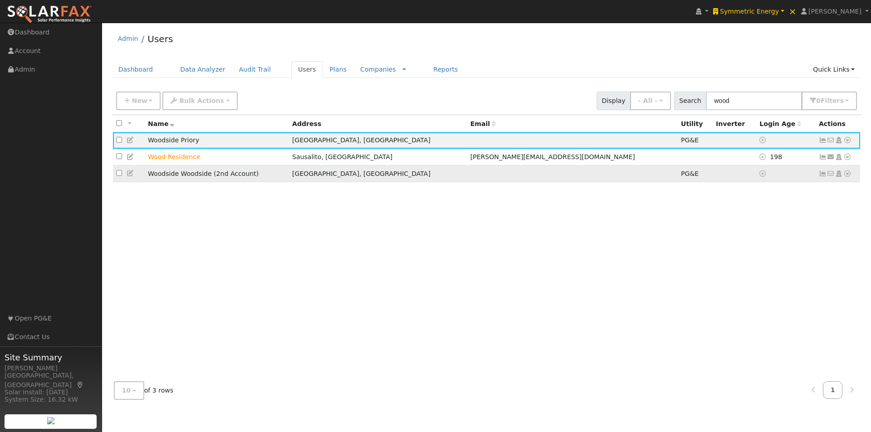
click at [258, 174] on td "Woodside Woodside (2nd Account)" at bounding box center [217, 174] width 144 height 17
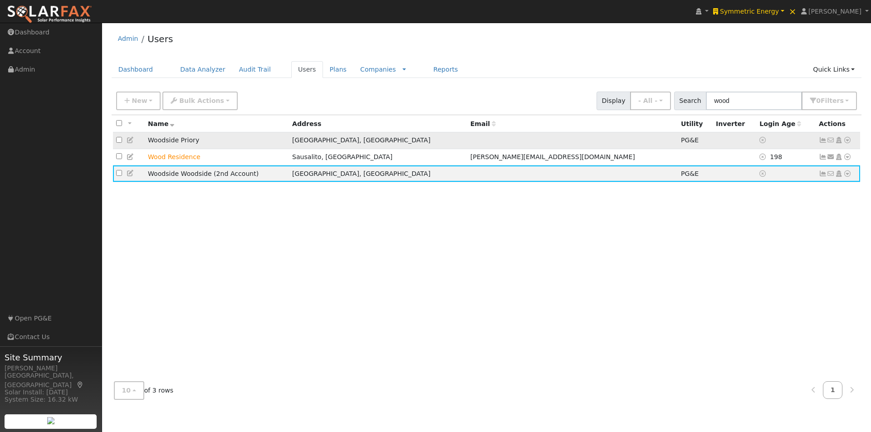
click at [229, 144] on td "Woodside Priory" at bounding box center [217, 140] width 144 height 17
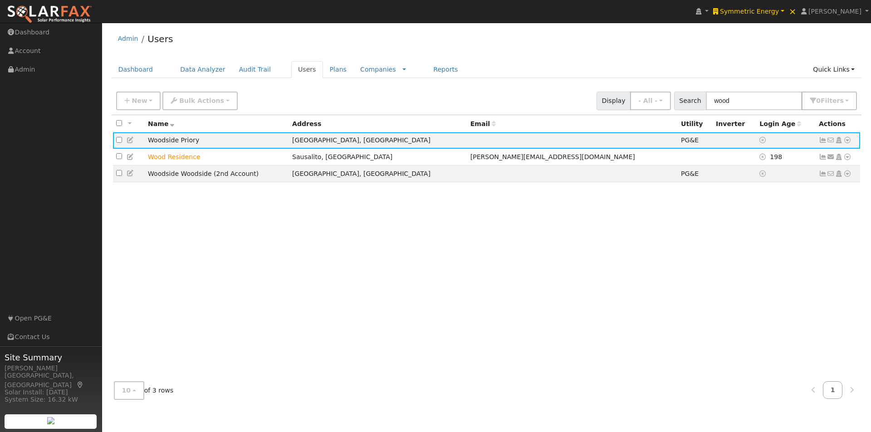
drag, startPoint x: 129, startPoint y: 140, endPoint x: 134, endPoint y: 139, distance: 4.6
click at [130, 140] on icon at bounding box center [131, 140] width 8 height 6
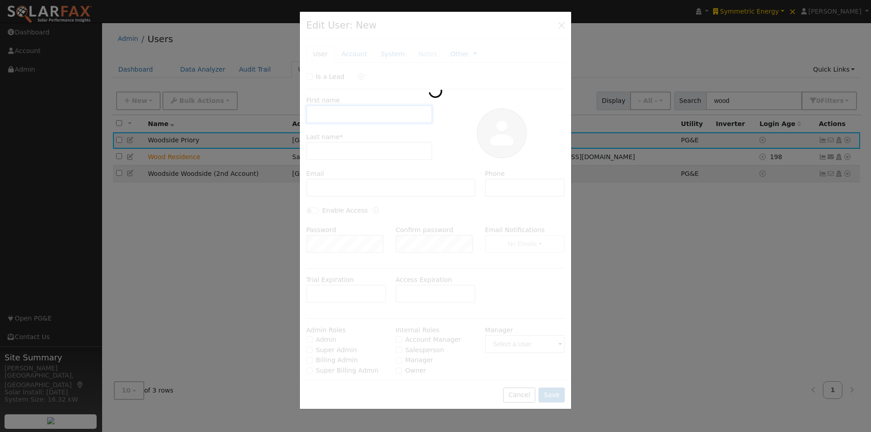
type input "Woodside"
type input "Priory"
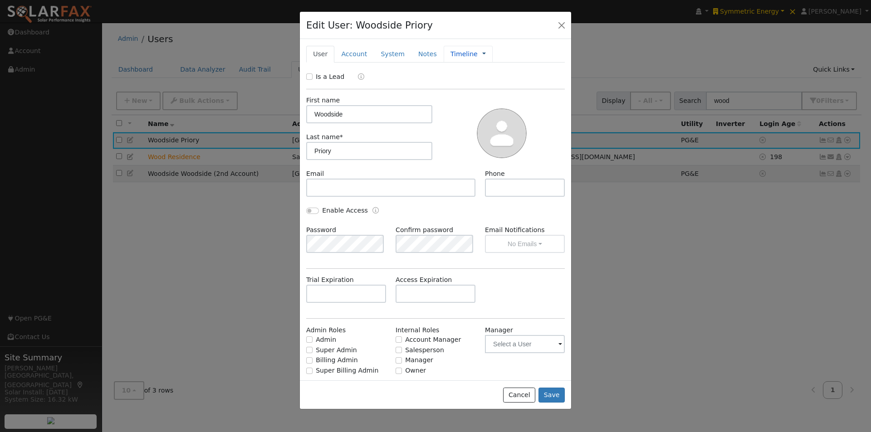
click at [482, 54] on link at bounding box center [484, 54] width 4 height 10
click at [486, 70] on link "Management" at bounding box center [513, 70] width 63 height 13
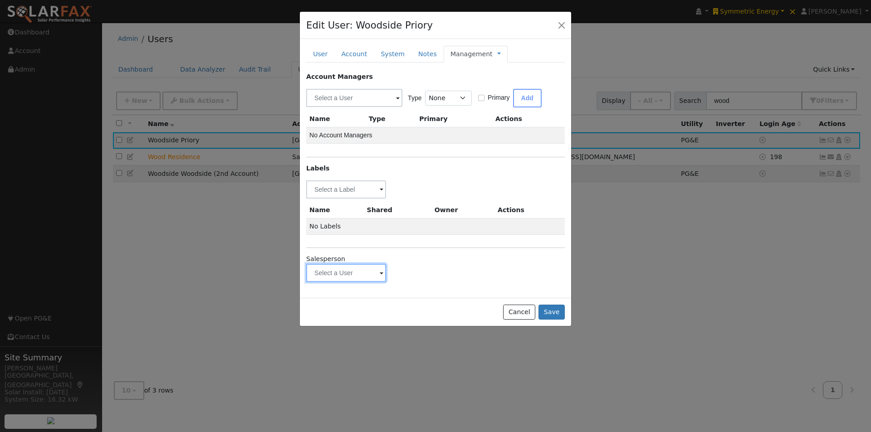
click at [368, 266] on input "text" at bounding box center [346, 273] width 80 height 18
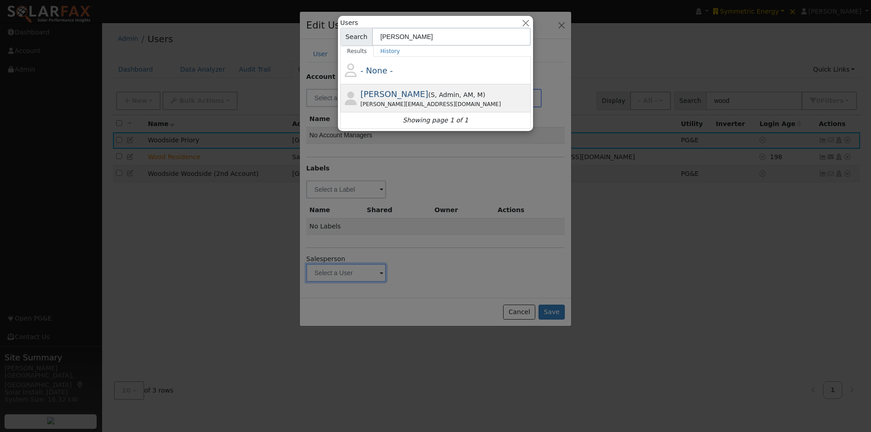
type input "haro"
click at [385, 94] on span "[PERSON_NAME]" at bounding box center [395, 94] width 68 height 10
type input "[PERSON_NAME]"
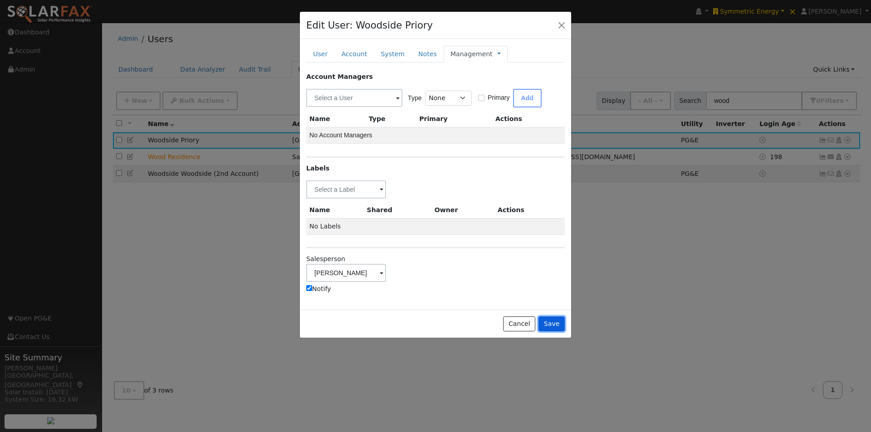
click at [551, 317] on button "Save" at bounding box center [551, 324] width 26 height 15
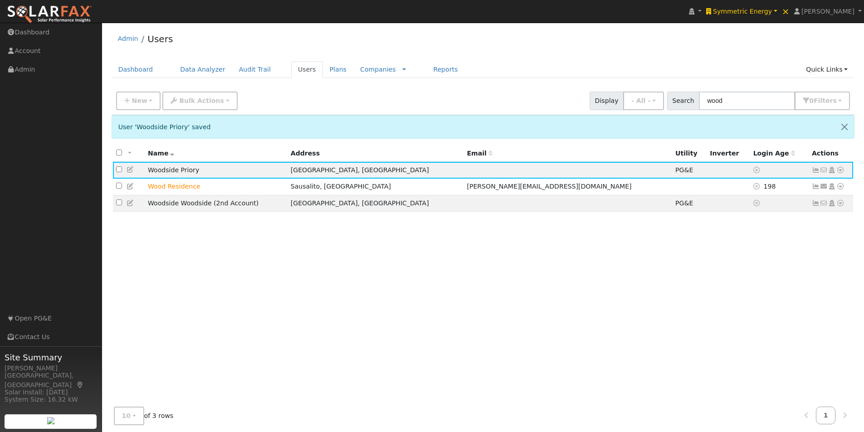
click at [130, 205] on icon at bounding box center [131, 203] width 8 height 6
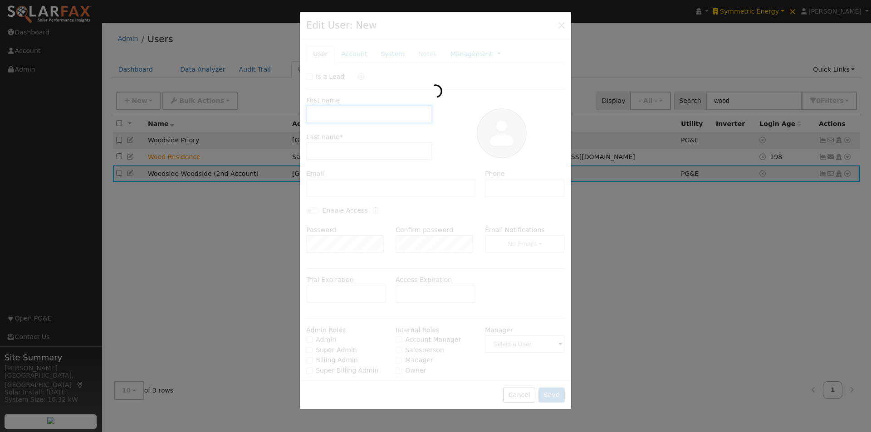
type input "Woodside"
type input "Woodside (2nd Account)"
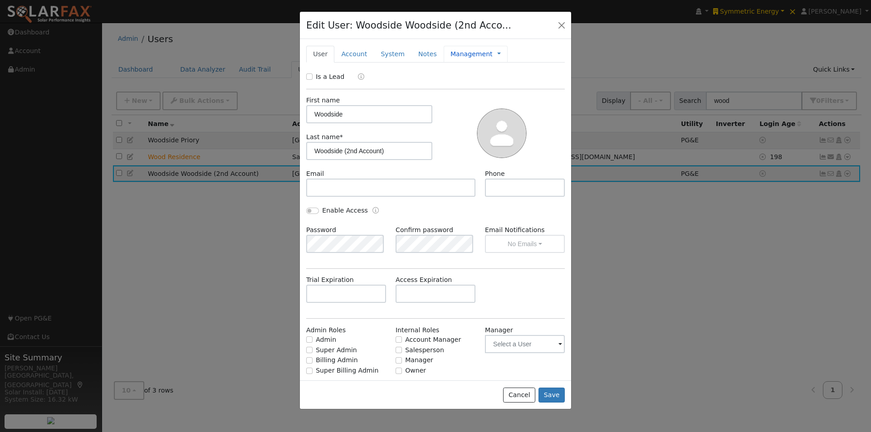
click at [456, 56] on link "Management" at bounding box center [471, 54] width 42 height 10
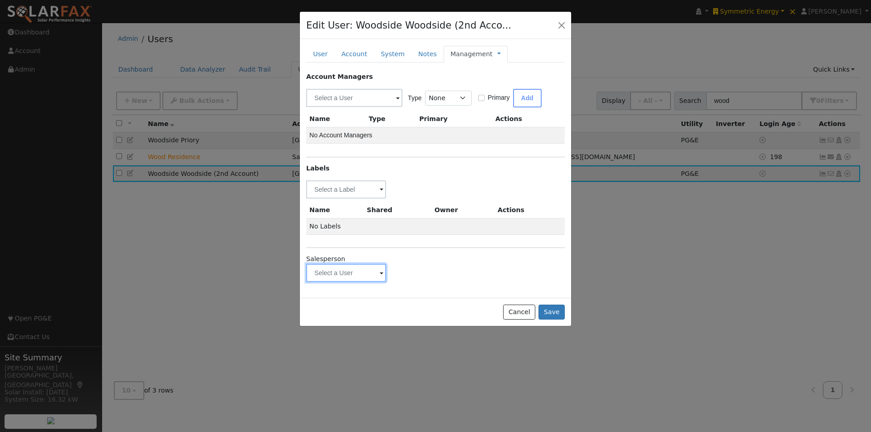
click at [348, 276] on input "text" at bounding box center [346, 273] width 80 height 18
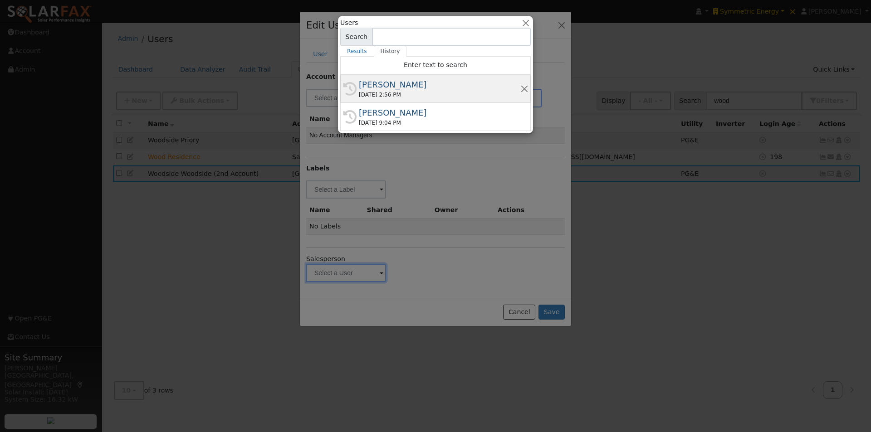
click at [378, 82] on div "Harold Rhodes" at bounding box center [439, 84] width 161 height 12
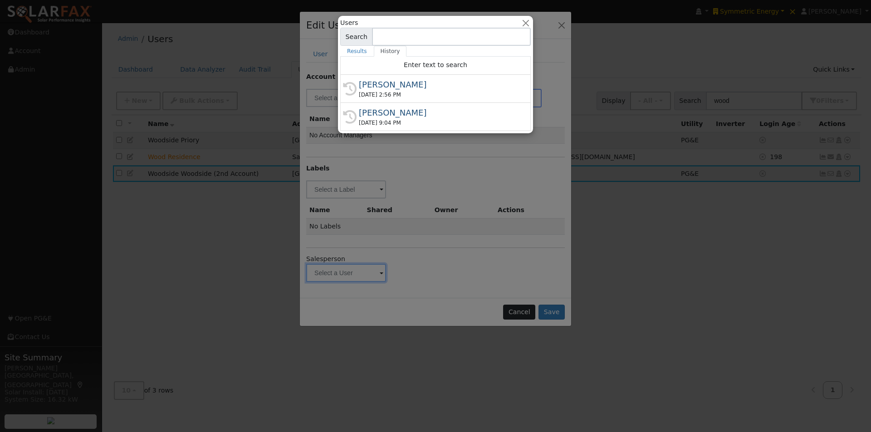
type input "Harold Rhodes"
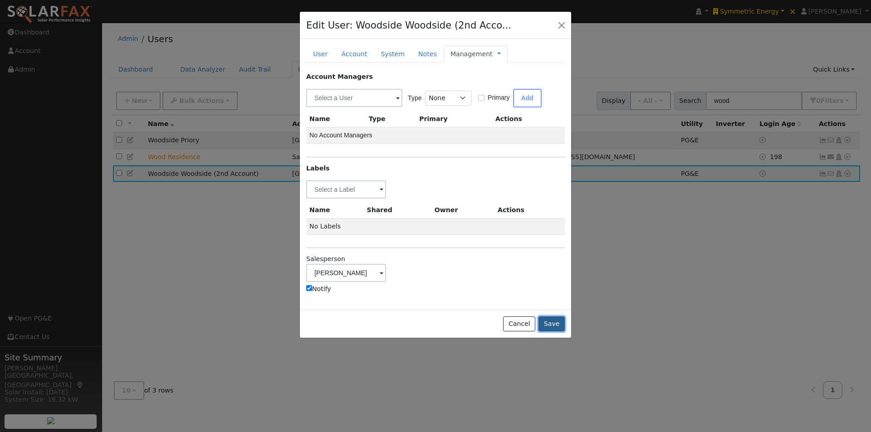
click at [551, 320] on button "Save" at bounding box center [551, 324] width 26 height 15
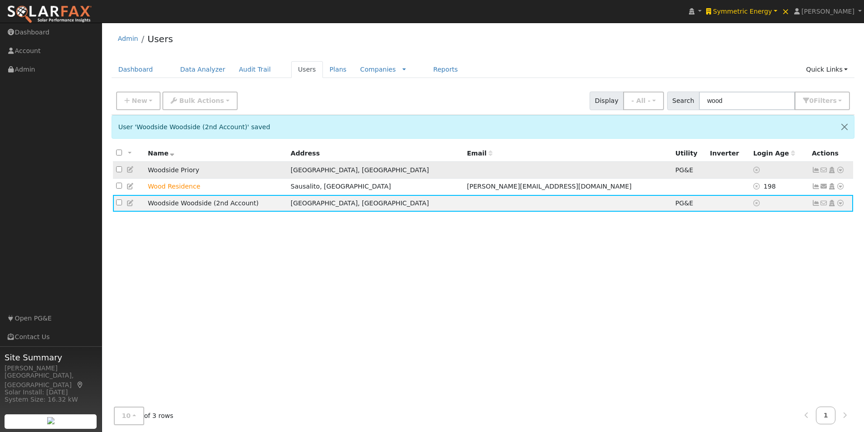
drag, startPoint x: 288, startPoint y: 170, endPoint x: 323, endPoint y: 164, distance: 36.4
click at [288, 170] on td "Woodside Priory" at bounding box center [216, 170] width 143 height 17
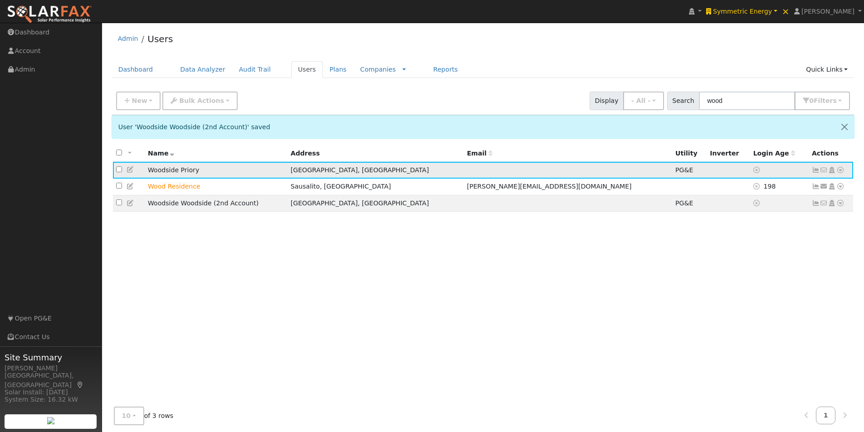
click at [815, 170] on icon at bounding box center [816, 170] width 8 height 6
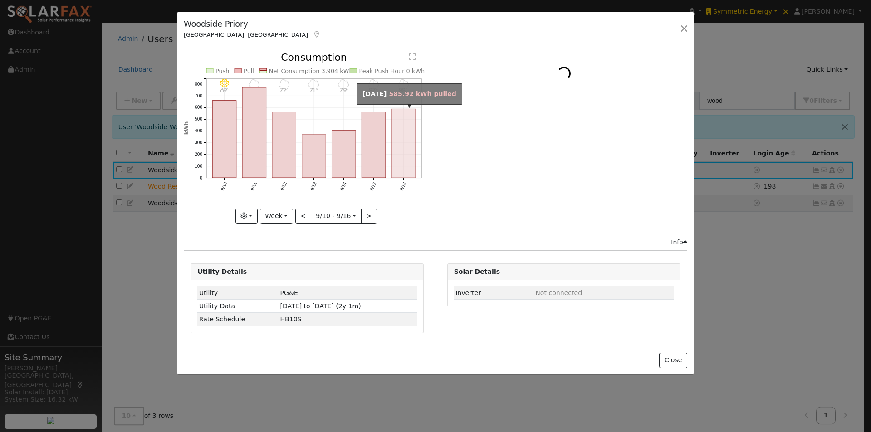
click at [399, 144] on rect "onclick=""" at bounding box center [404, 143] width 24 height 69
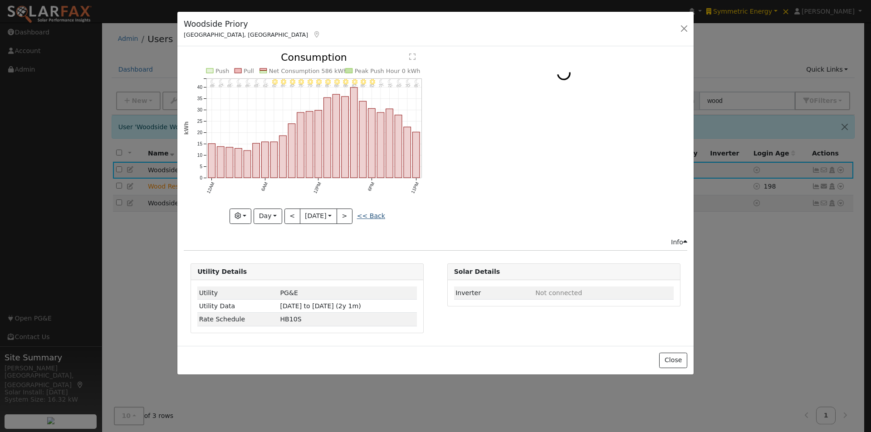
click at [375, 215] on link "<< Back" at bounding box center [371, 215] width 28 height 7
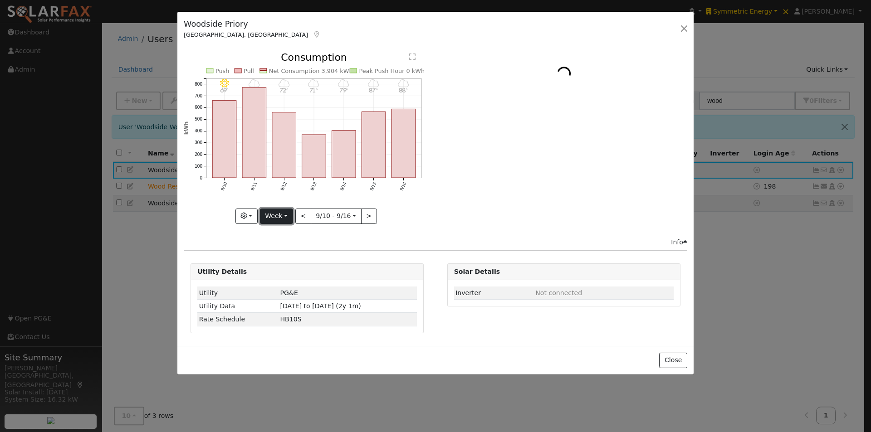
click at [281, 214] on button "Week" at bounding box center [276, 216] width 33 height 15
click at [286, 260] on link "Month" at bounding box center [291, 260] width 63 height 13
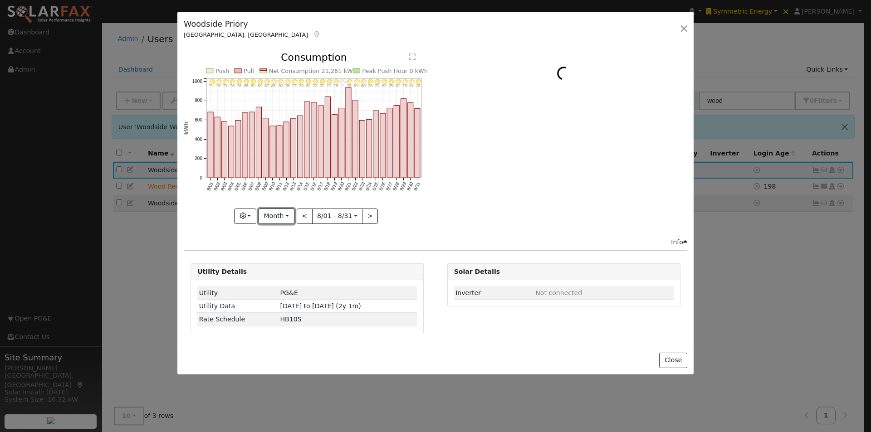
click at [282, 218] on button "Month" at bounding box center [276, 216] width 36 height 15
click at [281, 275] on link "Year" at bounding box center [290, 273] width 63 height 13
type input "2024-09-01"
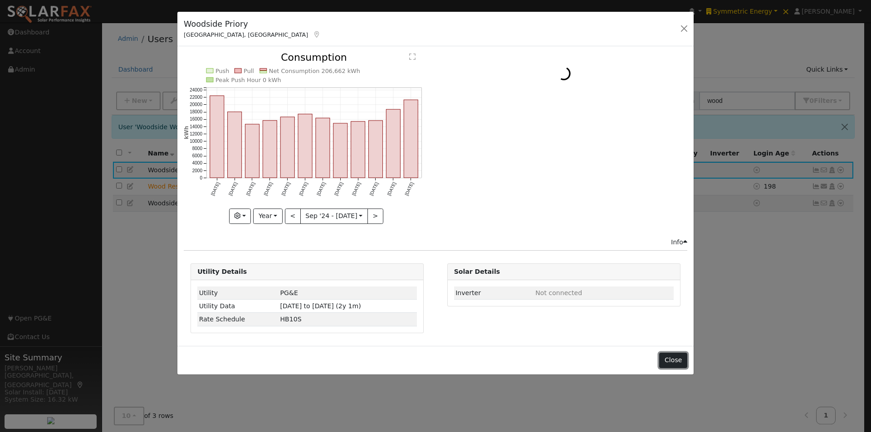
click at [672, 365] on button "Close" at bounding box center [673, 360] width 28 height 15
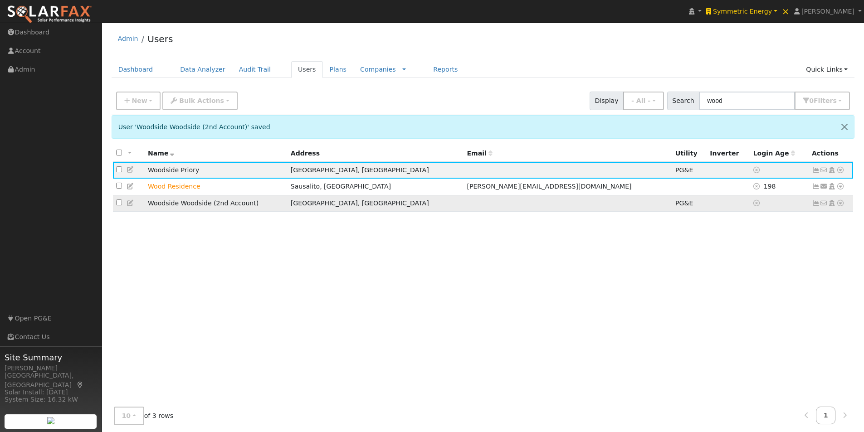
click at [481, 212] on td at bounding box center [567, 203] width 209 height 17
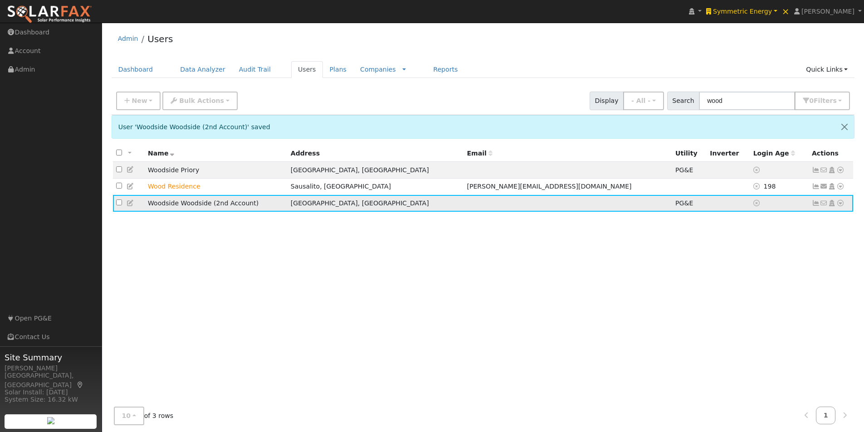
click at [815, 206] on icon at bounding box center [816, 203] width 8 height 6
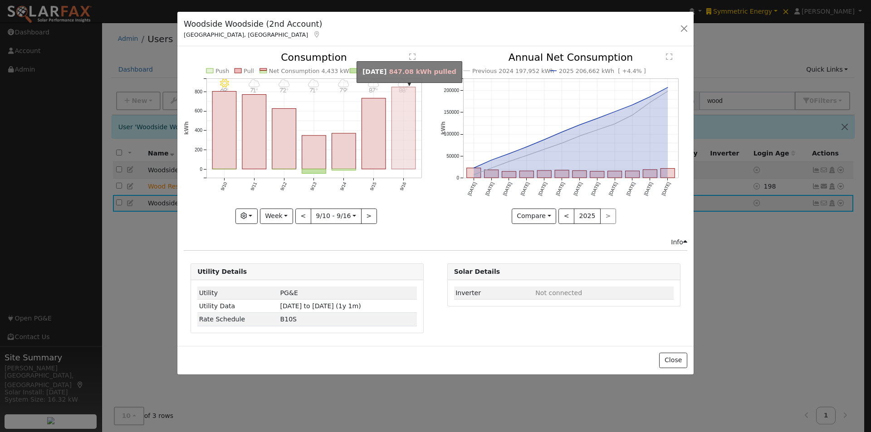
click at [403, 130] on rect "onclick=""" at bounding box center [404, 128] width 24 height 82
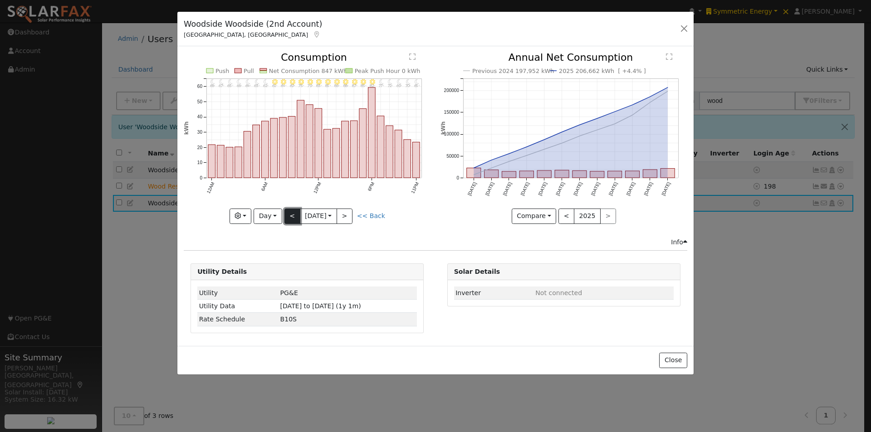
click at [289, 216] on button "<" at bounding box center [292, 216] width 16 height 15
click at [291, 216] on button "<" at bounding box center [292, 216] width 16 height 15
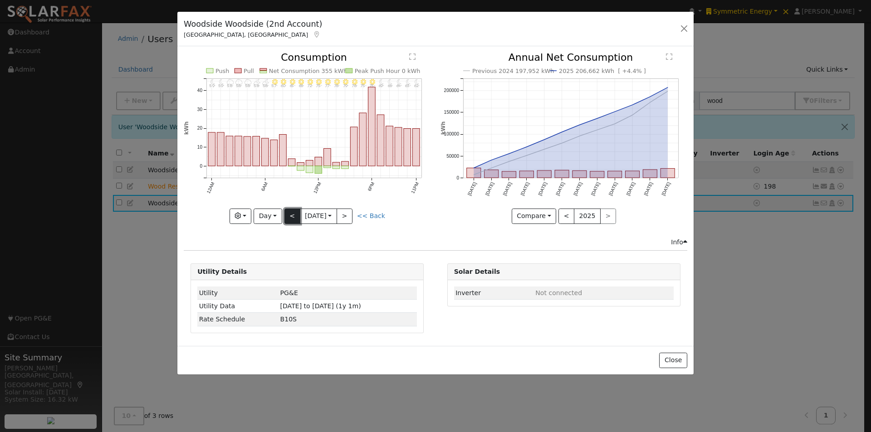
click at [292, 218] on button "<" at bounding box center [292, 216] width 16 height 15
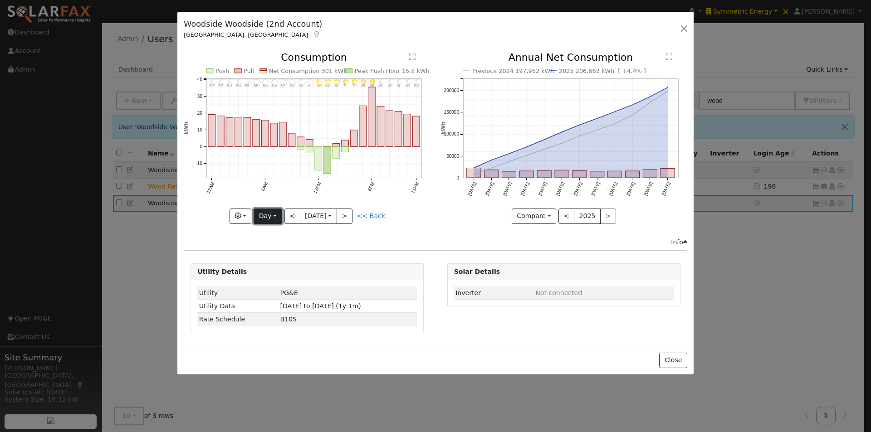
click at [274, 215] on button "Day" at bounding box center [267, 216] width 28 height 15
click at [278, 258] on link "Month" at bounding box center [285, 260] width 63 height 13
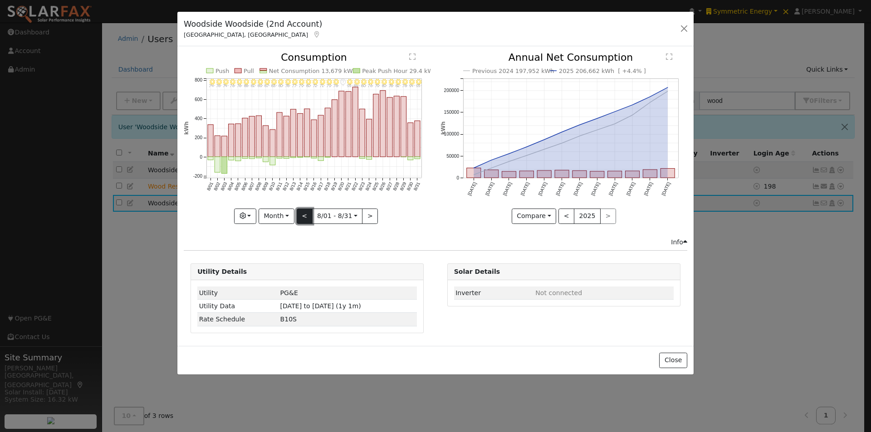
click at [304, 210] on button "<" at bounding box center [305, 216] width 16 height 15
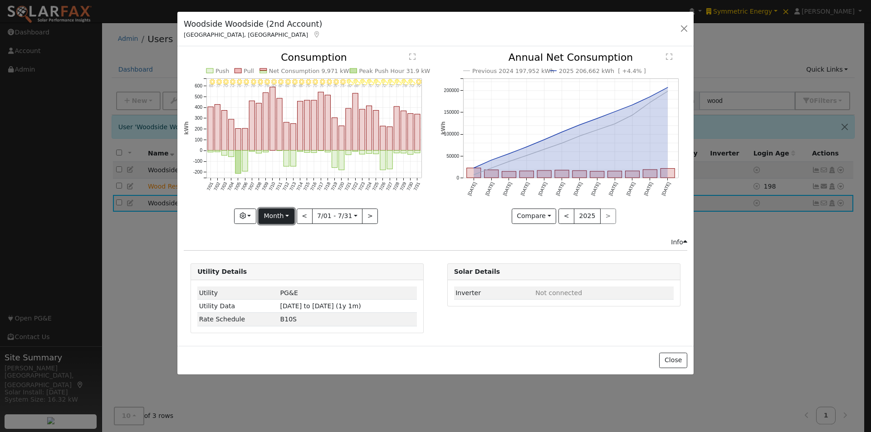
click at [279, 212] on button "Month" at bounding box center [276, 216] width 36 height 15
click at [277, 274] on link "Year" at bounding box center [290, 273] width 63 height 13
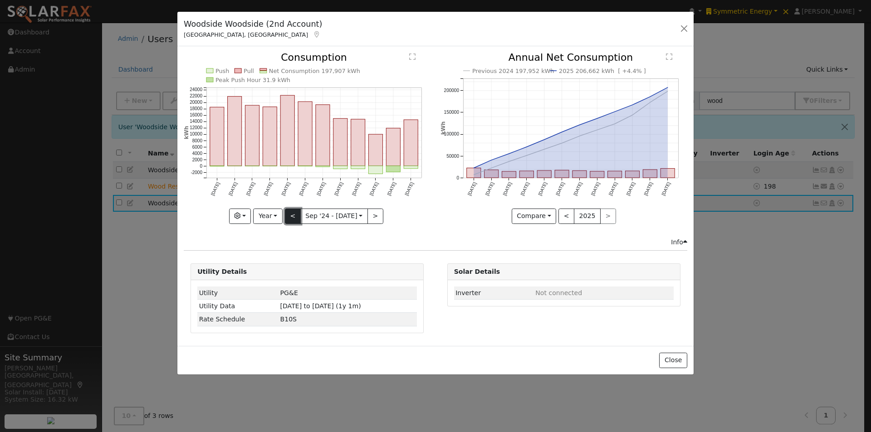
click at [297, 214] on button "<" at bounding box center [293, 216] width 16 height 15
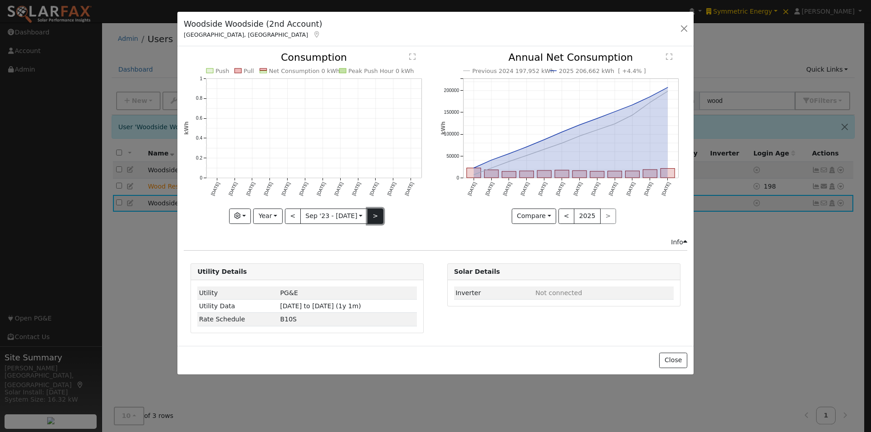
click at [373, 215] on button ">" at bounding box center [375, 216] width 16 height 15
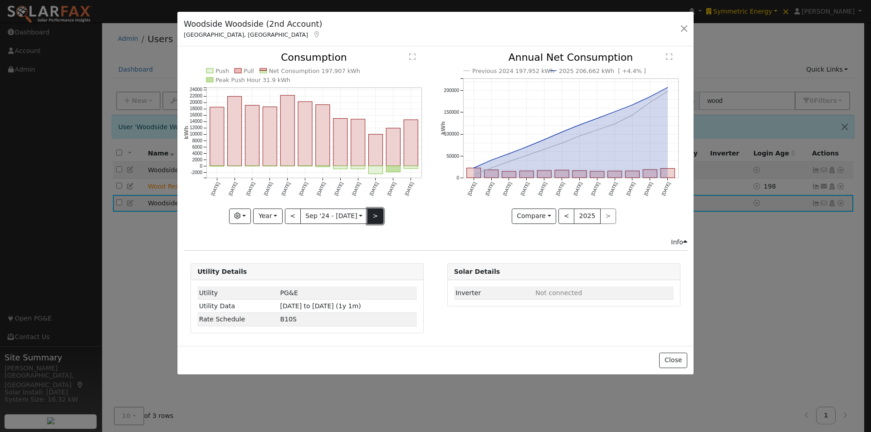
click at [371, 217] on button ">" at bounding box center [375, 216] width 16 height 15
type input "2025-09-01"
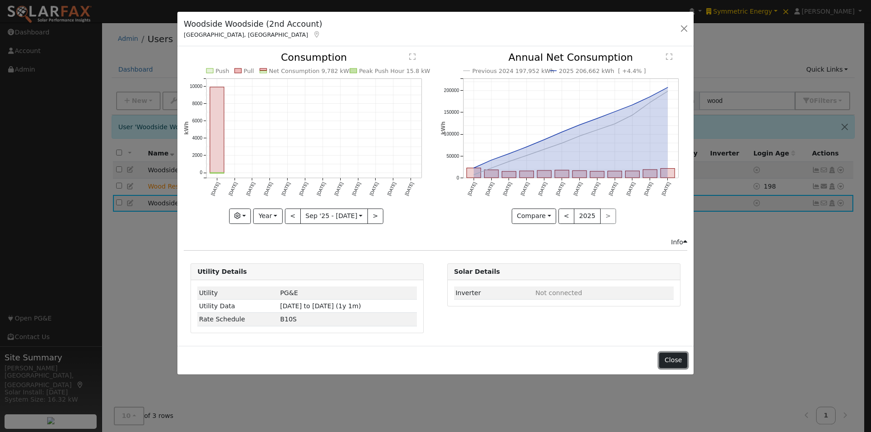
click at [676, 358] on button "Close" at bounding box center [673, 360] width 28 height 15
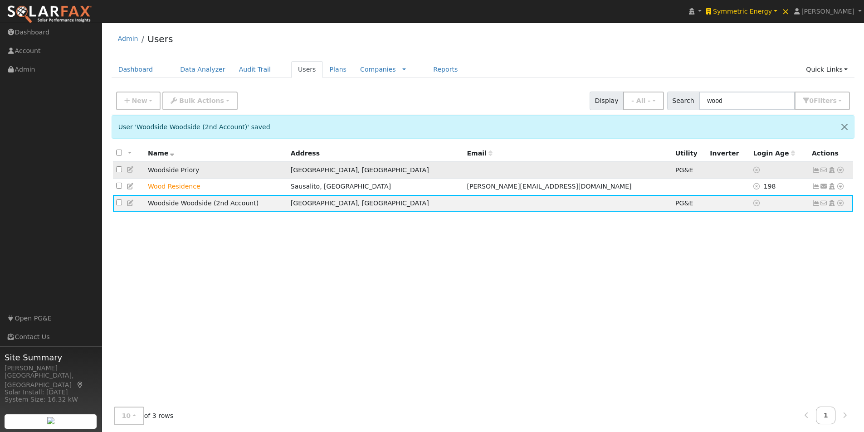
click at [412, 170] on td "[GEOGRAPHIC_DATA], [GEOGRAPHIC_DATA]" at bounding box center [376, 170] width 176 height 17
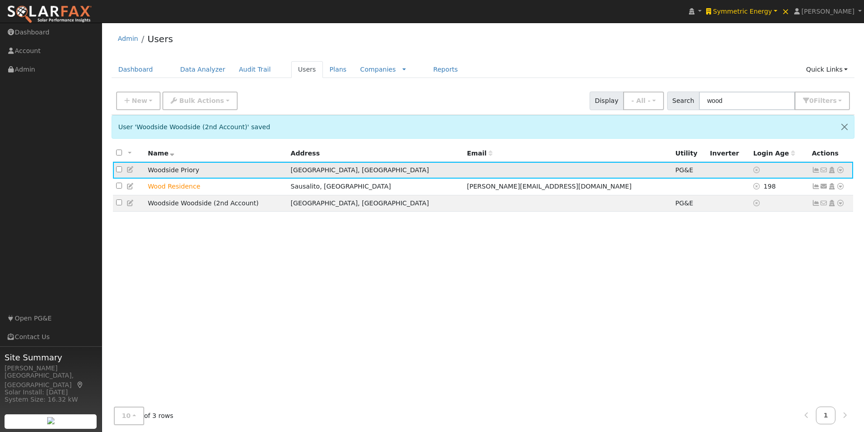
click at [838, 170] on icon at bounding box center [840, 170] width 8 height 6
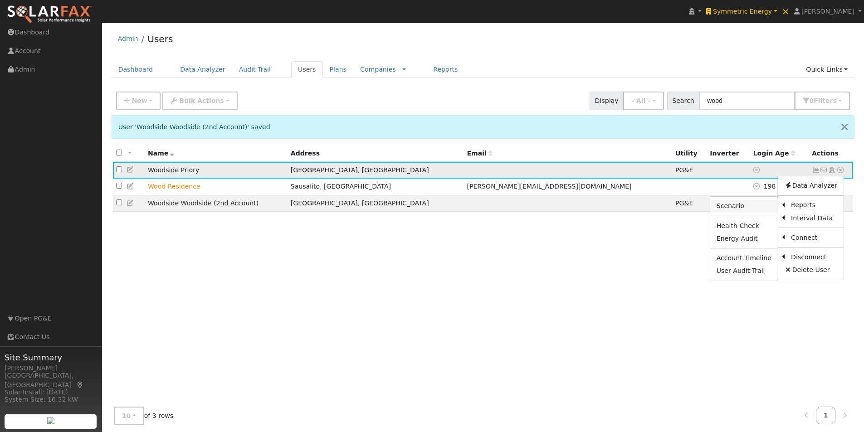
click at [734, 205] on link "Scenario" at bounding box center [744, 206] width 68 height 13
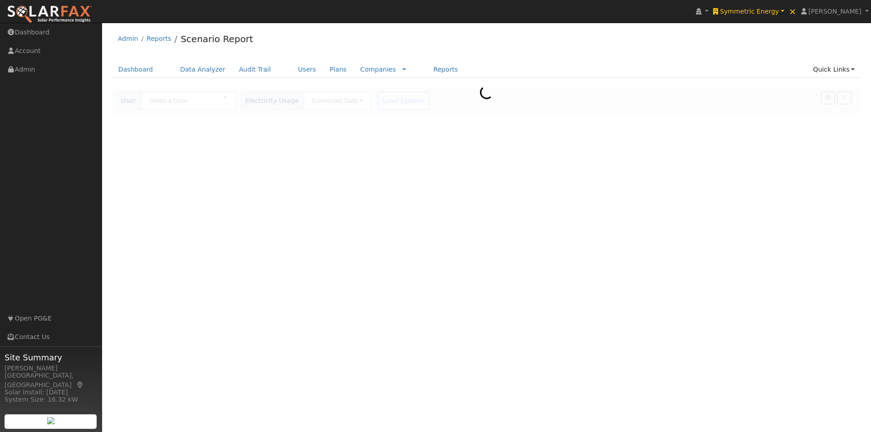
type input "Woodside Priory"
type input "Pacific Gas & Electric"
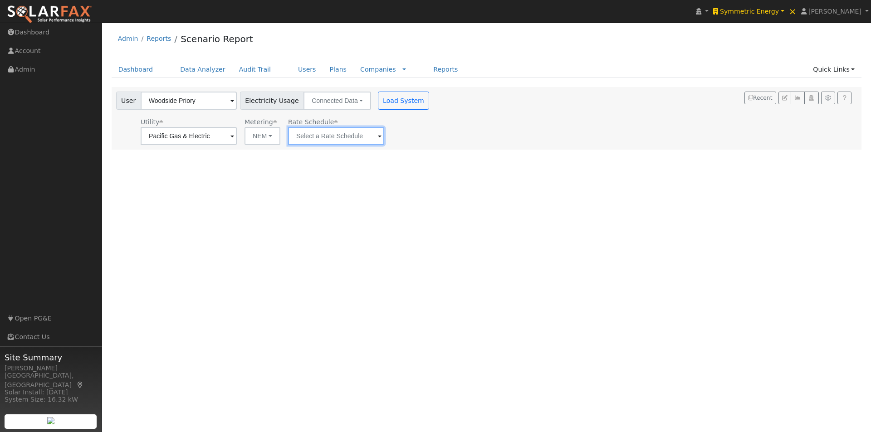
click at [354, 137] on input "text" at bounding box center [336, 136] width 96 height 18
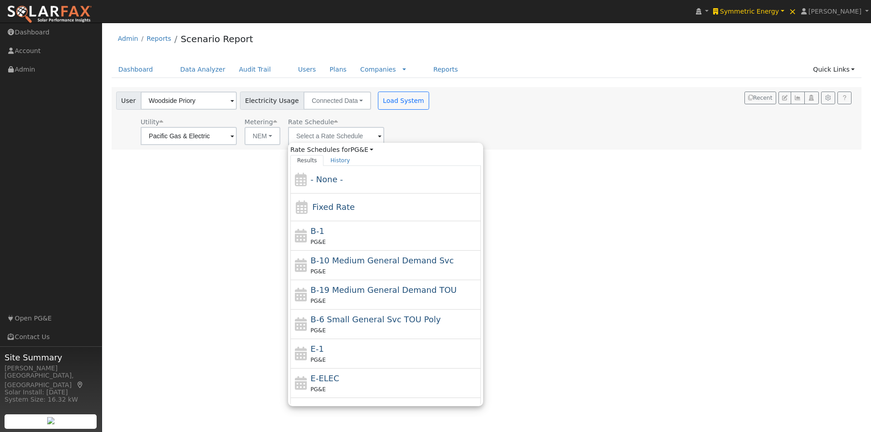
click at [545, 157] on div "User Profile First name Last name Email Email Notifications No Emails No Emails…" at bounding box center [486, 227] width 769 height 409
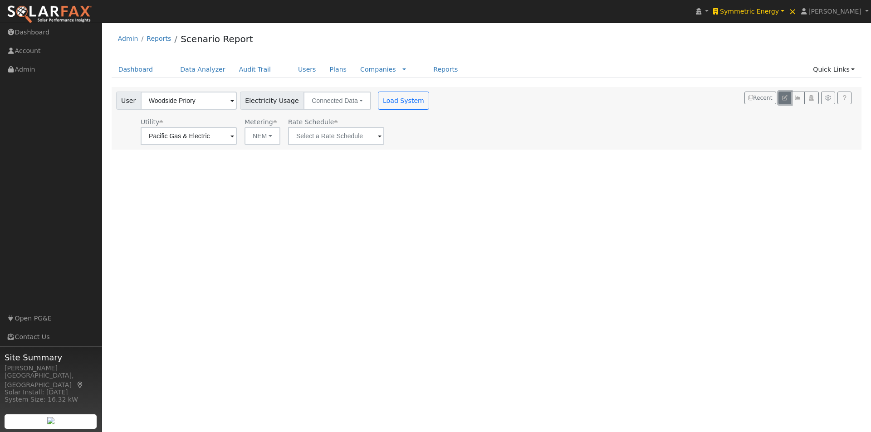
click at [783, 97] on icon "button" at bounding box center [784, 97] width 5 height 5
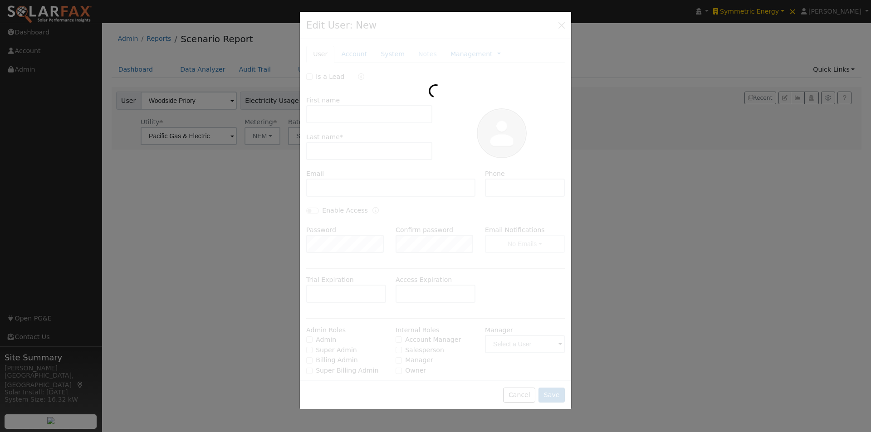
type input "Woodside"
type input "Priory"
type input "Pacific Gas & Electric"
type input "PG&E"
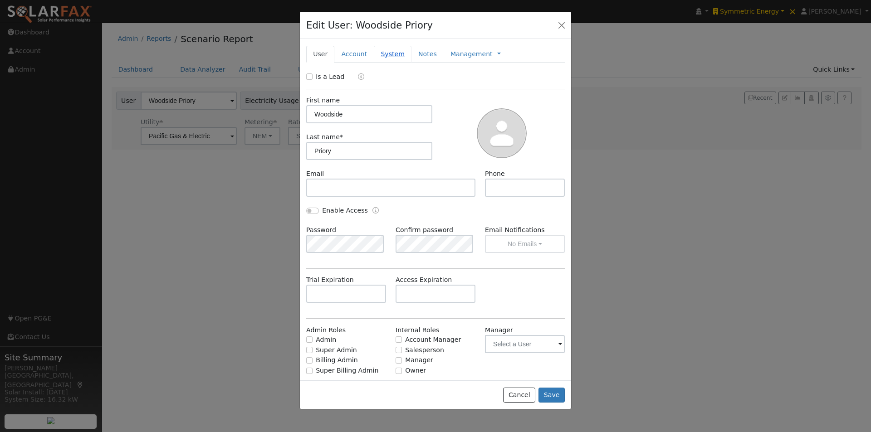
click at [387, 57] on link "System" at bounding box center [393, 54] width 38 height 17
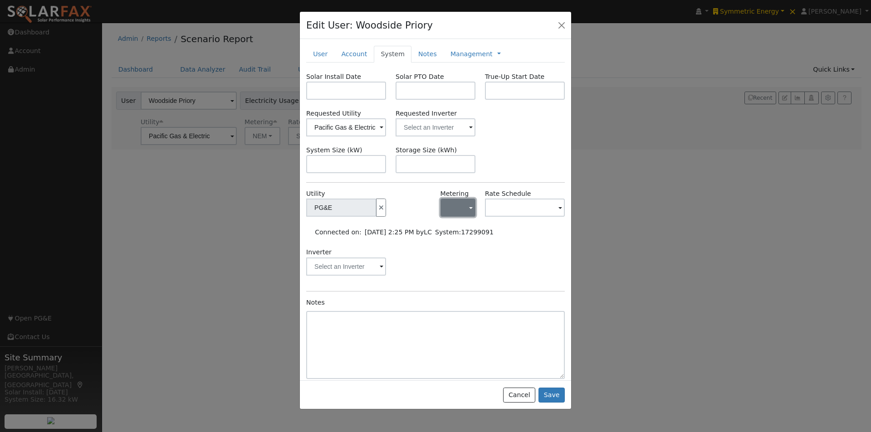
click at [460, 210] on button "button" at bounding box center [457, 208] width 35 height 18
click at [449, 238] on link "NEM" at bounding box center [468, 240] width 63 height 13
click at [506, 199] on input "text" at bounding box center [525, 208] width 80 height 18
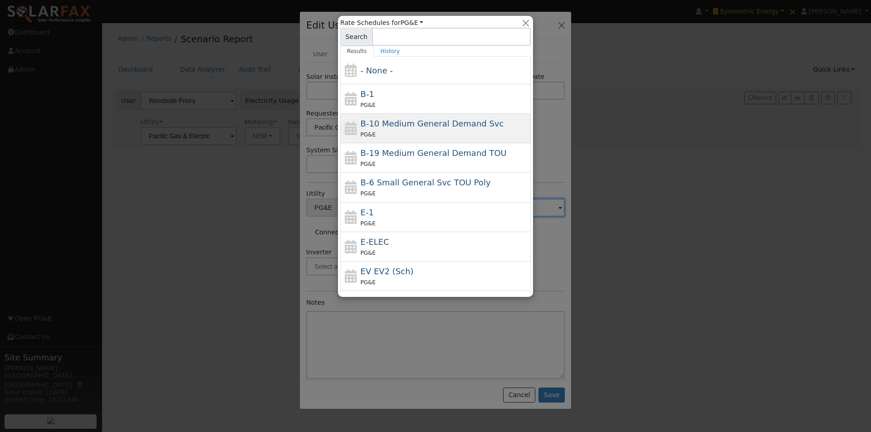
click at [372, 123] on span "B-10 Medium General Demand Svc" at bounding box center [432, 124] width 143 height 10
type input "B-10 Medium General Demand Svc"
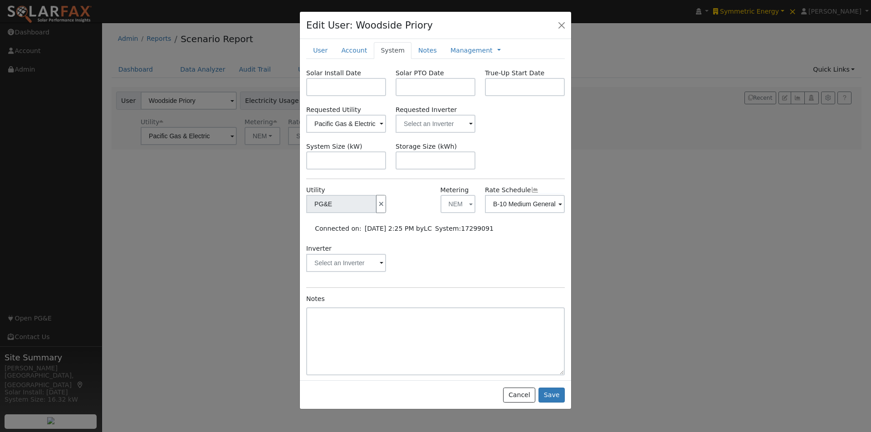
scroll to position [5, 0]
drag, startPoint x: 551, startPoint y: 394, endPoint x: 546, endPoint y: 314, distance: 80.0
click at [551, 394] on button "Save" at bounding box center [551, 395] width 26 height 15
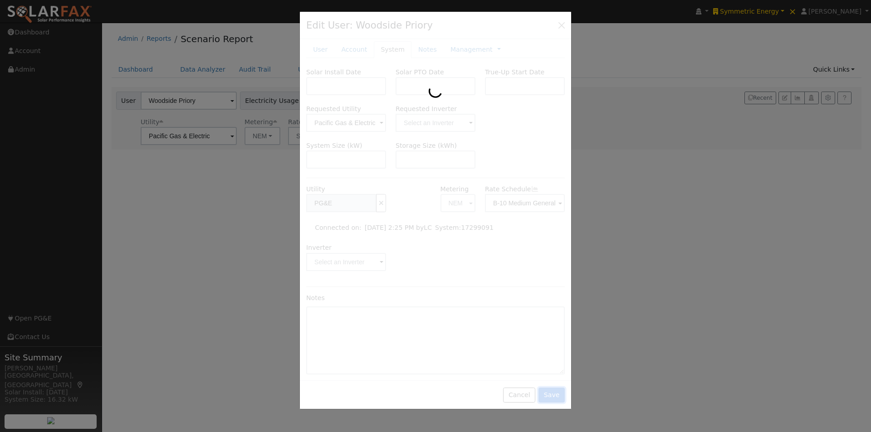
scroll to position [0, 0]
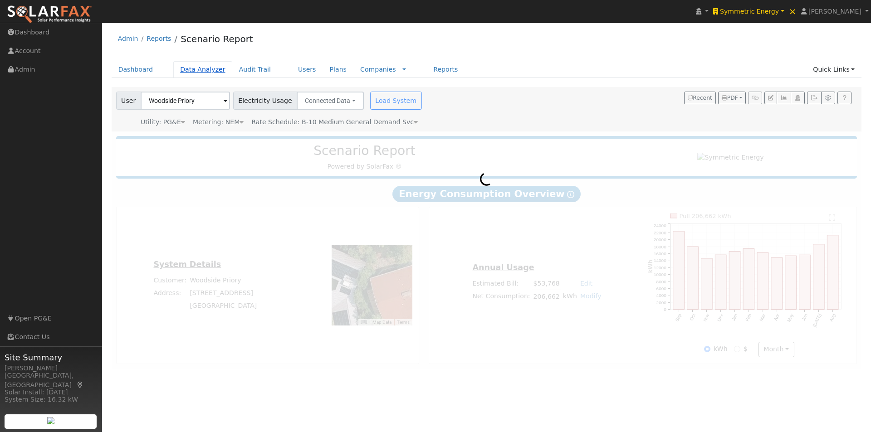
click at [191, 68] on link "Data Analyzer" at bounding box center [202, 69] width 59 height 17
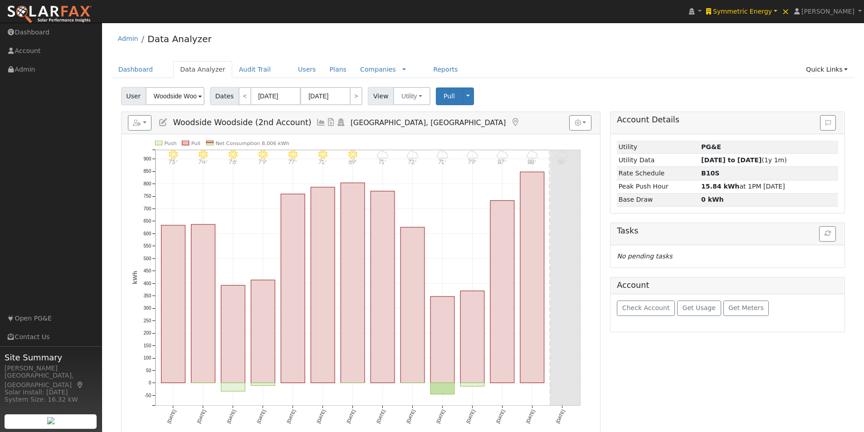
click at [180, 96] on input "Woodside Woodside (2nd Account)" at bounding box center [175, 96] width 59 height 18
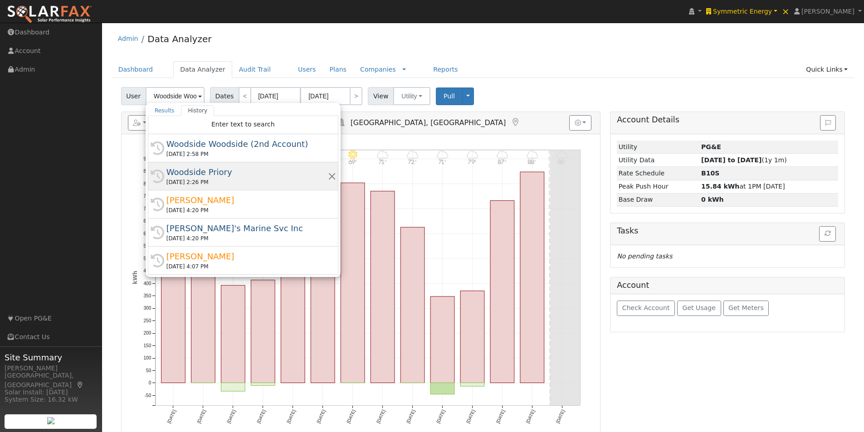
drag, startPoint x: 181, startPoint y: 174, endPoint x: 273, endPoint y: 149, distance: 95.4
click at [181, 173] on div "Woodside Priory" at bounding box center [246, 172] width 161 height 12
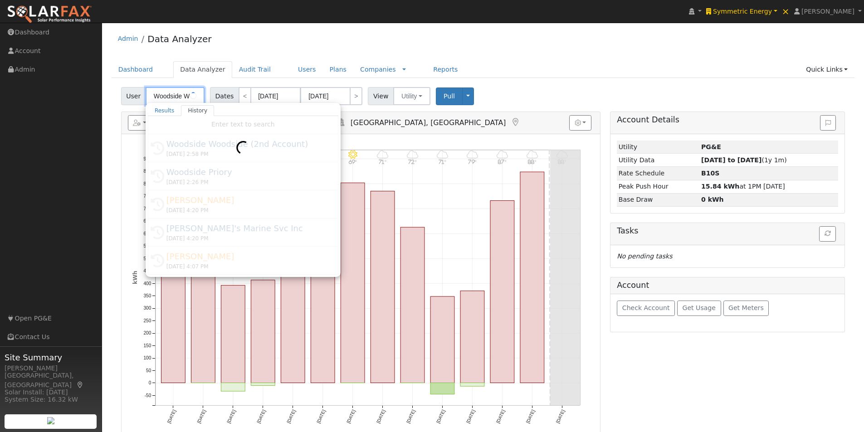
type input "Woodside Priory"
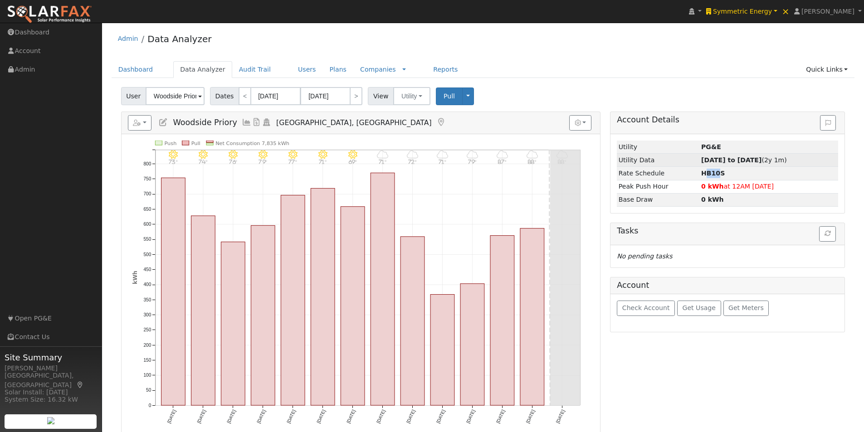
drag, startPoint x: 699, startPoint y: 174, endPoint x: 704, endPoint y: 160, distance: 15.1
click at [711, 174] on strong "HB10S" at bounding box center [713, 173] width 24 height 7
click at [426, 71] on link "Reports" at bounding box center [445, 69] width 38 height 17
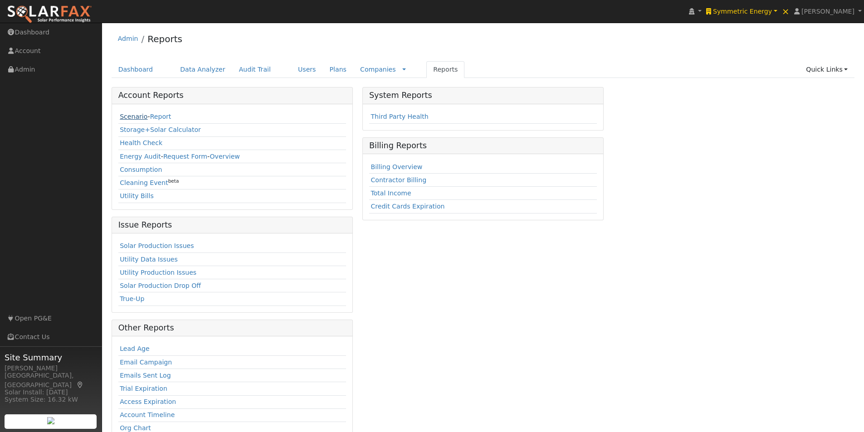
click at [126, 117] on link "Scenario" at bounding box center [134, 116] width 28 height 7
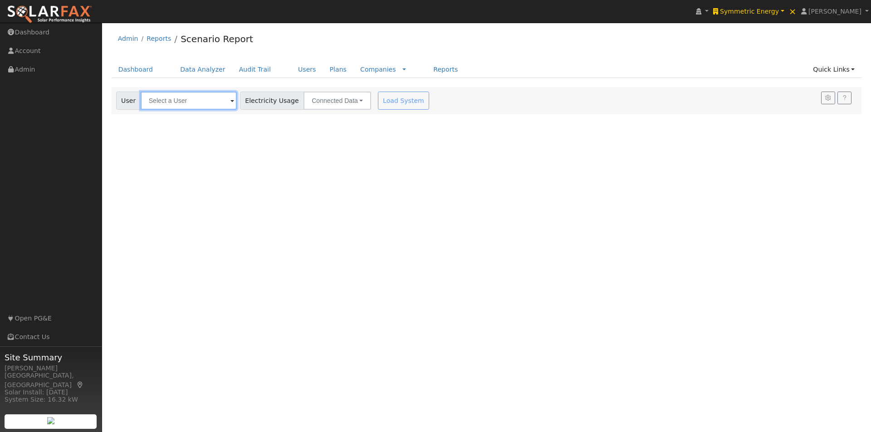
click at [206, 96] on input "text" at bounding box center [189, 101] width 96 height 18
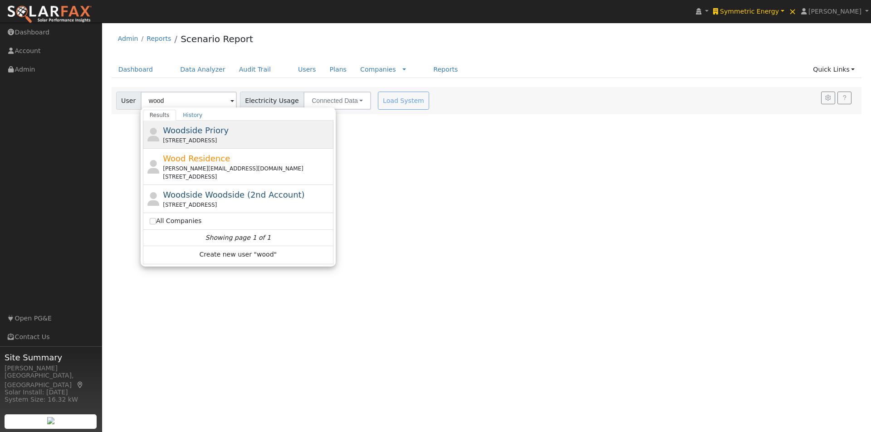
click at [188, 129] on span "Woodside Priory" at bounding box center [196, 131] width 66 height 10
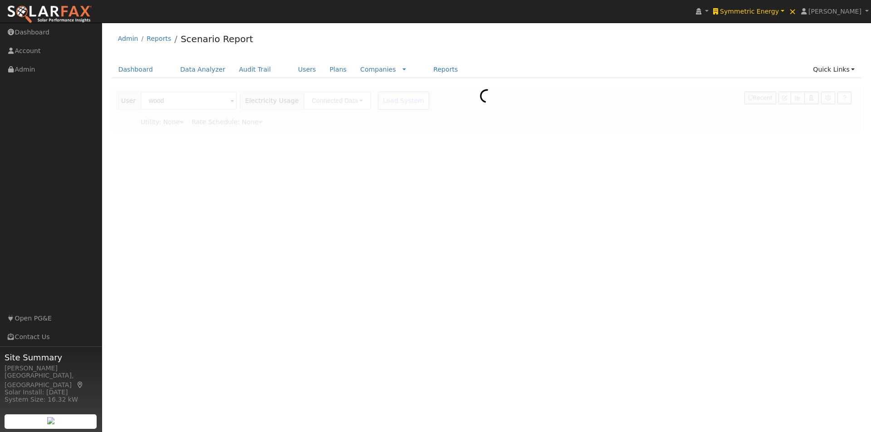
type input "Woodside Priory"
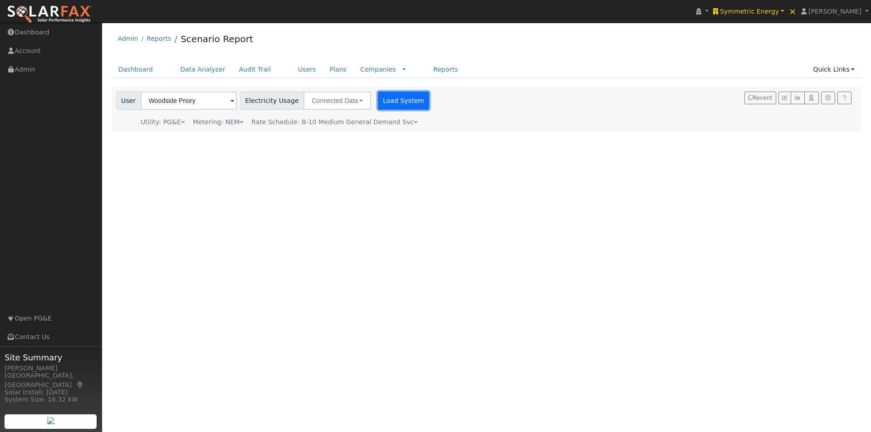
click at [396, 101] on button "Load System" at bounding box center [404, 101] width 52 height 18
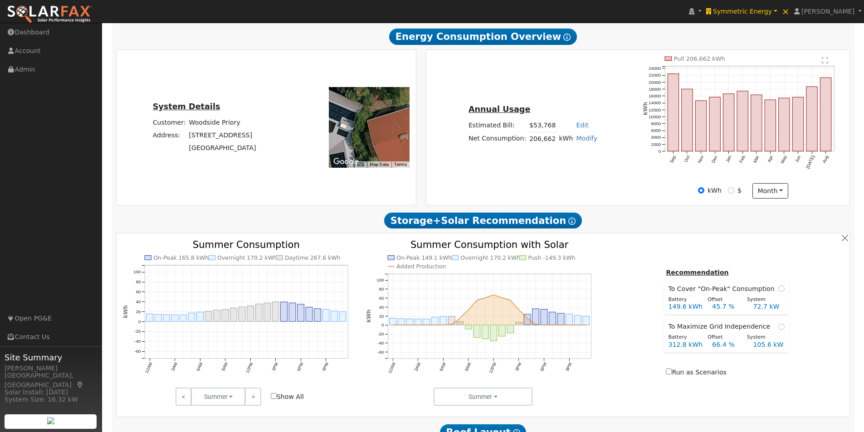
scroll to position [181, 0]
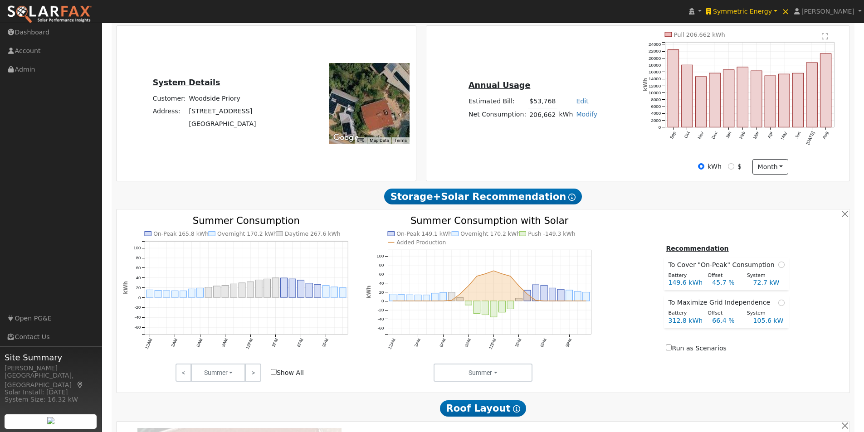
drag, startPoint x: 371, startPoint y: 114, endPoint x: 366, endPoint y: 114, distance: 5.4
click at [370, 117] on div at bounding box center [369, 103] width 81 height 81
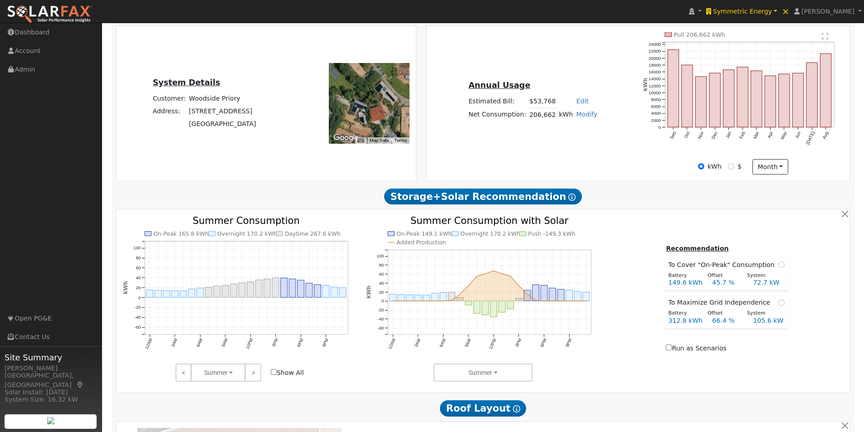
drag, startPoint x: 363, startPoint y: 114, endPoint x: 369, endPoint y: 112, distance: 6.3
click at [373, 111] on div at bounding box center [369, 103] width 81 height 81
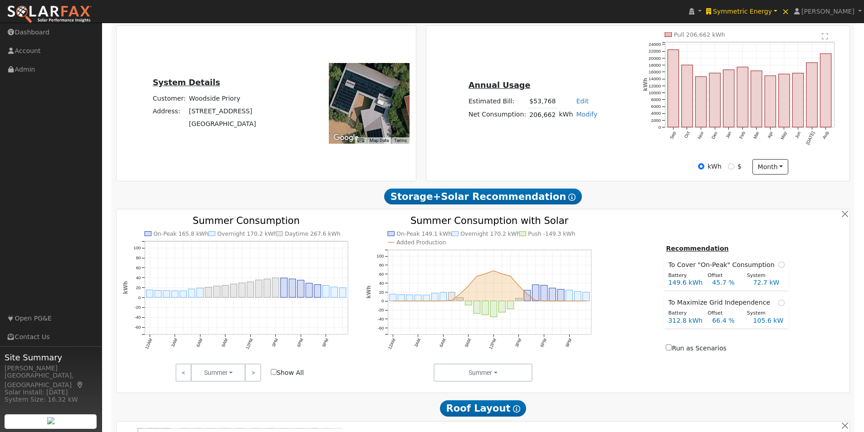
drag, startPoint x: 363, startPoint y: 112, endPoint x: 401, endPoint y: 119, distance: 38.8
click at [404, 120] on div at bounding box center [369, 103] width 81 height 81
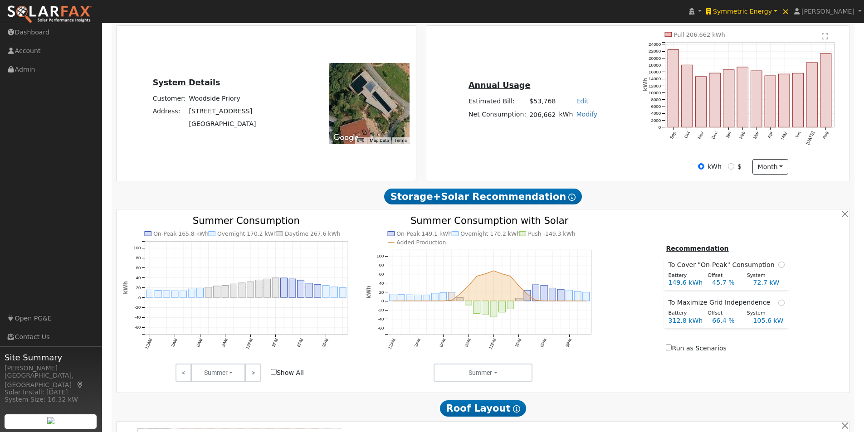
drag, startPoint x: 391, startPoint y: 108, endPoint x: 343, endPoint y: 107, distance: 48.1
click at [343, 107] on div at bounding box center [369, 103] width 81 height 81
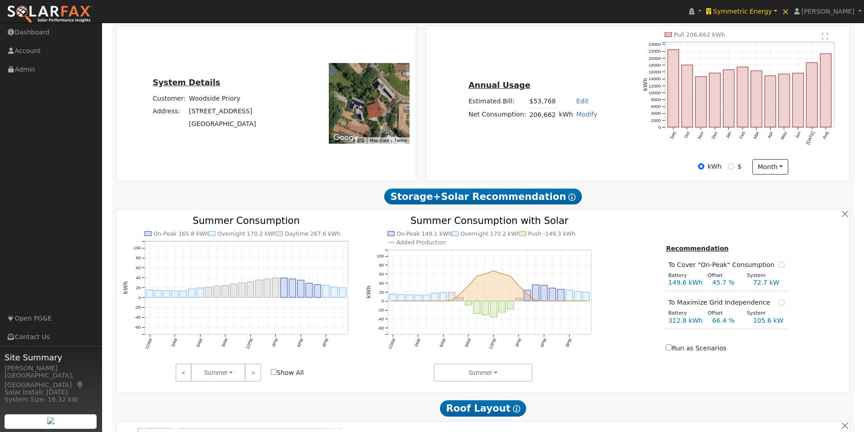
drag, startPoint x: 355, startPoint y: 107, endPoint x: 367, endPoint y: 113, distance: 13.6
click at [368, 113] on div at bounding box center [369, 103] width 81 height 81
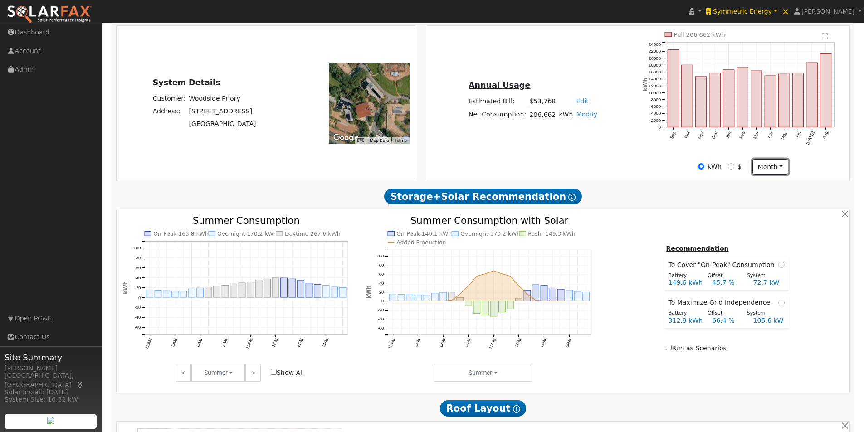
drag, startPoint x: 778, startPoint y: 171, endPoint x: 768, endPoint y: 183, distance: 15.1
click at [776, 171] on button "month" at bounding box center [770, 166] width 36 height 15
click at [765, 190] on link "Day" at bounding box center [784, 185] width 63 height 13
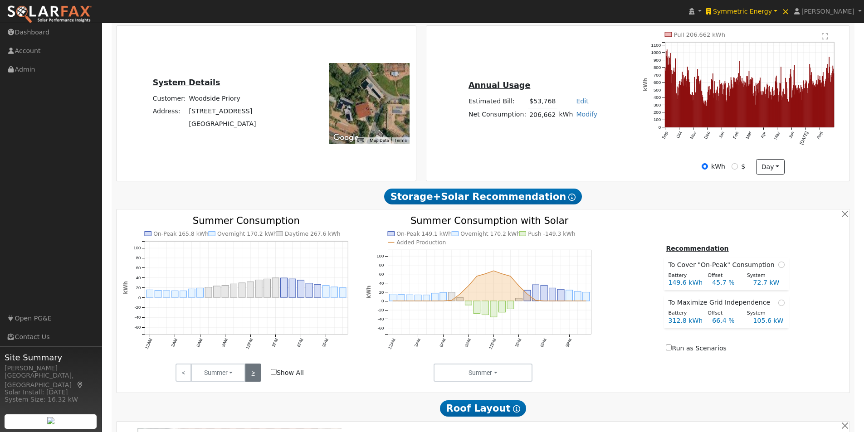
click at [254, 375] on link ">" at bounding box center [253, 373] width 16 height 18
click at [254, 372] on link ">" at bounding box center [253, 373] width 16 height 18
click at [273, 374] on input "Show All" at bounding box center [274, 372] width 6 height 6
checkbox input "true"
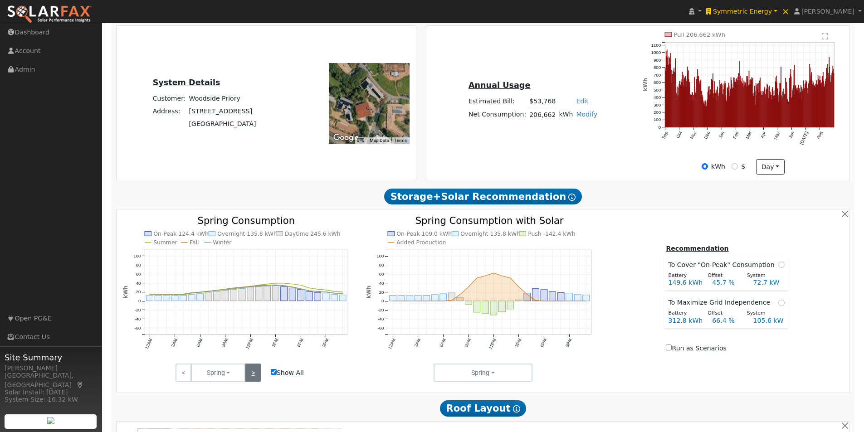
click at [250, 375] on link ">" at bounding box center [253, 373] width 16 height 18
click at [249, 372] on link ">" at bounding box center [253, 373] width 16 height 18
click at [250, 370] on link ">" at bounding box center [253, 373] width 16 height 18
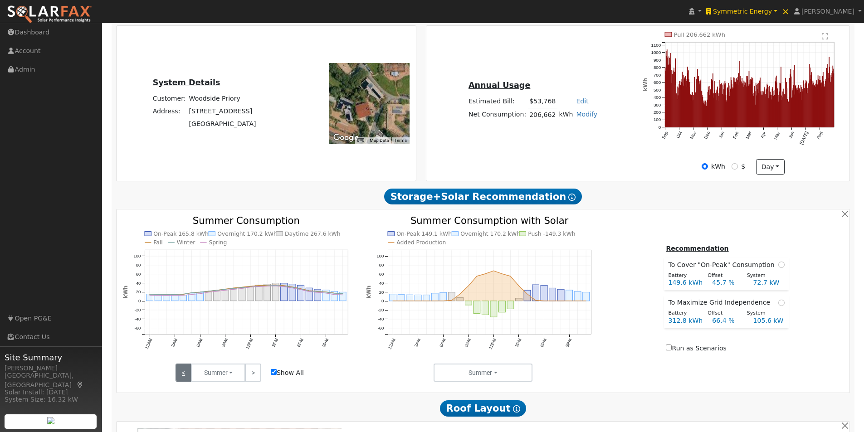
click at [183, 373] on link "<" at bounding box center [183, 373] width 16 height 18
click at [253, 376] on link ">" at bounding box center [253, 373] width 16 height 18
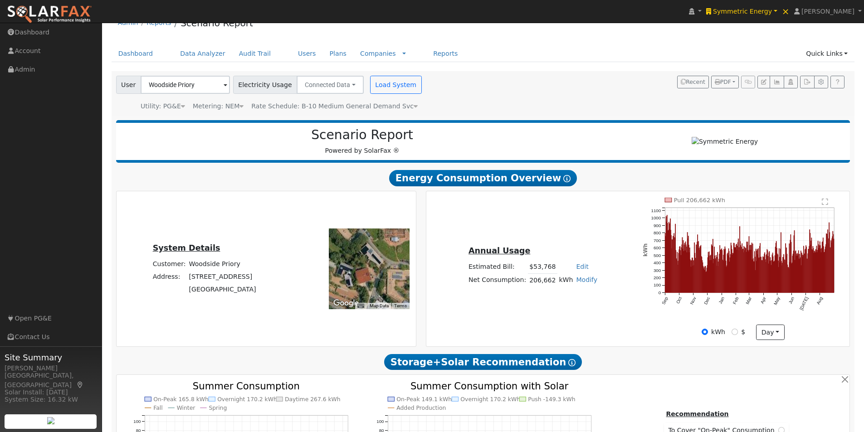
scroll to position [0, 0]
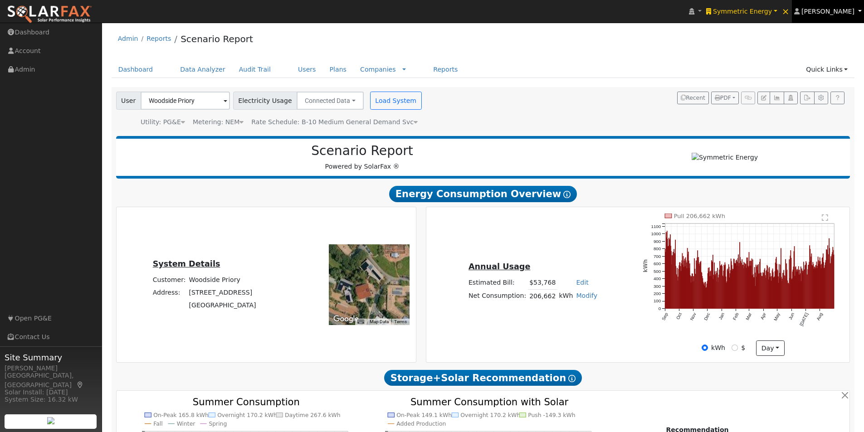
click at [828, 8] on span "[PERSON_NAME]" at bounding box center [827, 11] width 53 height 7
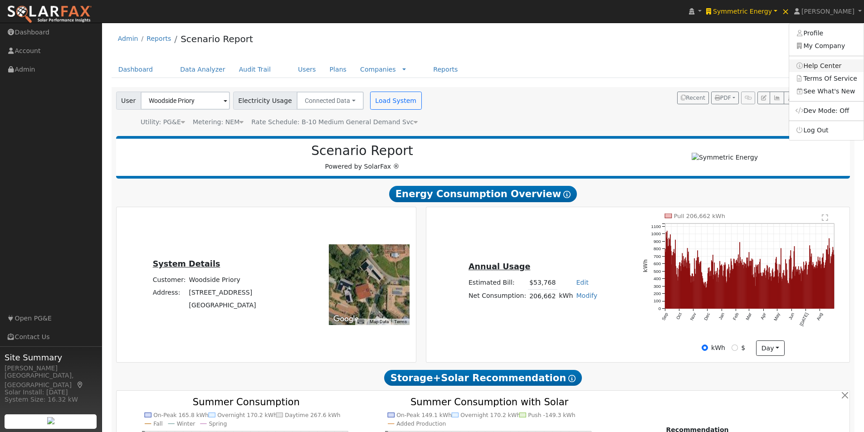
click at [823, 65] on link "Help Center" at bounding box center [826, 65] width 74 height 13
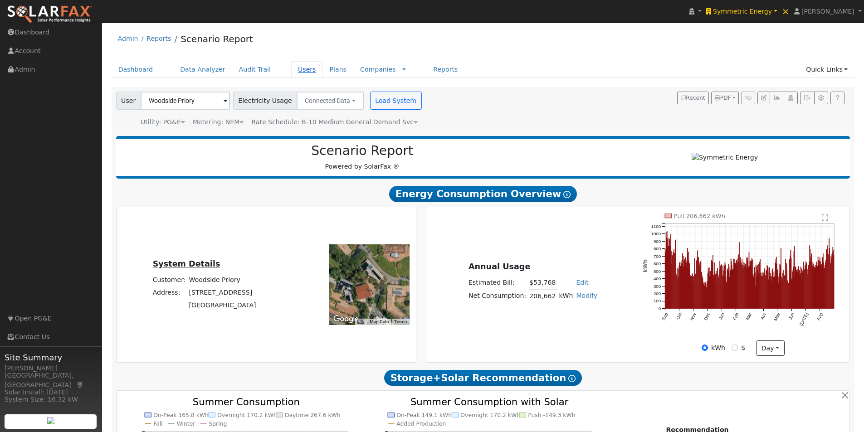
click at [291, 69] on link "Users" at bounding box center [307, 69] width 32 height 17
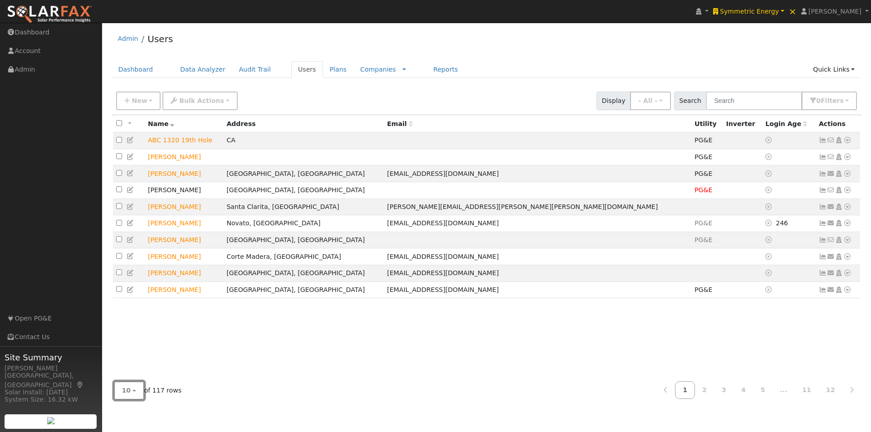
click at [127, 392] on span "10" at bounding box center [126, 390] width 9 height 7
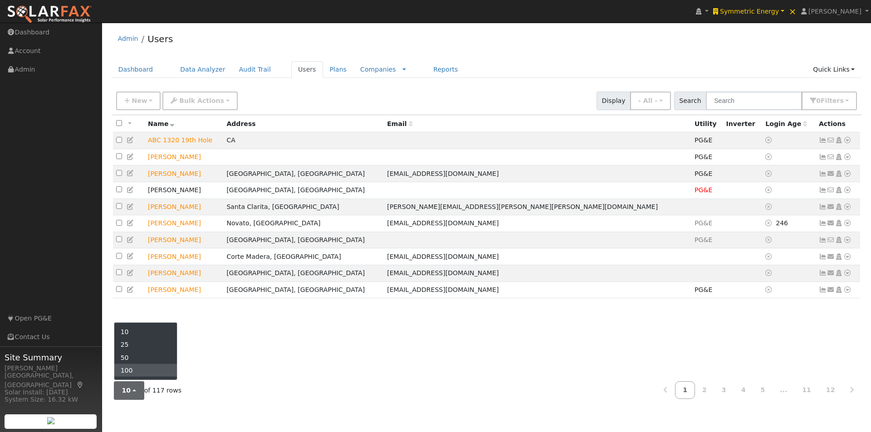
click at [131, 371] on link "100" at bounding box center [145, 370] width 63 height 13
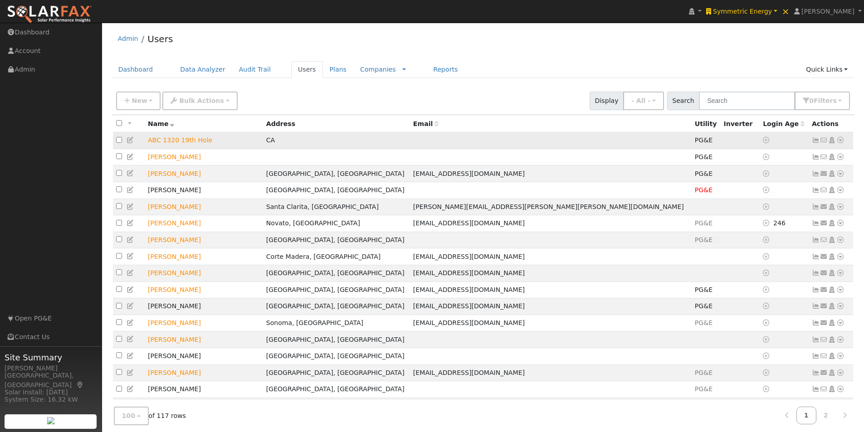
click at [257, 144] on td "ABC 1320 19th Hole" at bounding box center [204, 140] width 118 height 17
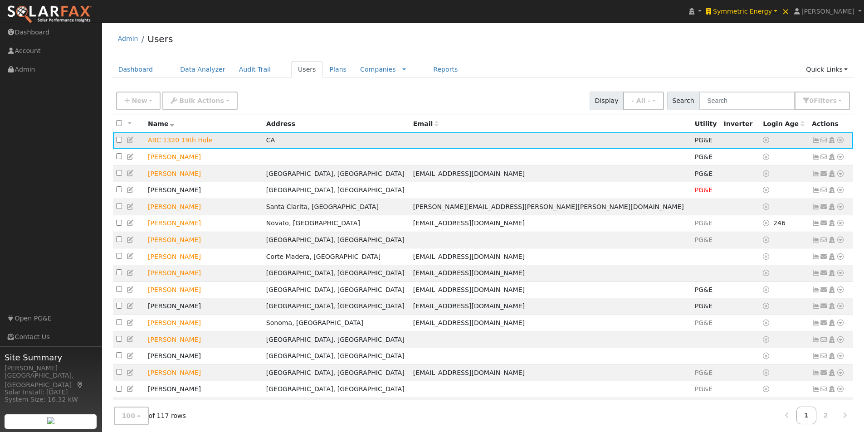
click at [128, 140] on icon at bounding box center [131, 140] width 8 height 6
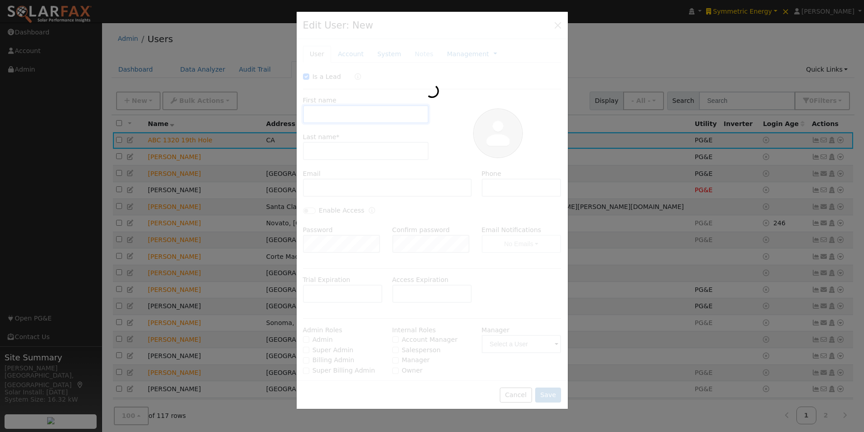
checkbox input "true"
type input "ABC"
type input "1320 19th Hole"
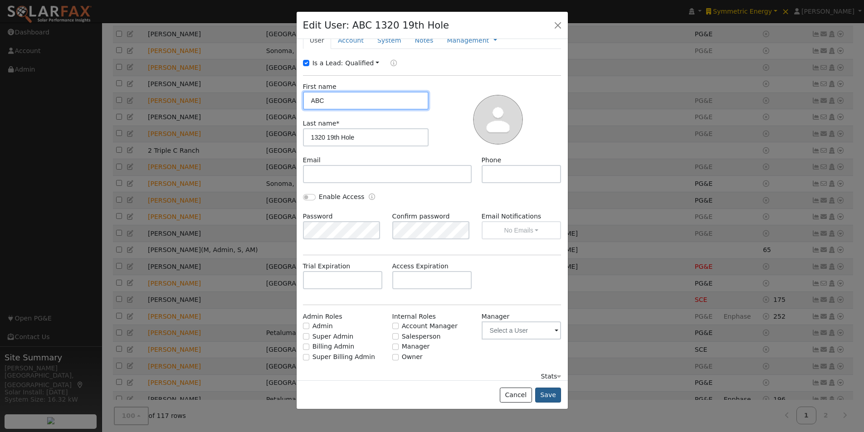
scroll to position [21, 0]
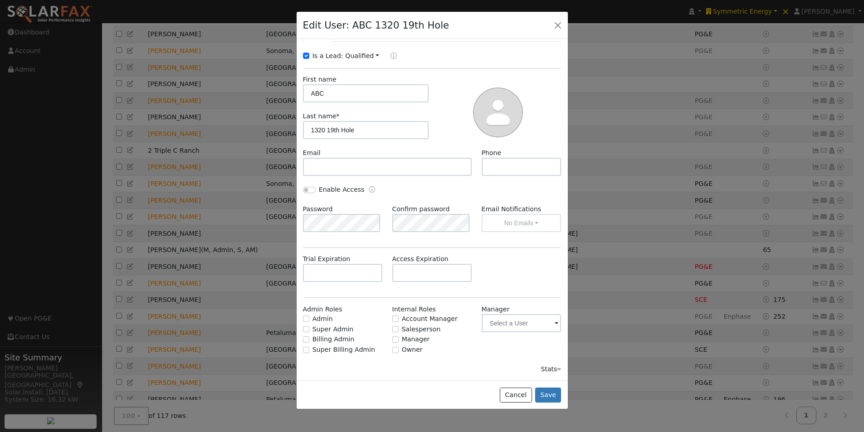
click at [548, 370] on div "Stats" at bounding box center [551, 370] width 20 height 10
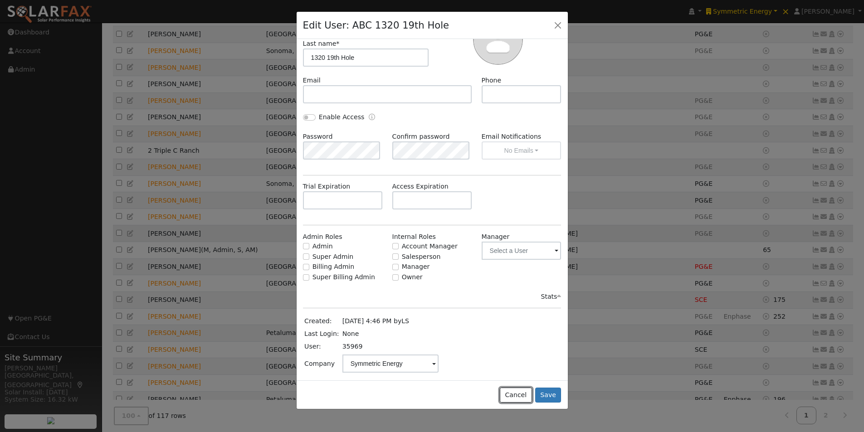
drag, startPoint x: 516, startPoint y: 396, endPoint x: 485, endPoint y: 257, distance: 142.6
click at [515, 394] on button "Cancel" at bounding box center [516, 395] width 32 height 15
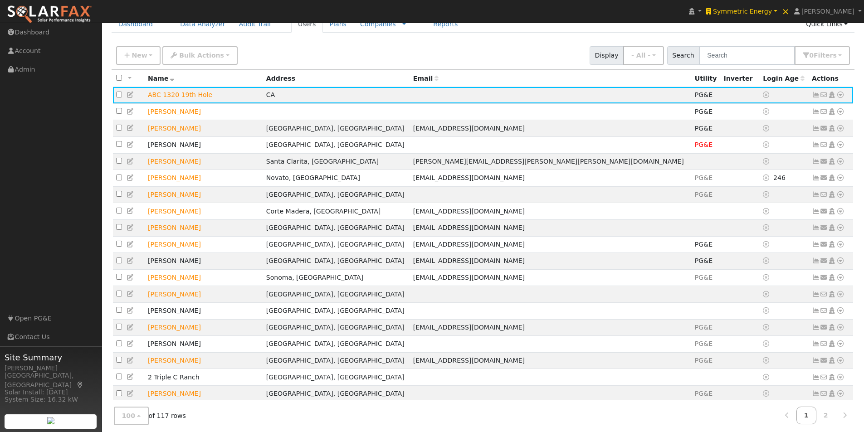
scroll to position [0, 0]
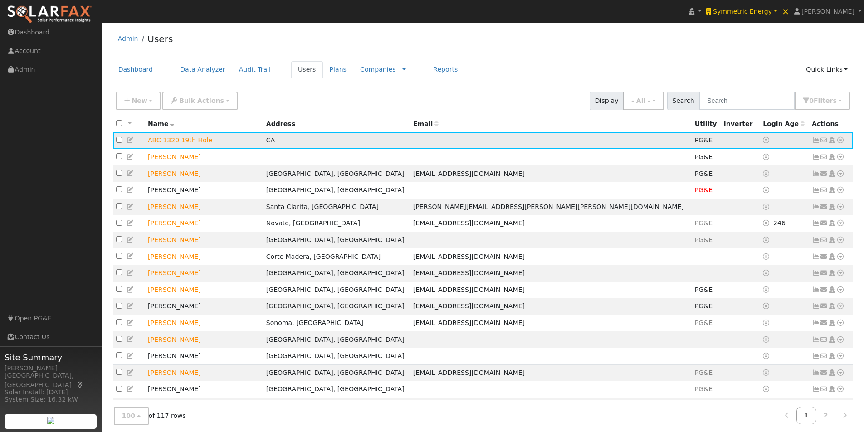
click at [816, 140] on icon at bounding box center [816, 140] width 8 height 6
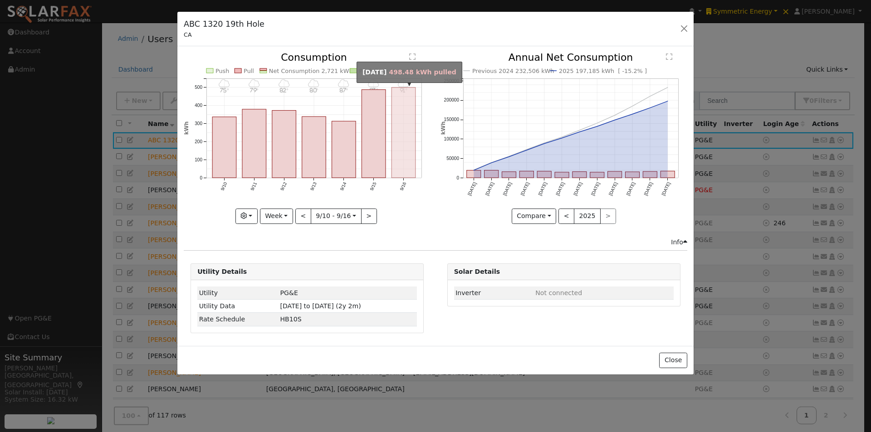
click at [400, 123] on rect "onclick=""" at bounding box center [404, 133] width 24 height 90
type input "[DATE]"
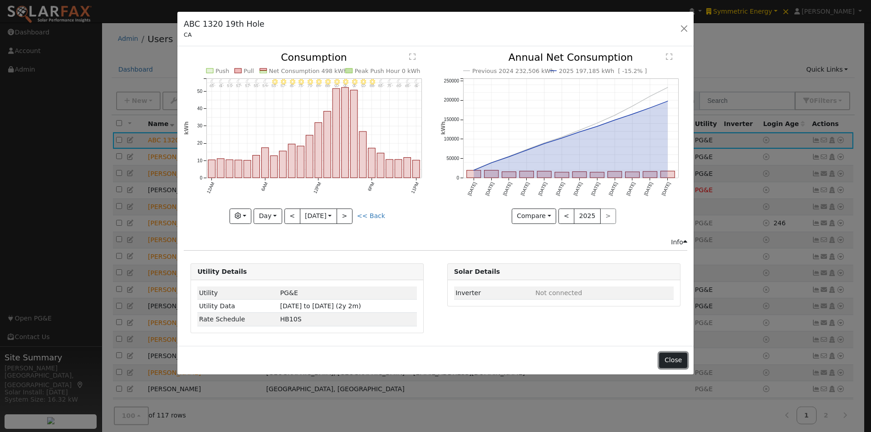
click at [668, 363] on button "Close" at bounding box center [673, 360] width 28 height 15
